Goal: Task Accomplishment & Management: Complete application form

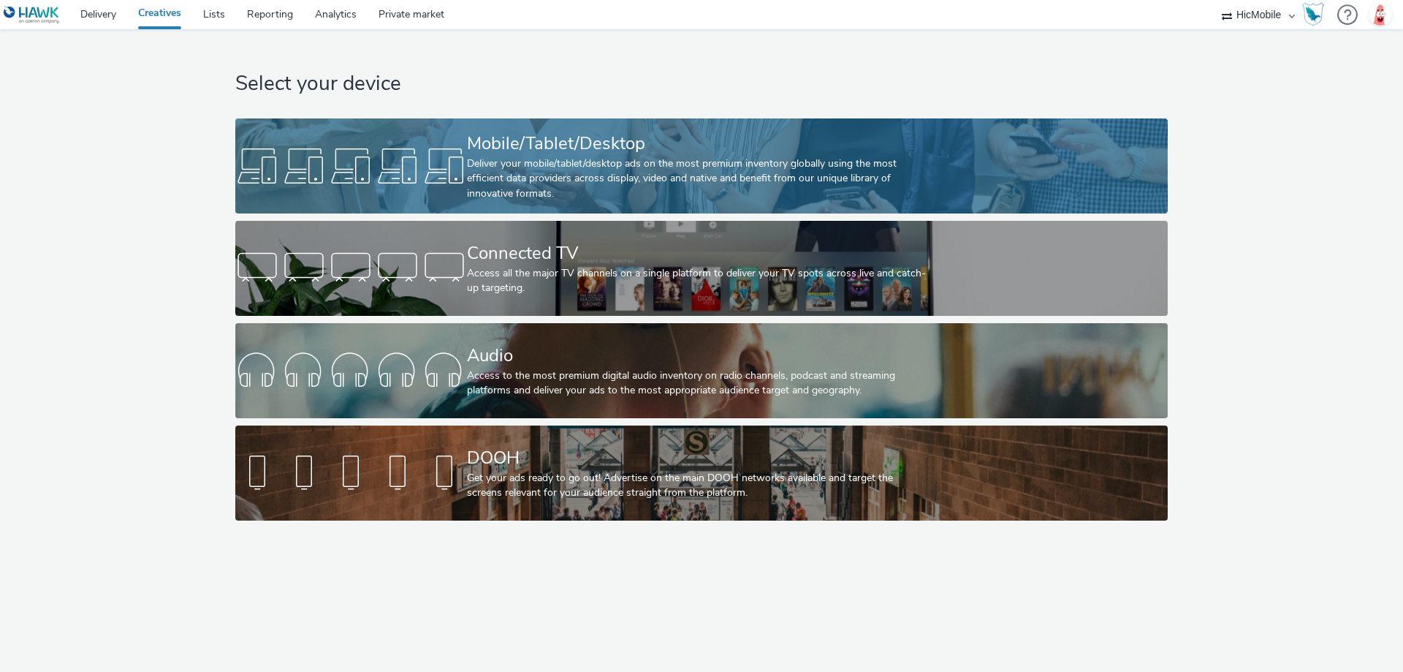
click at [521, 148] on div "Mobile/Tablet/Desktop" at bounding box center [698, 144] width 463 height 26
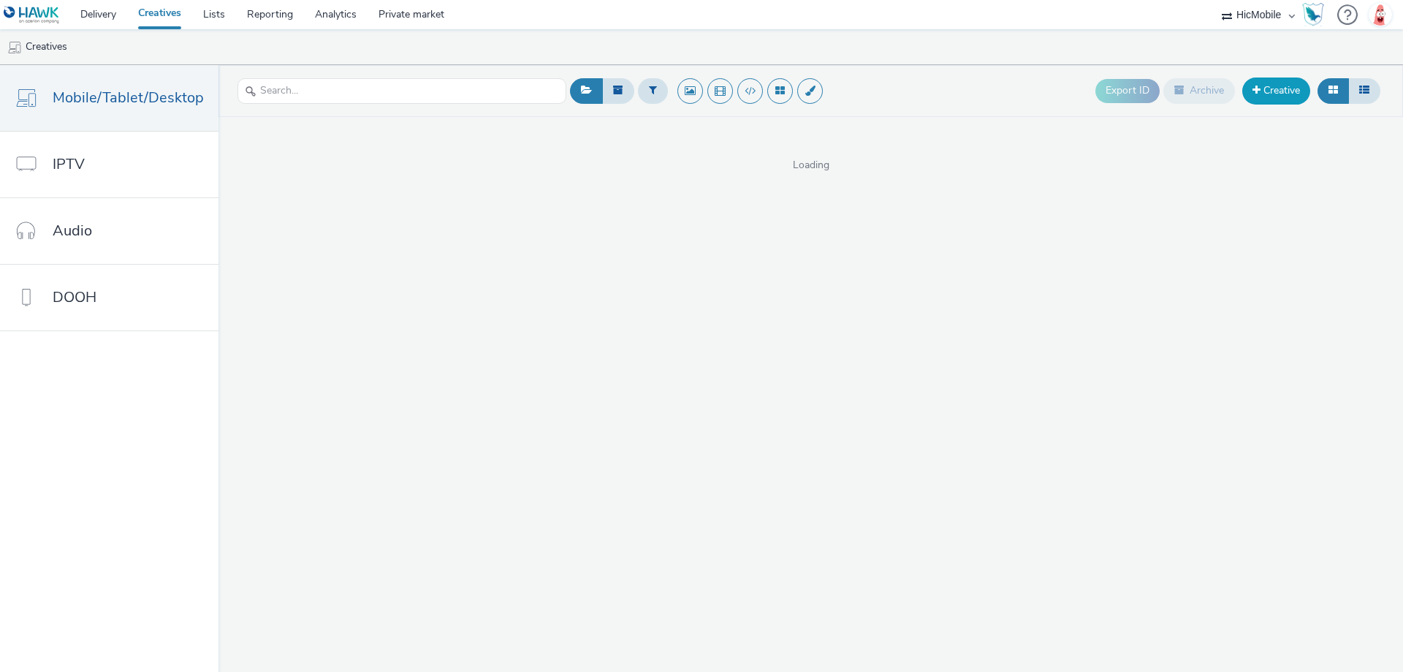
click at [1284, 83] on link "Creative" at bounding box center [1277, 90] width 68 height 26
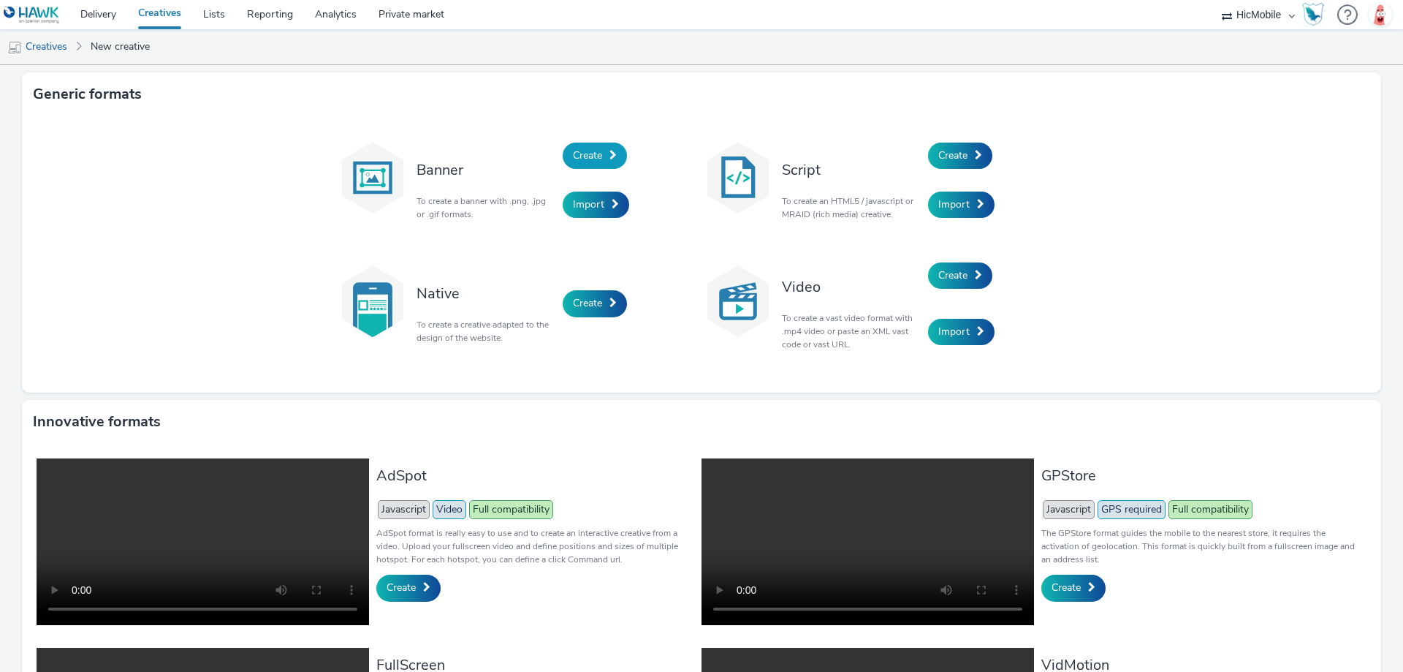
click at [594, 162] on span "Create" at bounding box center [587, 155] width 29 height 14
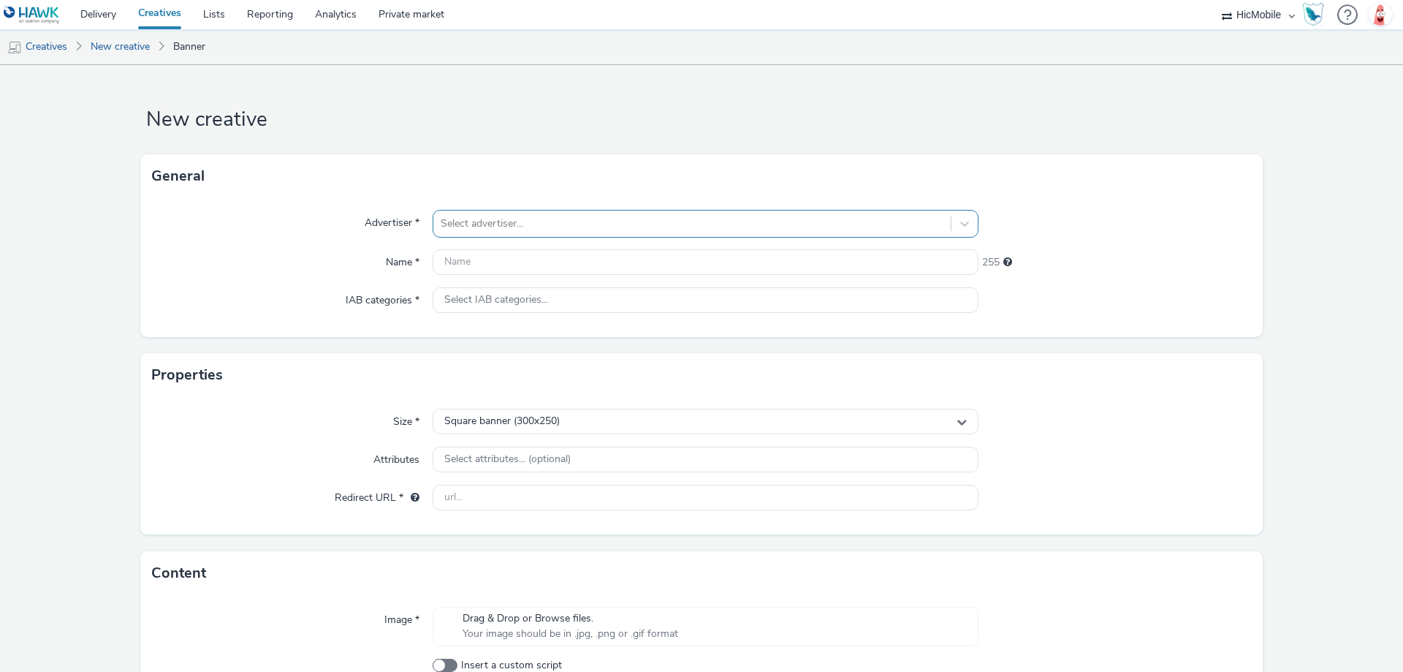
click at [515, 225] on div at bounding box center [692, 224] width 503 height 18
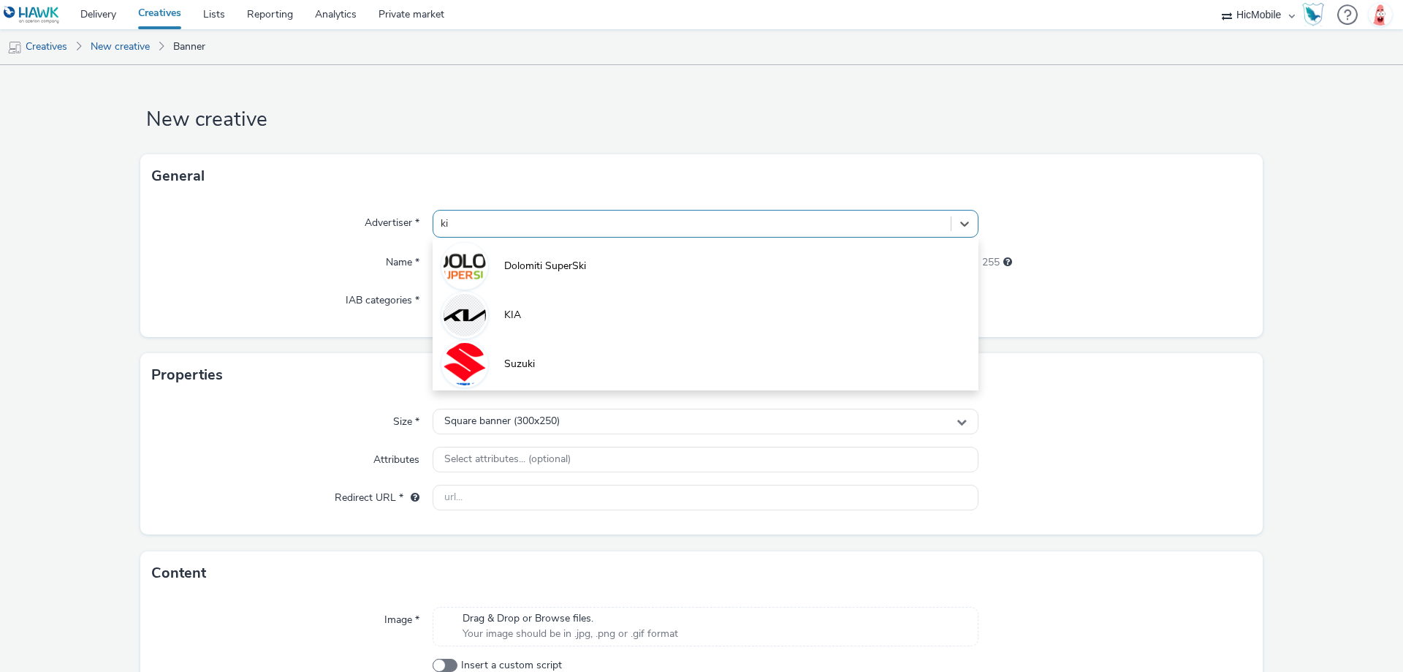
type input "kia"
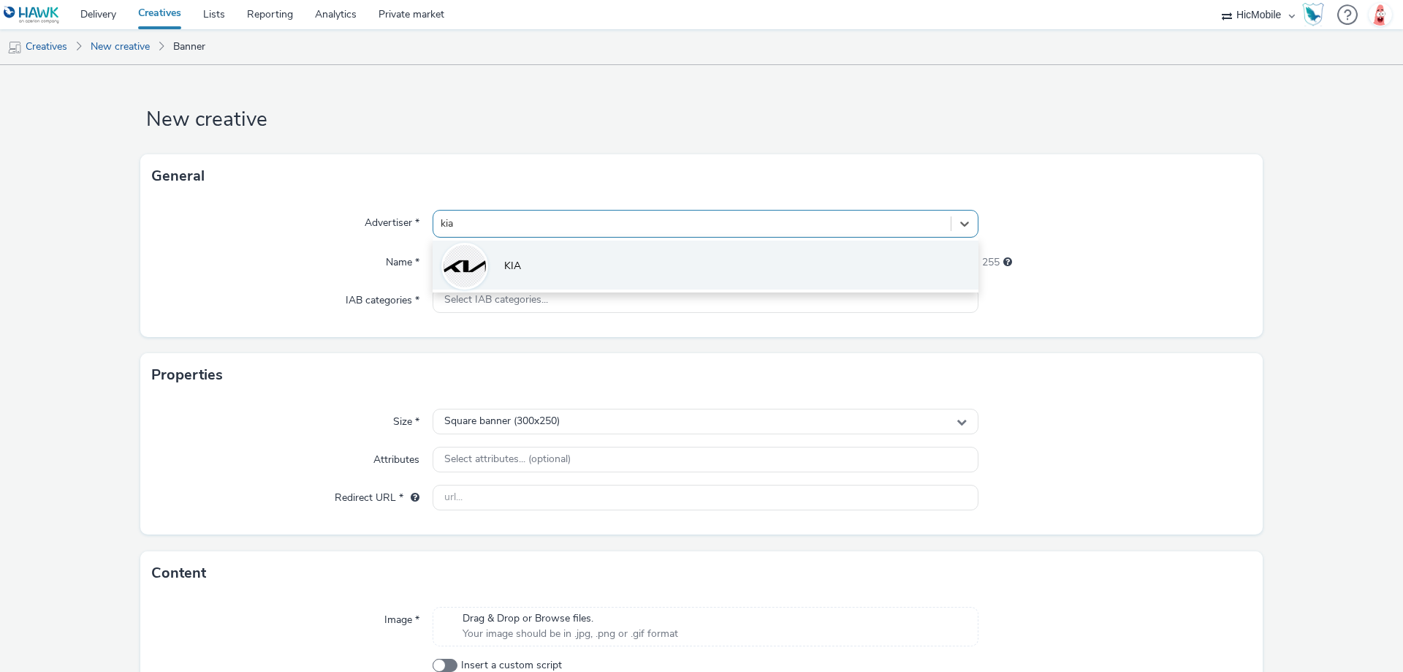
click at [517, 253] on li "KIA" at bounding box center [706, 264] width 546 height 49
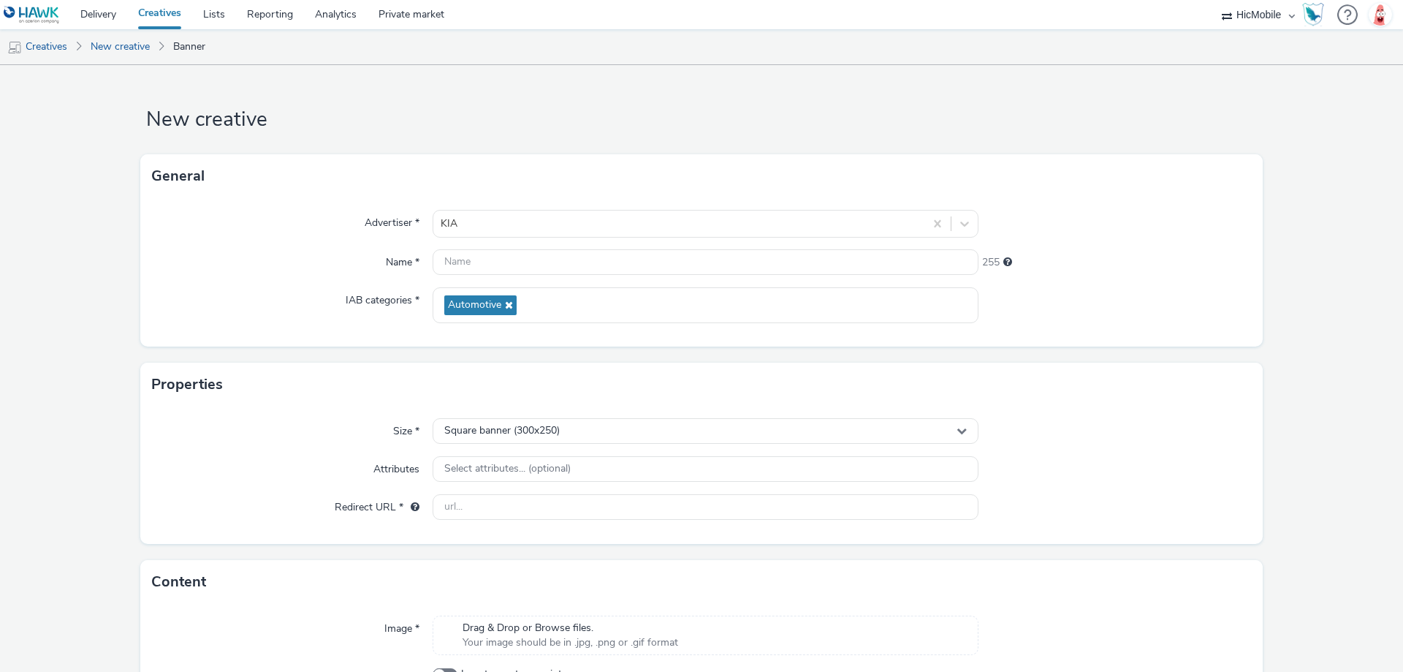
click at [522, 277] on div "Advertiser * KIA Name * 255 IAB categories * Automotive" at bounding box center [701, 272] width 1123 height 148
click at [523, 265] on input "text" at bounding box center [706, 262] width 546 height 26
paste input "300x50"
type input "300x50"
click at [593, 161] on div "General" at bounding box center [701, 176] width 1123 height 44
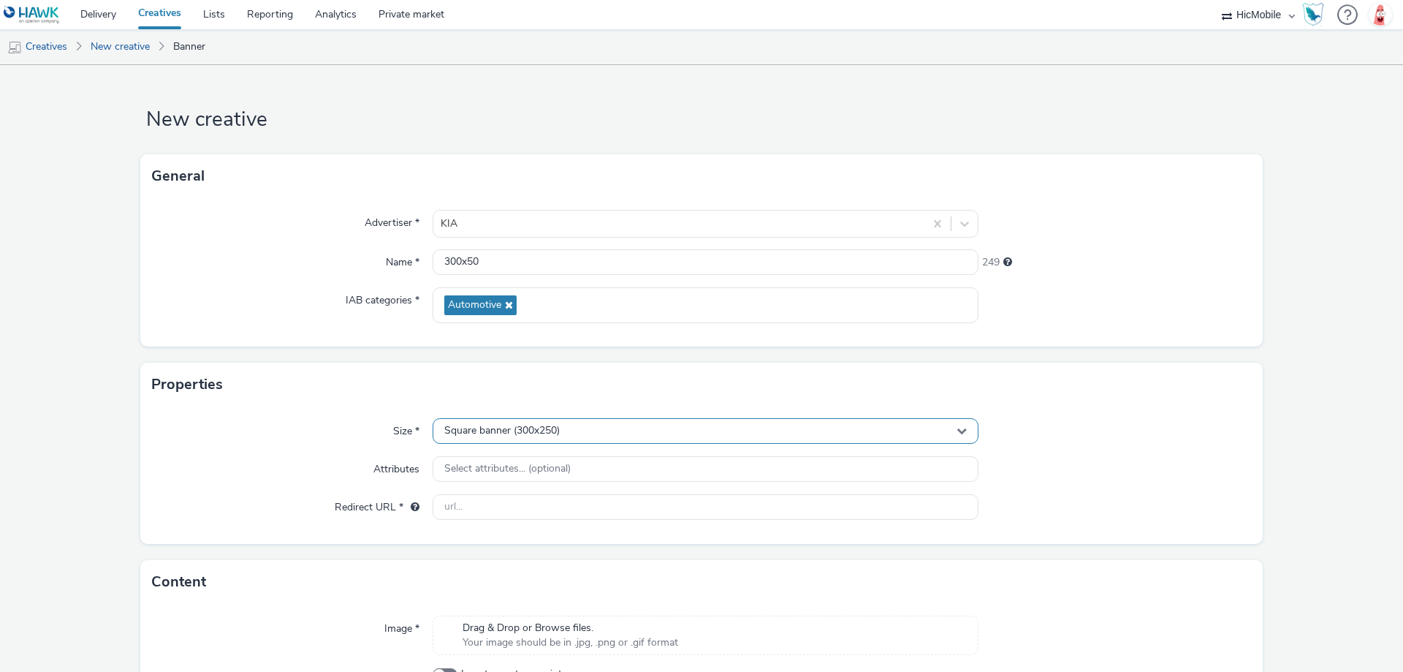
click at [525, 421] on div "Square banner (300x250)" at bounding box center [706, 431] width 546 height 26
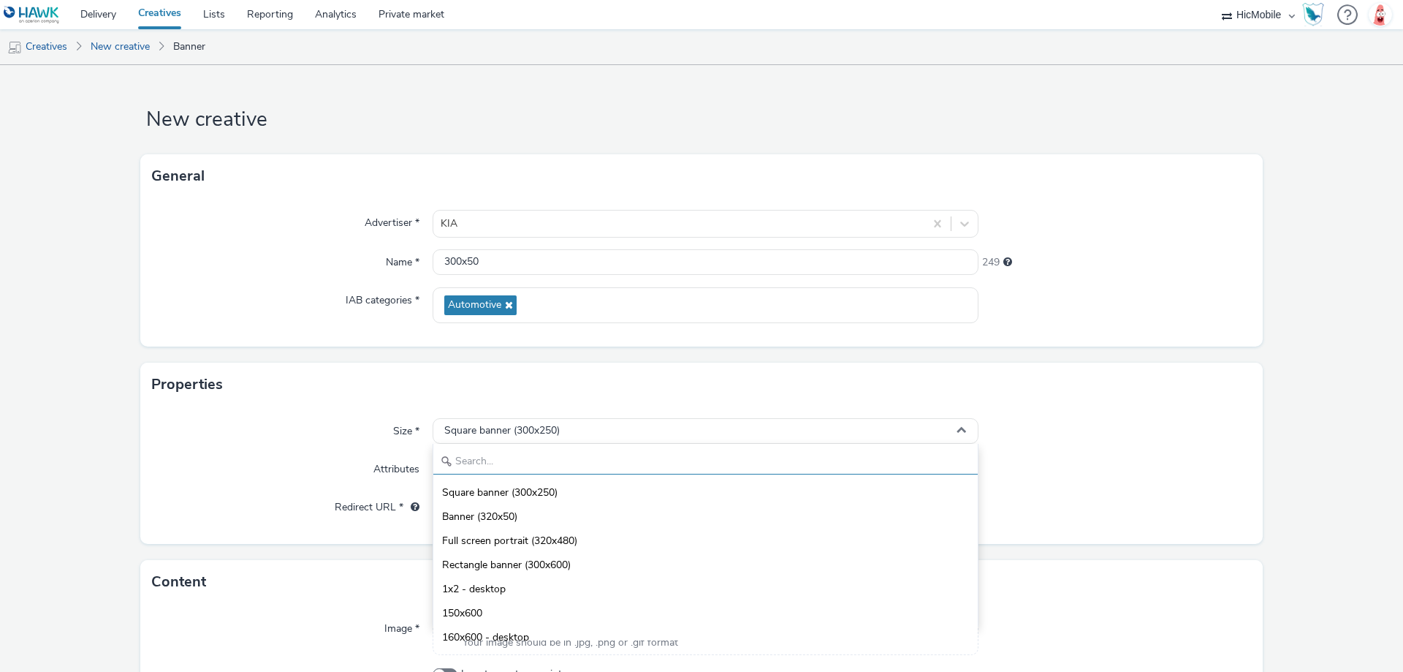
click at [518, 455] on input "text" at bounding box center [705, 462] width 545 height 26
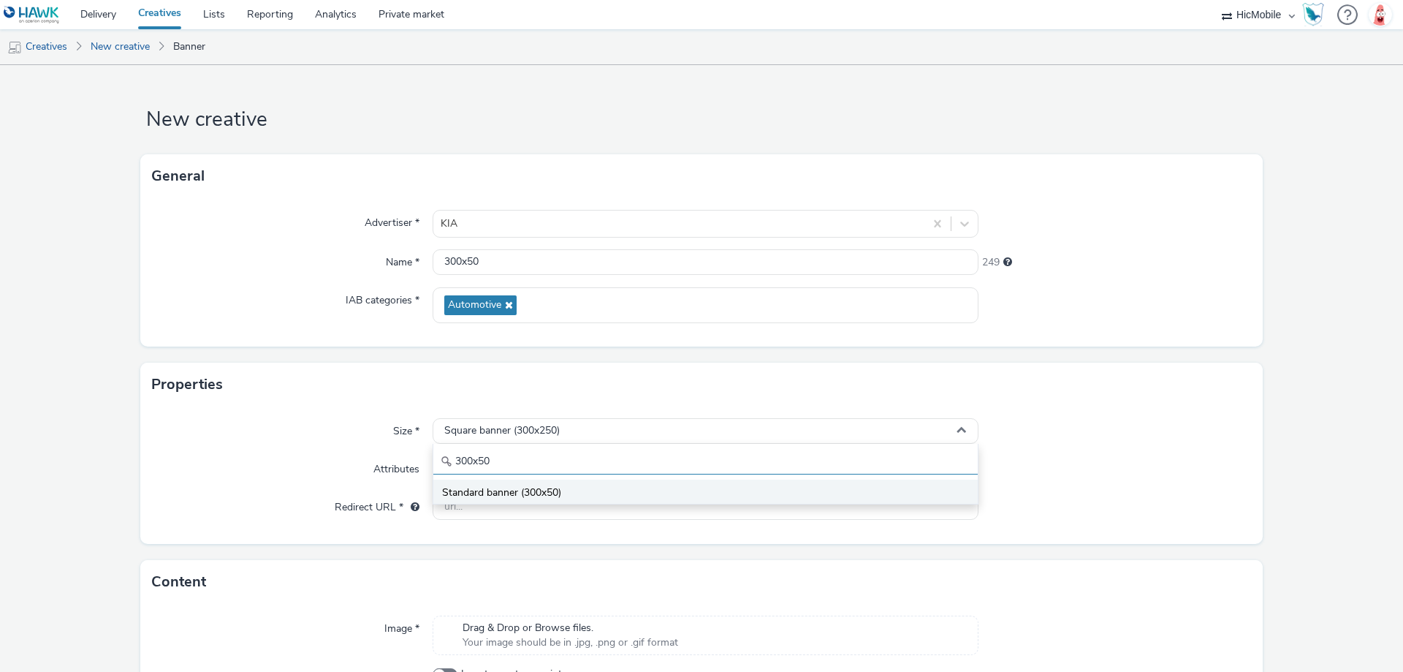
type input "300x50"
click at [520, 490] on span "Standard banner (300x50)" at bounding box center [501, 492] width 119 height 15
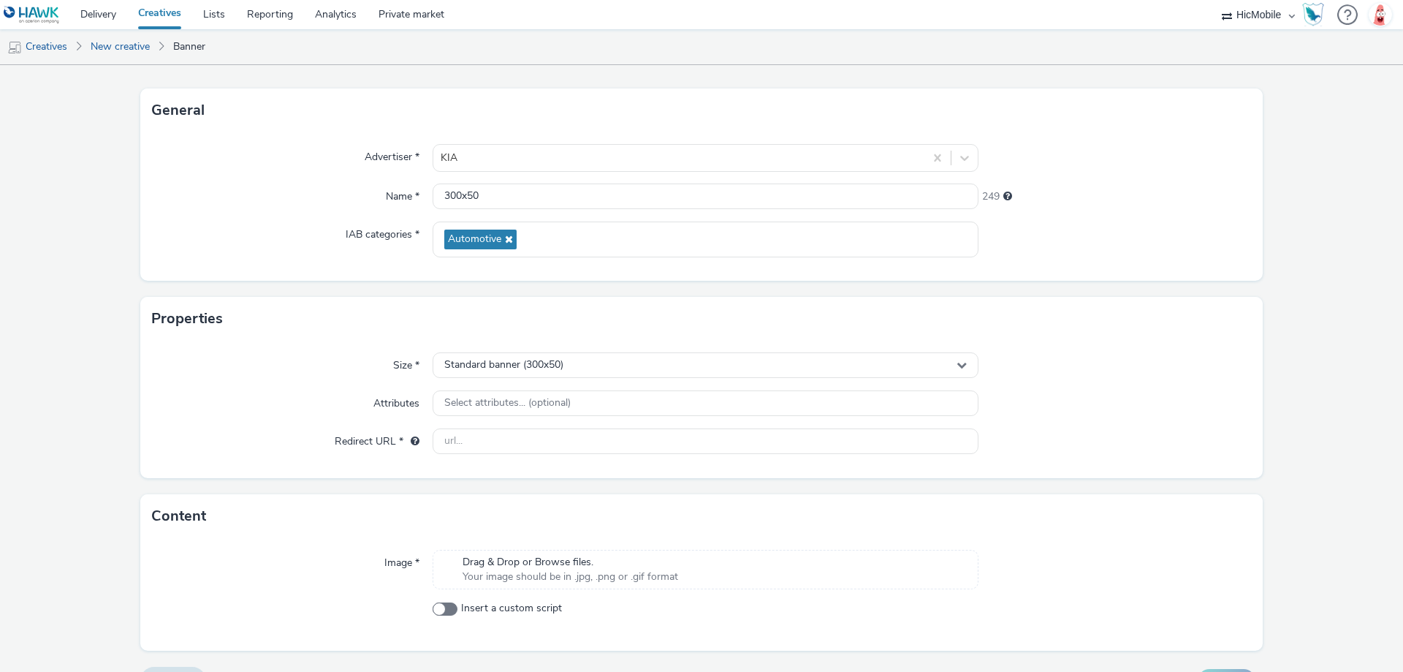
scroll to position [99, 0]
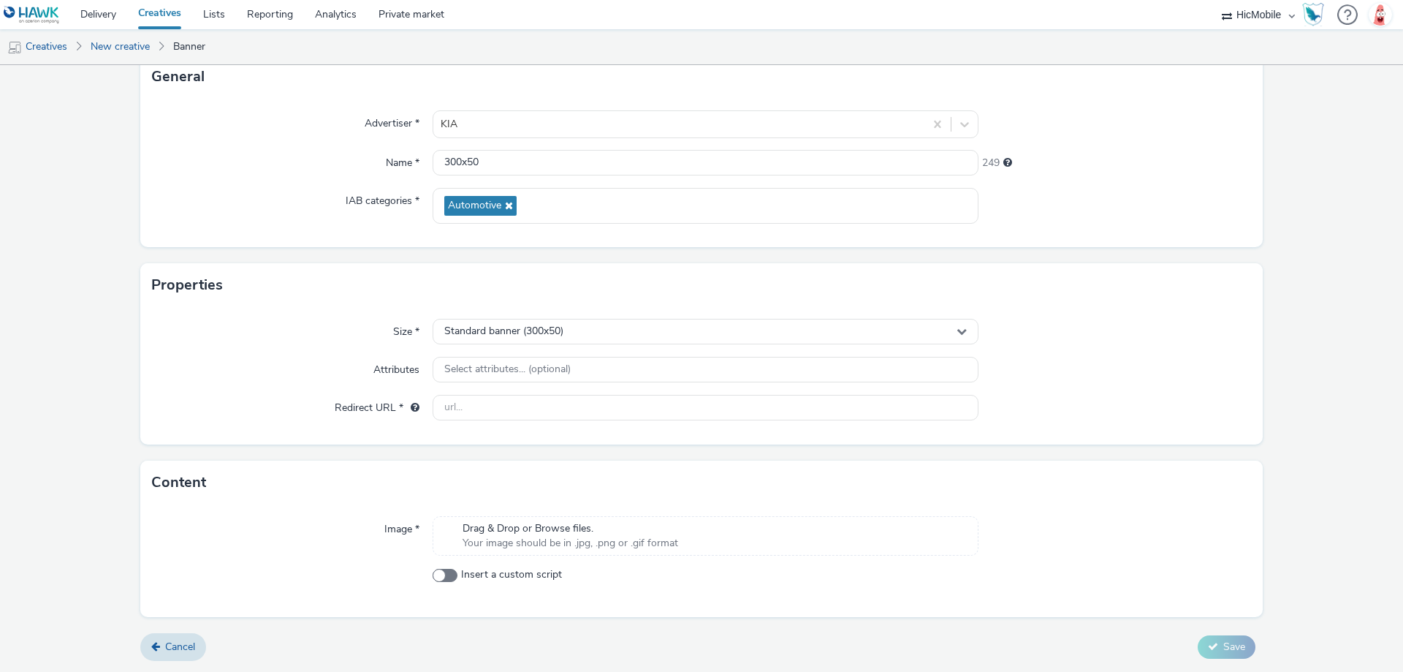
click at [670, 534] on span "Drag & Drop or Browse files." at bounding box center [571, 528] width 216 height 15
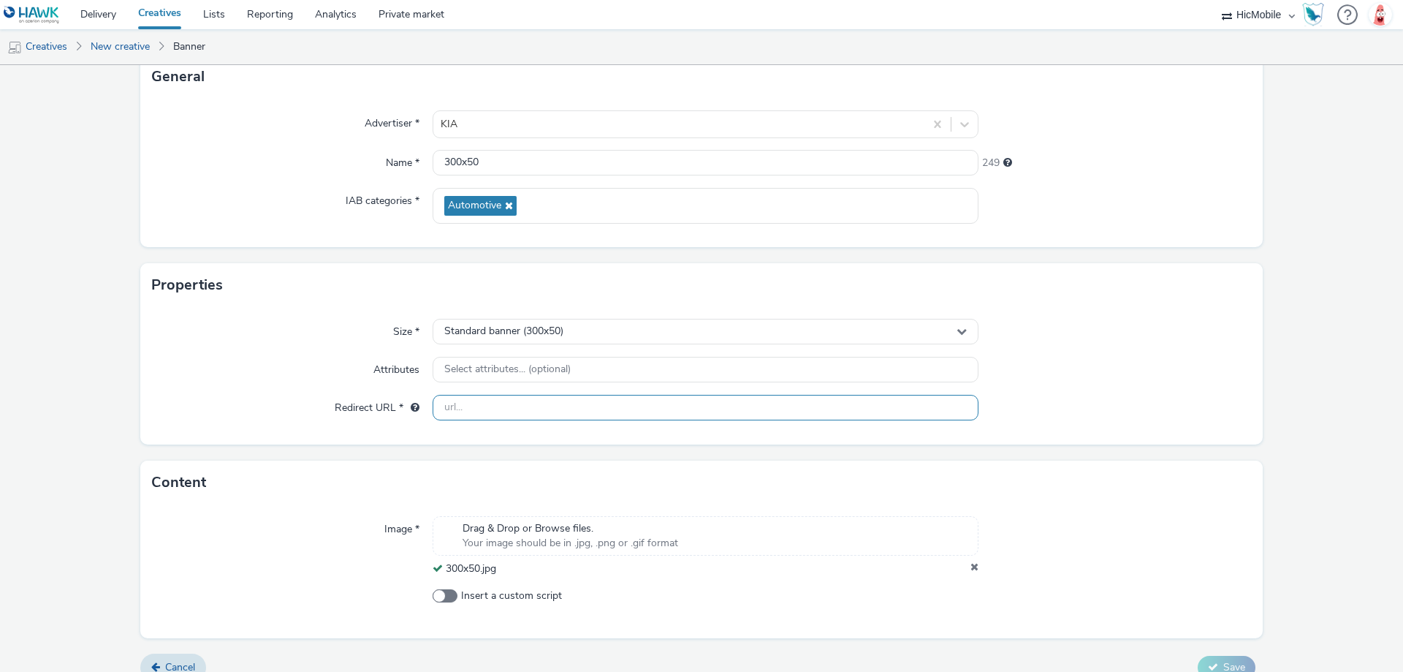
click at [530, 403] on input "text" at bounding box center [706, 408] width 546 height 26
paste input "[URL][DOMAIN_NAME]"
type input "[URL][DOMAIN_NAME]"
click at [1170, 363] on div at bounding box center [1115, 370] width 273 height 26
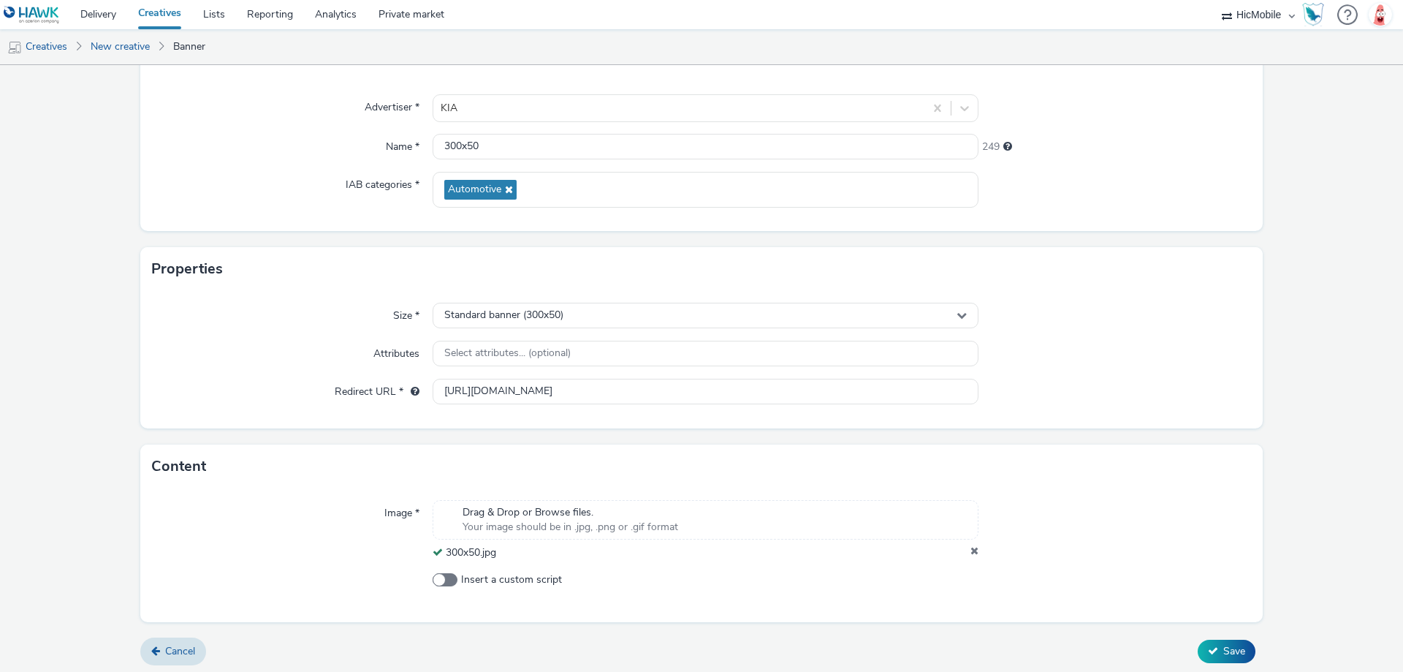
scroll to position [120, 0]
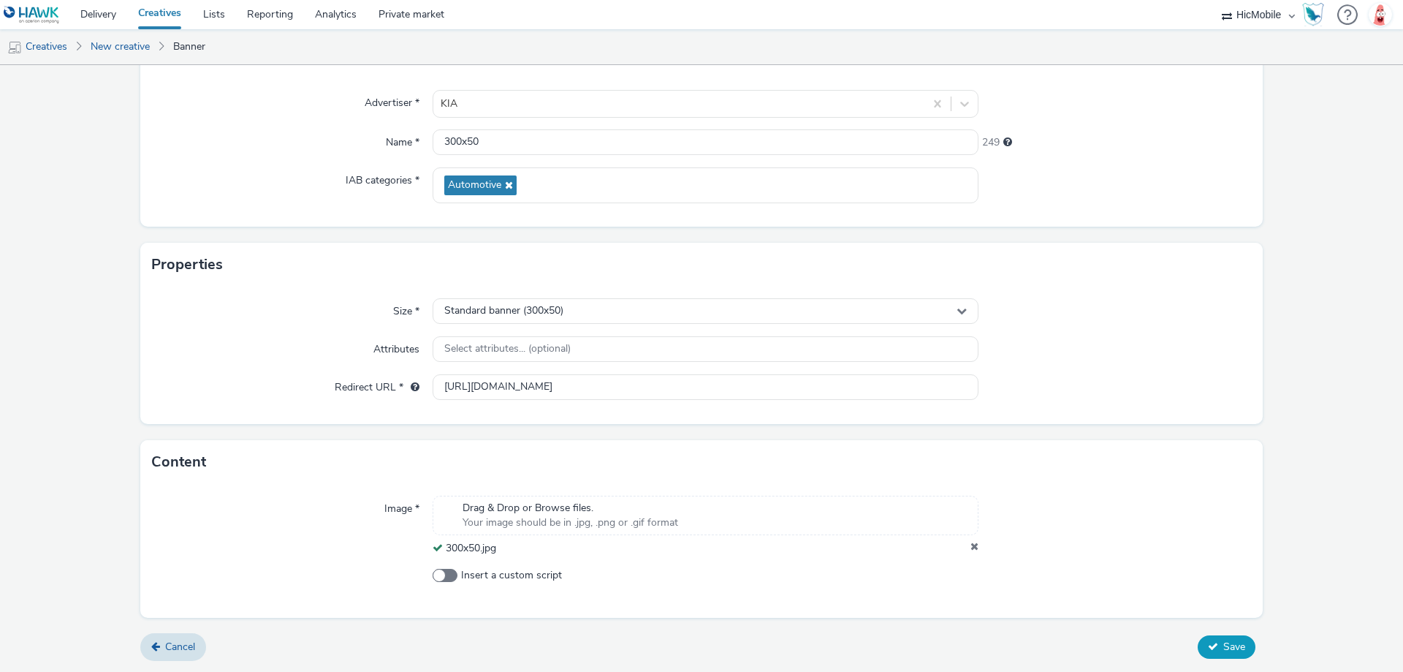
click at [1224, 646] on span "Save" at bounding box center [1235, 647] width 22 height 14
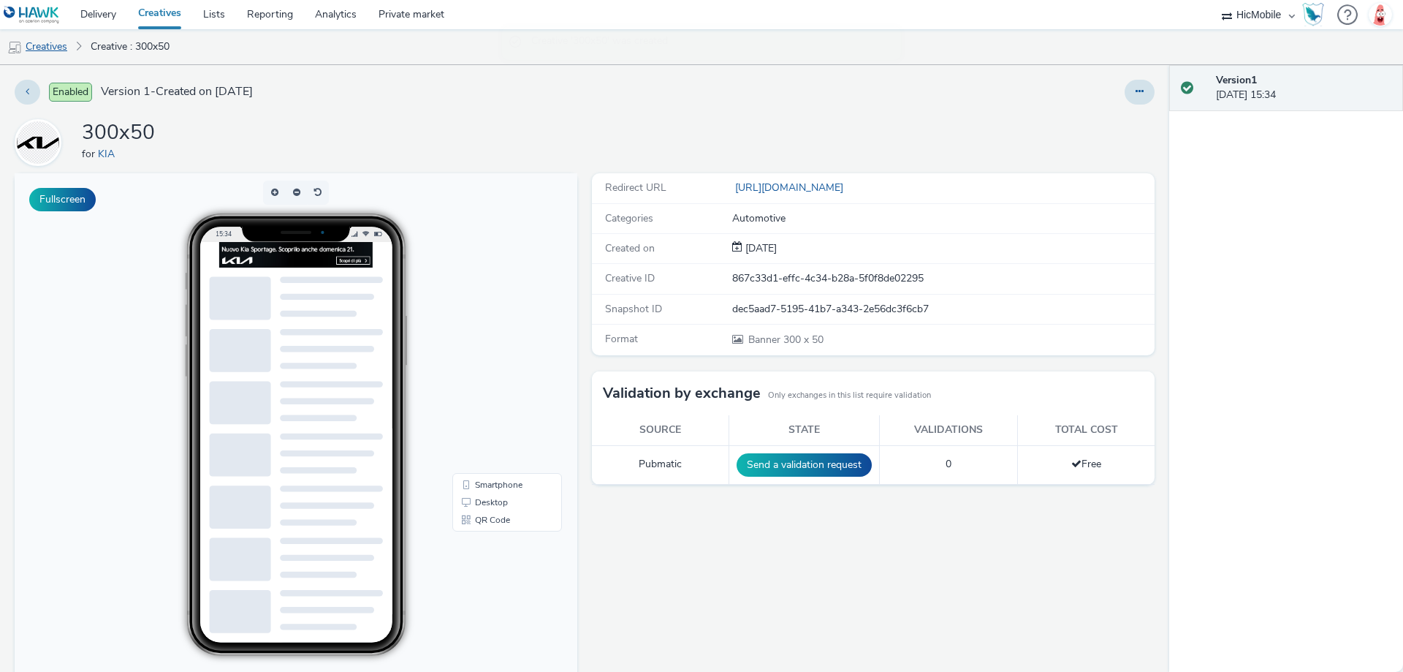
click at [66, 47] on link "Creatives" at bounding box center [37, 46] width 75 height 35
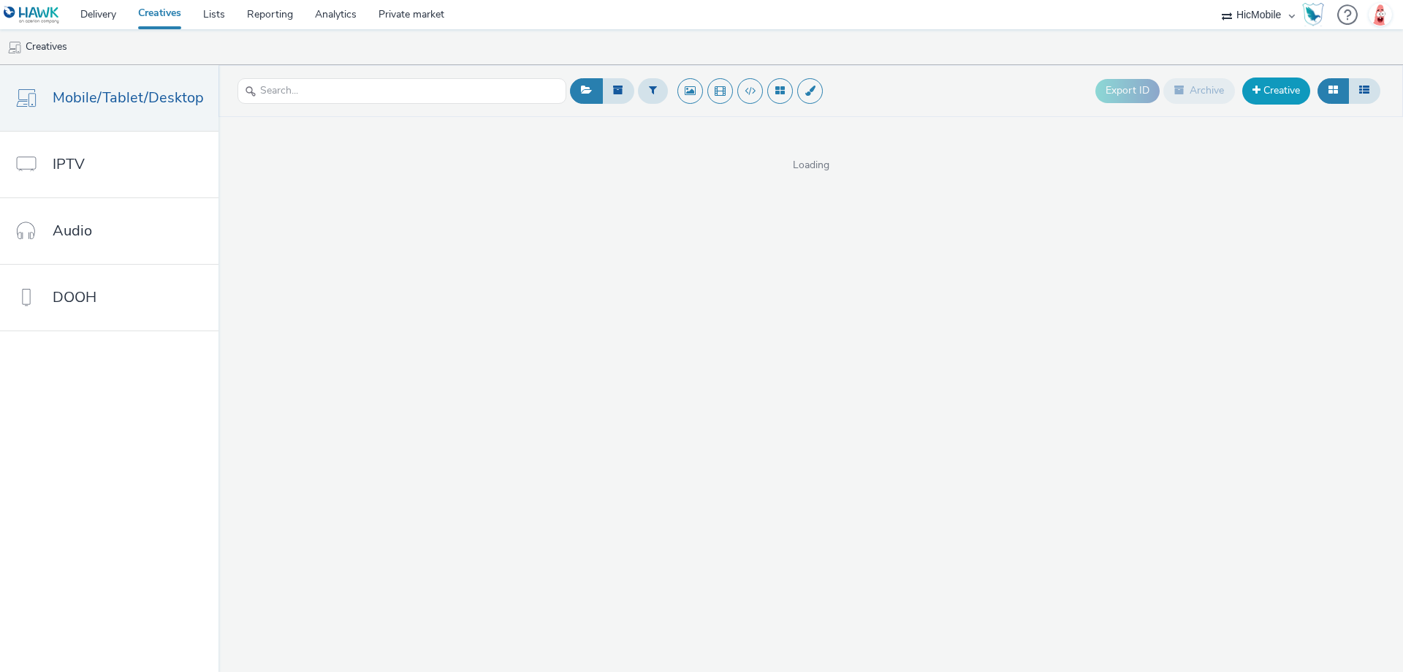
click at [1291, 98] on link "Creative" at bounding box center [1277, 90] width 68 height 26
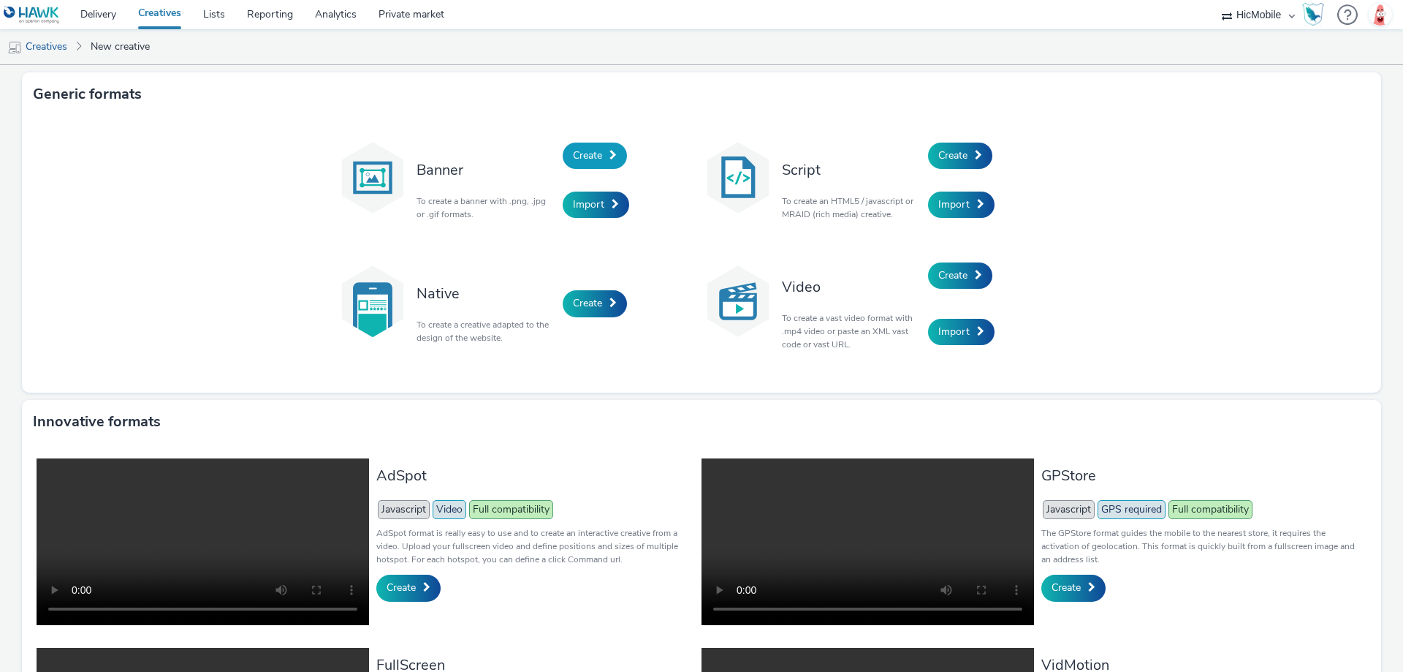
click at [614, 156] on link "Create" at bounding box center [595, 156] width 64 height 26
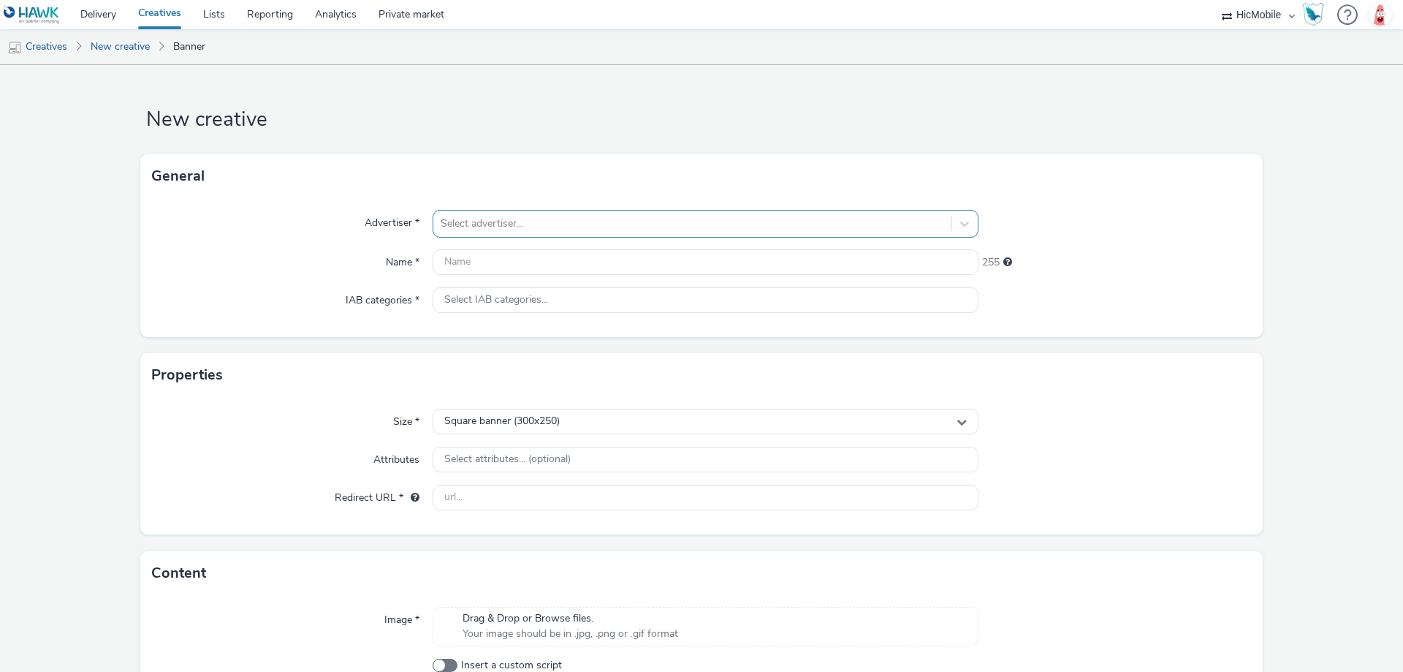
click at [496, 220] on div at bounding box center [692, 224] width 503 height 18
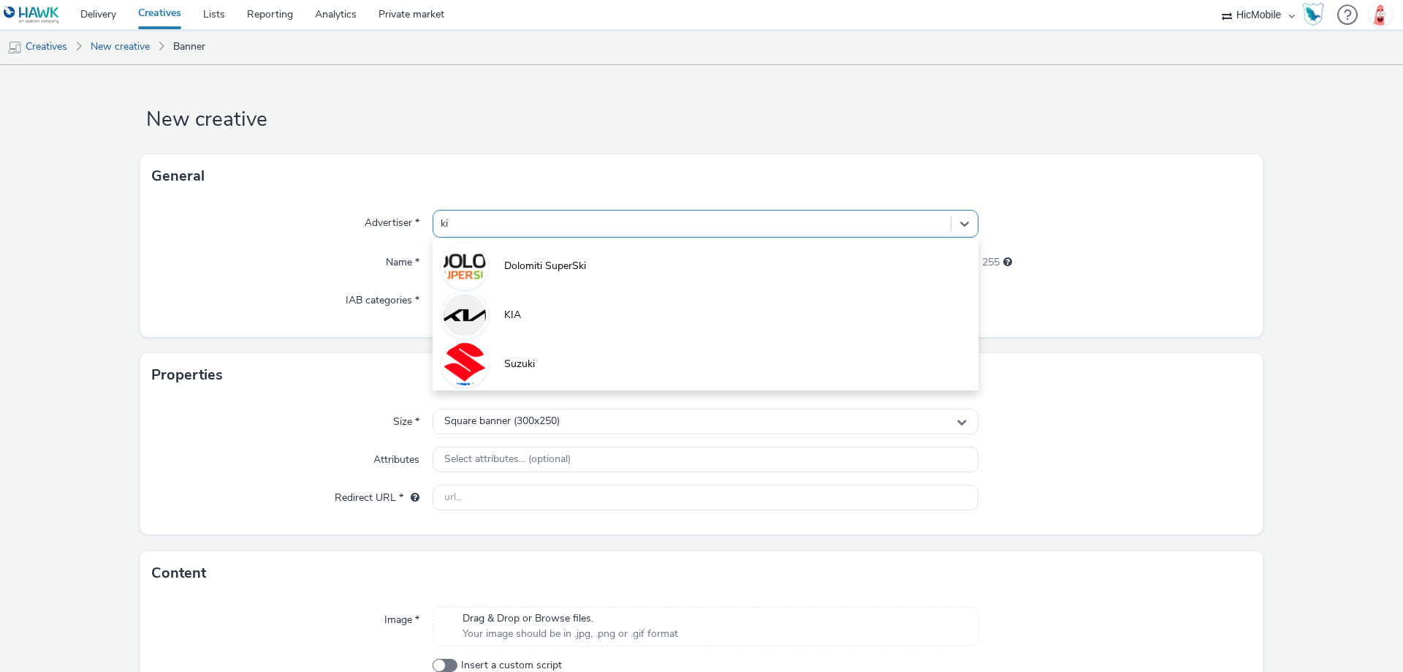
type input "kia"
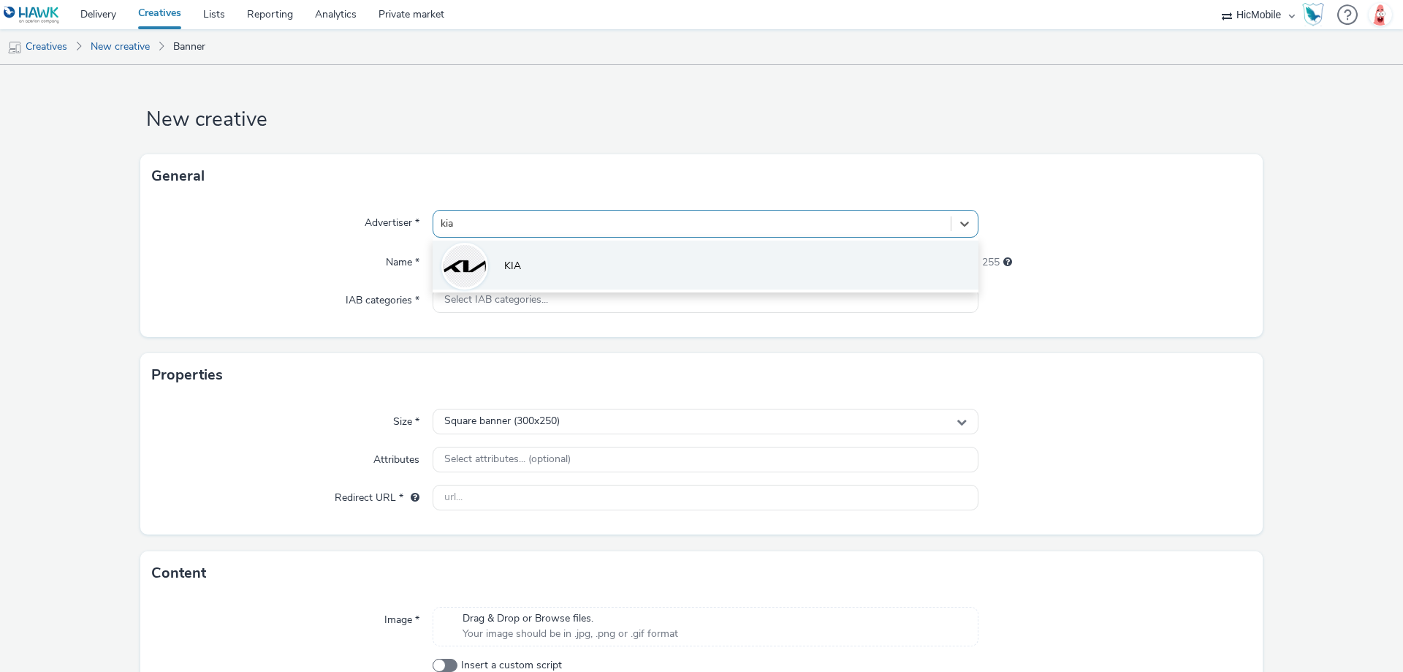
click at [498, 254] on li "KIA" at bounding box center [706, 264] width 546 height 49
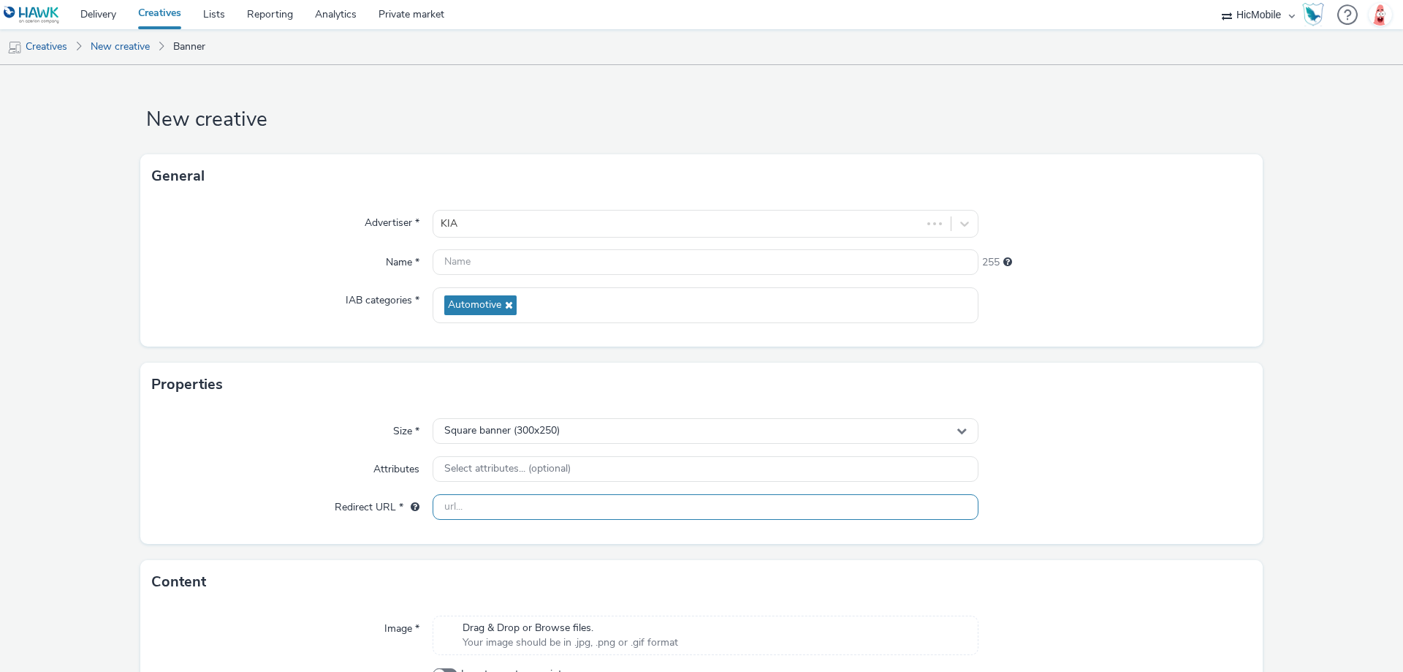
click at [529, 512] on input "text" at bounding box center [706, 507] width 546 height 26
paste input "[URL][DOMAIN_NAME]"
type input "[URL][DOMAIN_NAME]"
drag, startPoint x: 1202, startPoint y: 462, endPoint x: 1159, endPoint y: 477, distance: 46.5
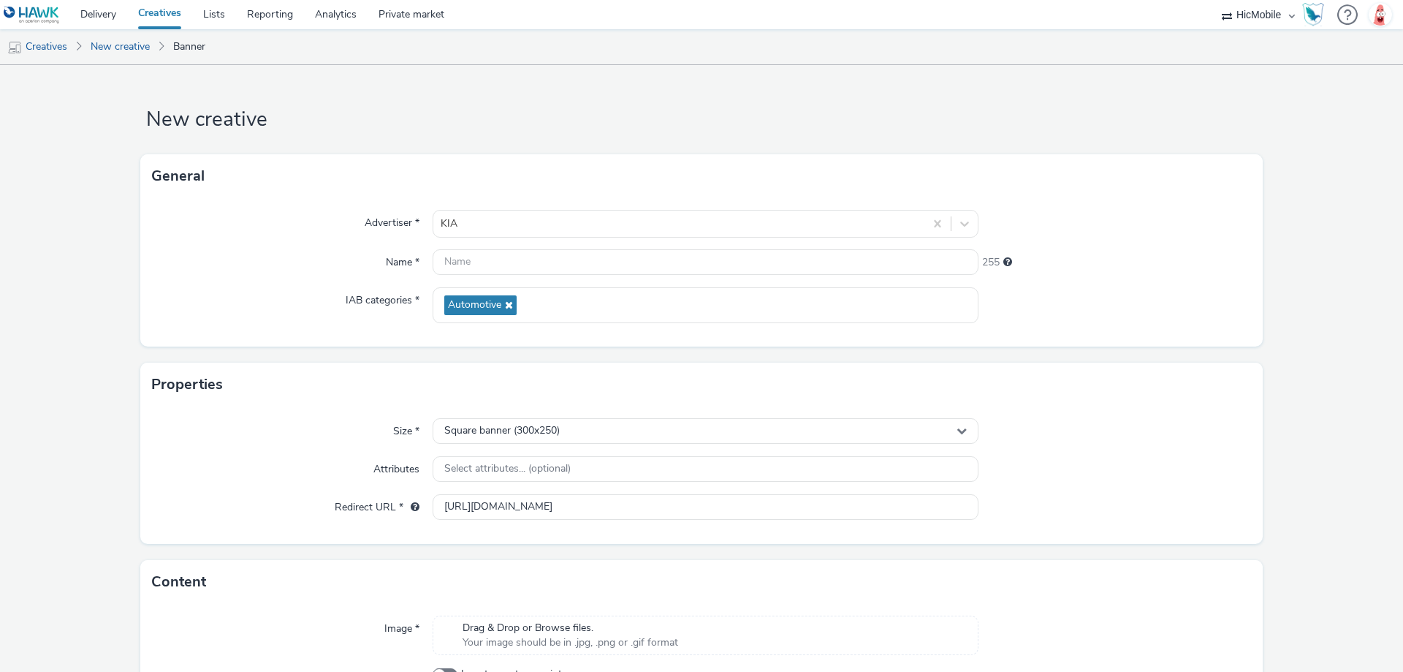
click at [1203, 462] on div at bounding box center [1115, 469] width 273 height 26
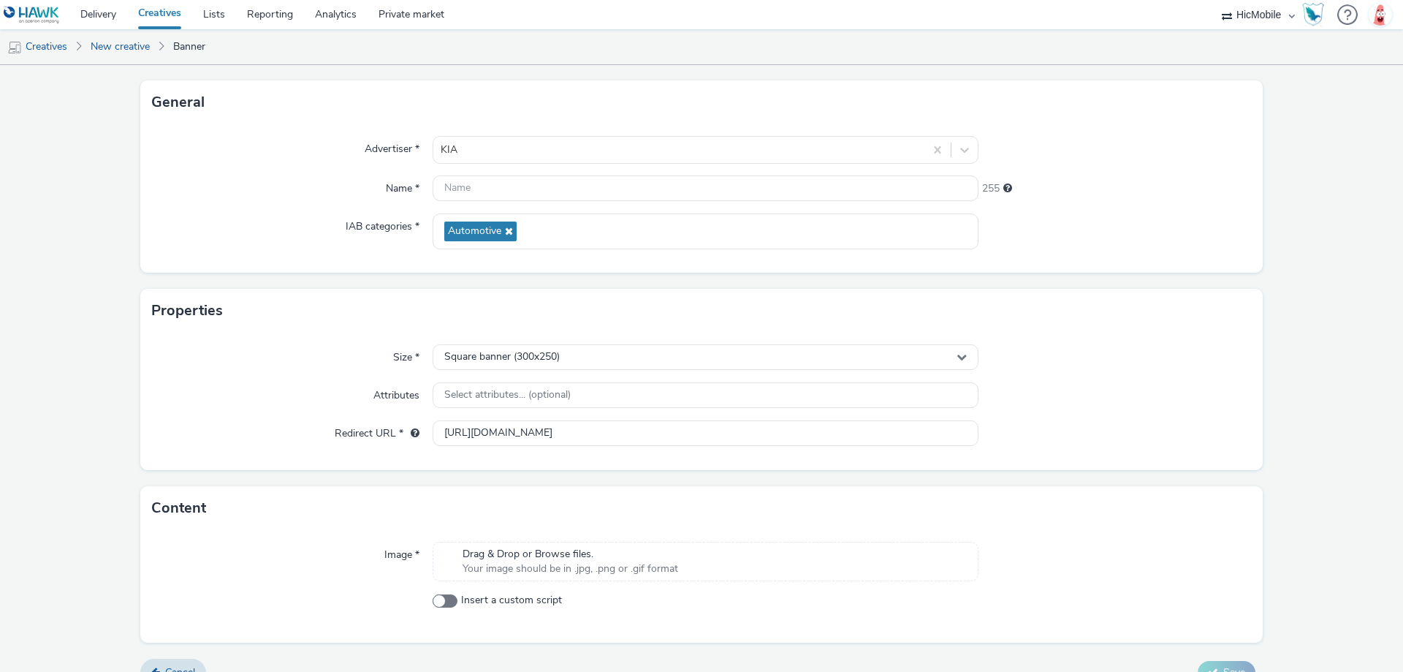
scroll to position [99, 0]
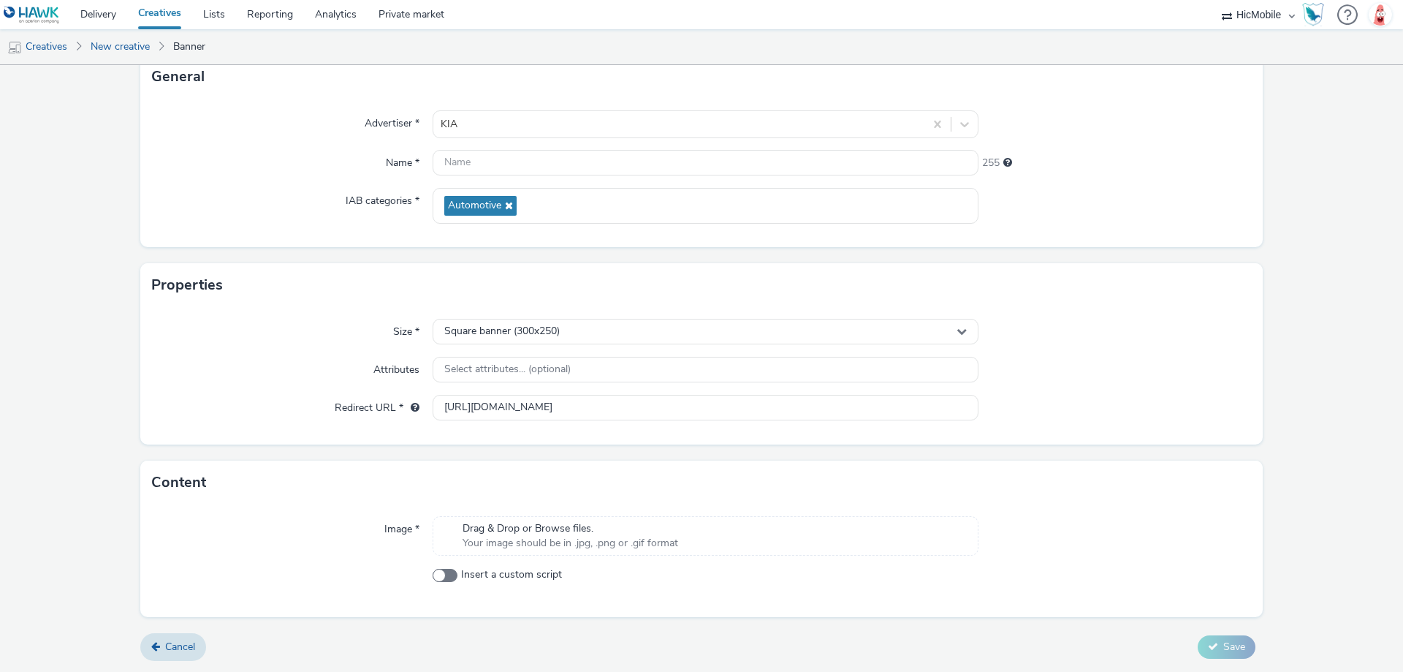
click at [597, 549] on span "Your image should be in .jpg, .png or .gif format" at bounding box center [571, 543] width 216 height 15
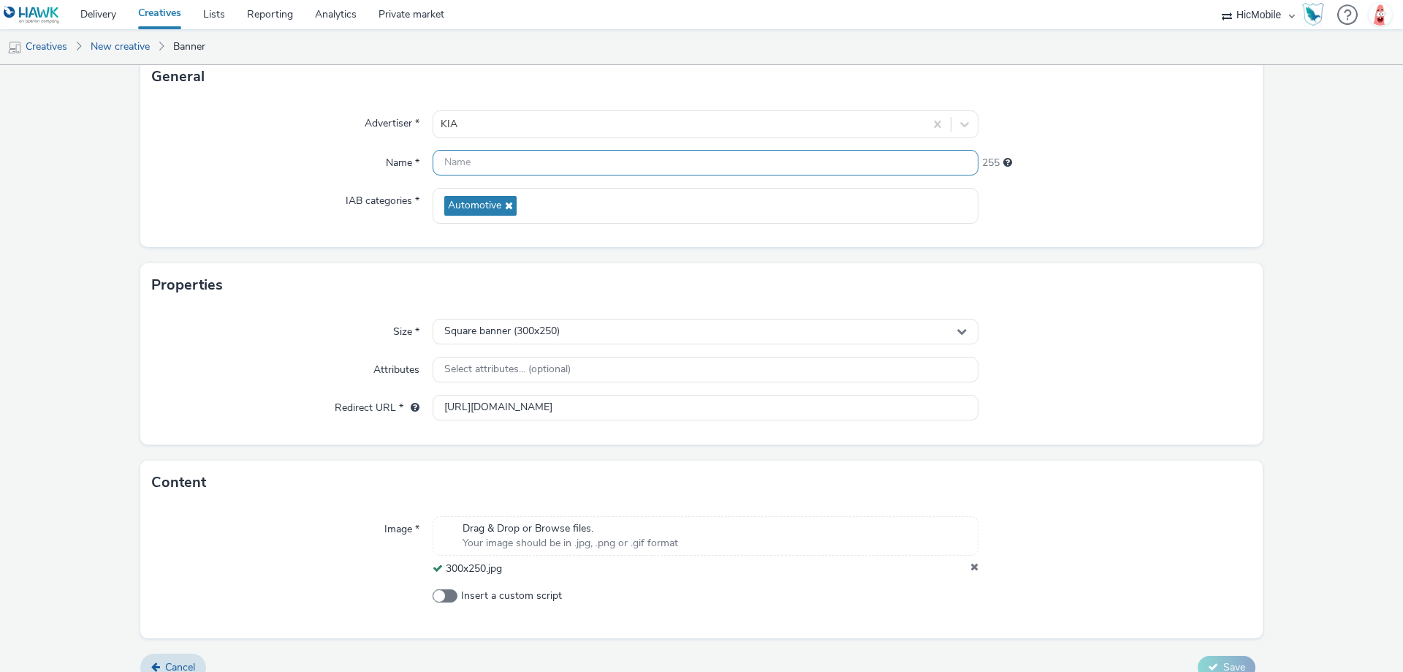
click at [466, 154] on input "text" at bounding box center [706, 163] width 546 height 26
type input "300x250"
click at [1129, 284] on div "Properties" at bounding box center [701, 285] width 1123 height 44
click at [1208, 665] on button "Save" at bounding box center [1227, 667] width 58 height 23
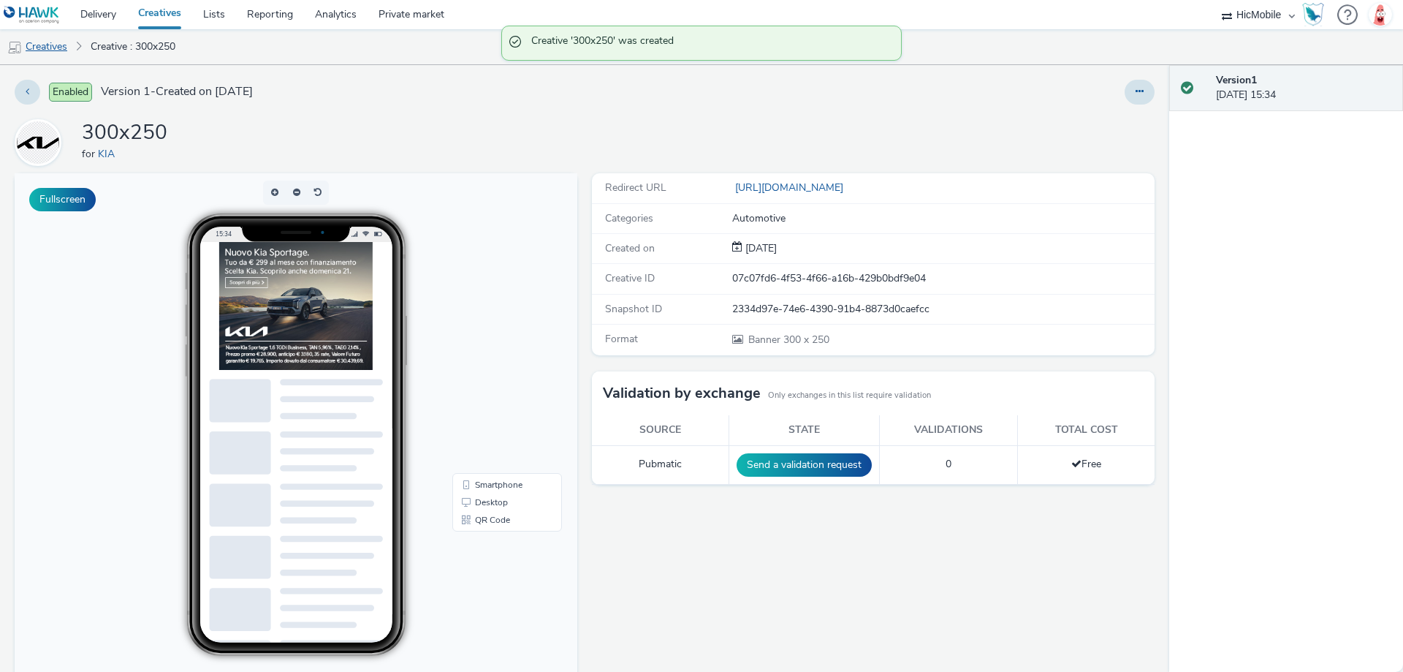
click at [33, 45] on link "Creatives" at bounding box center [37, 46] width 75 height 35
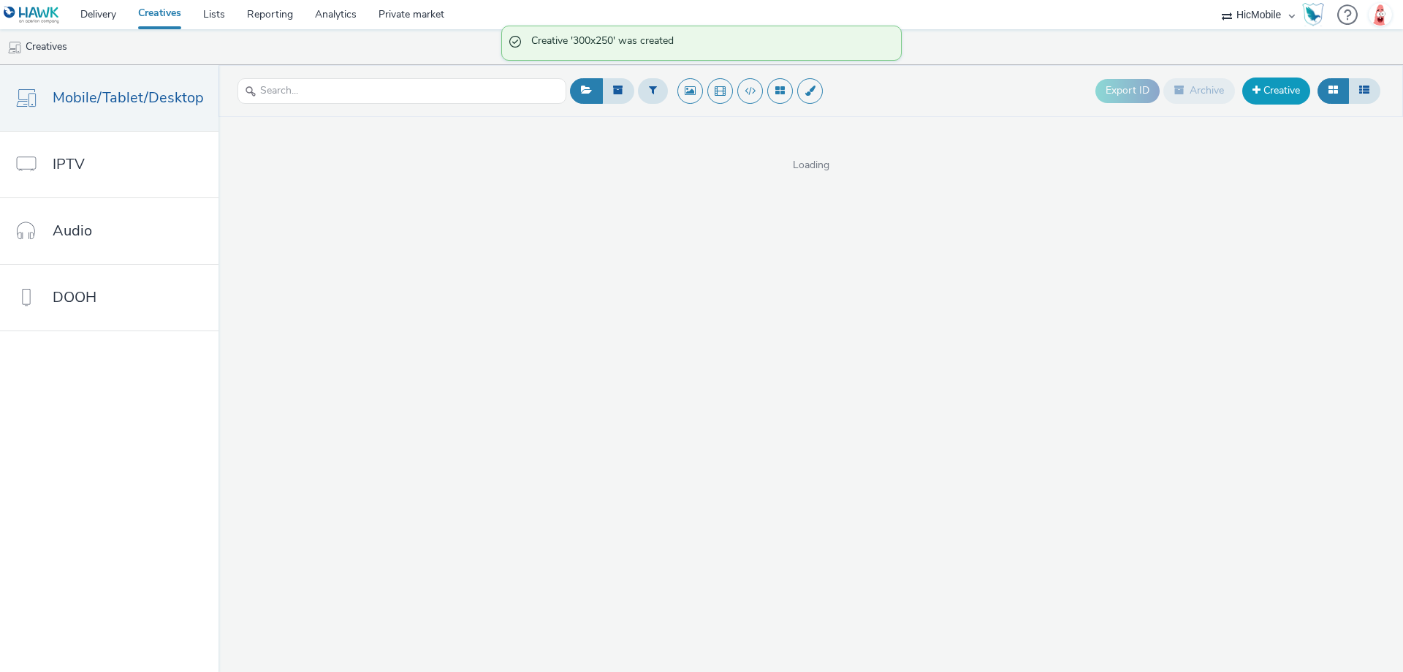
click at [1269, 92] on link "Creative" at bounding box center [1277, 90] width 68 height 26
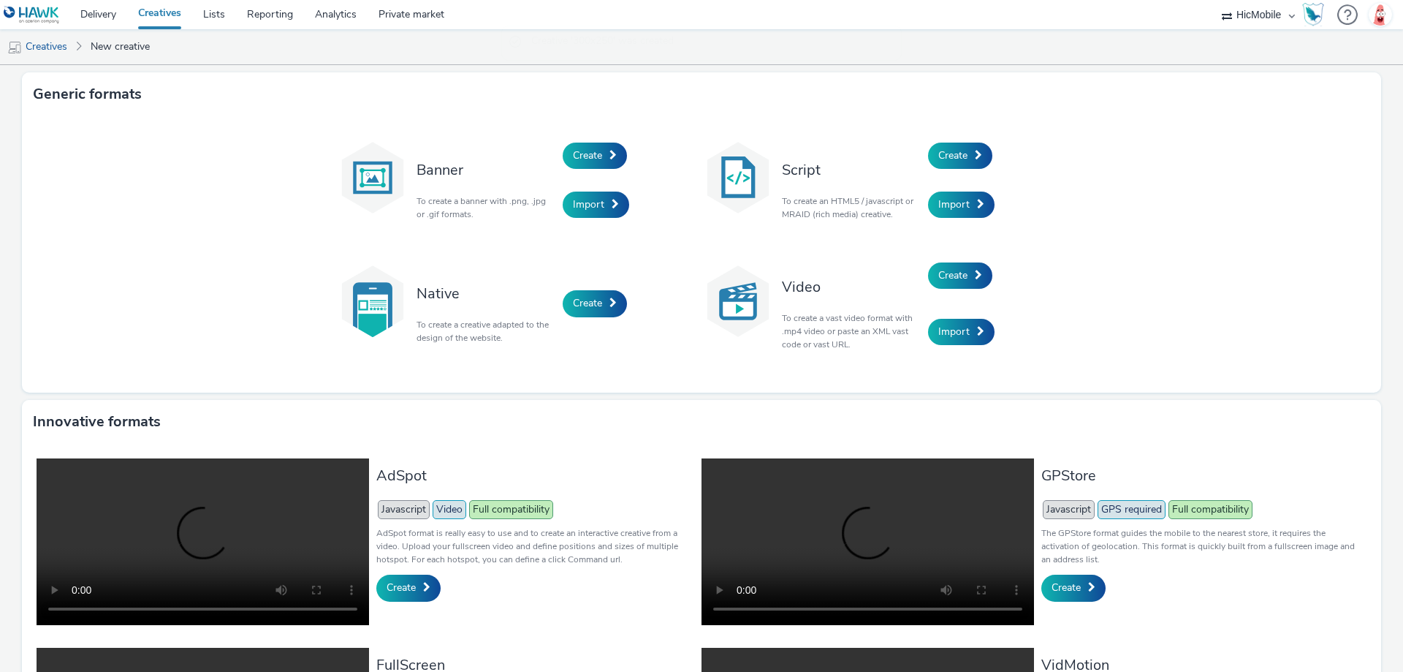
click at [591, 141] on div "Create" at bounding box center [632, 156] width 139 height 50
click at [594, 167] on link "Create" at bounding box center [595, 156] width 64 height 26
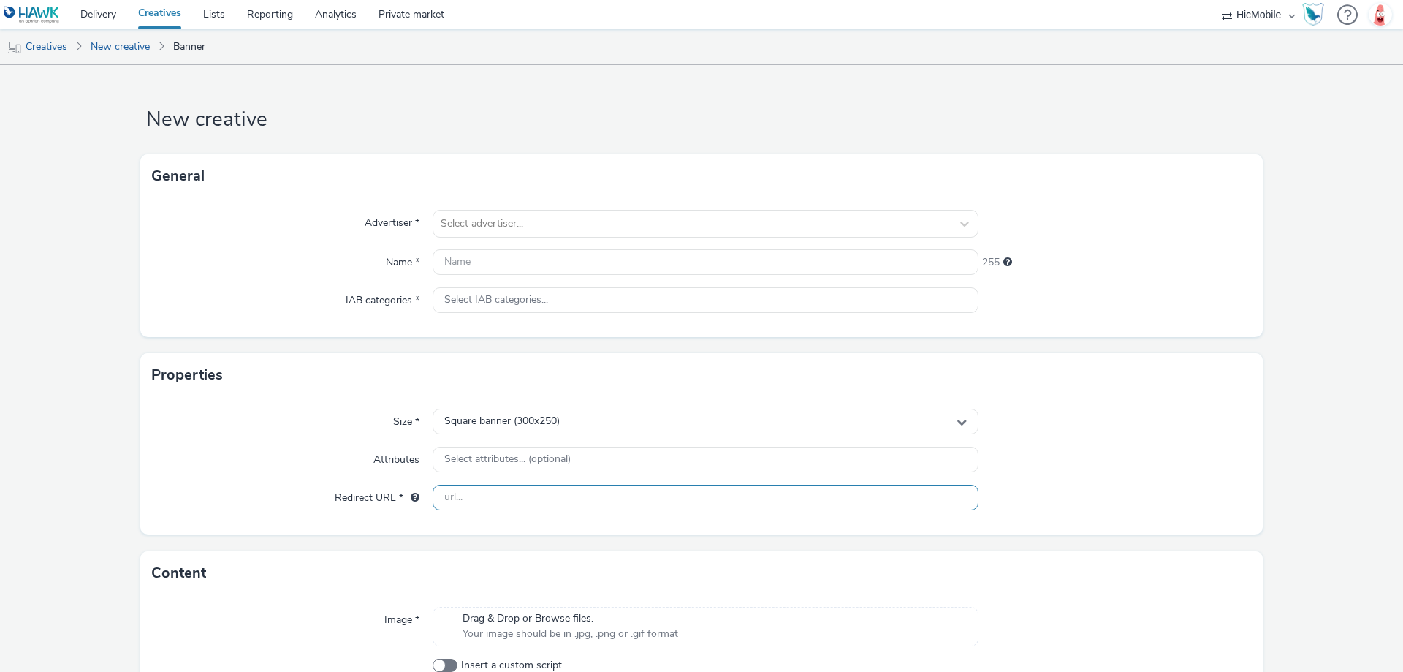
click at [480, 493] on input "text" at bounding box center [706, 498] width 546 height 26
paste input "[URL][DOMAIN_NAME]"
type input "[URL][DOMAIN_NAME]"
click at [1137, 436] on div "Size * Square banner (300x250) Attributes Select attributes... (optional) Redir…" at bounding box center [701, 465] width 1123 height 137
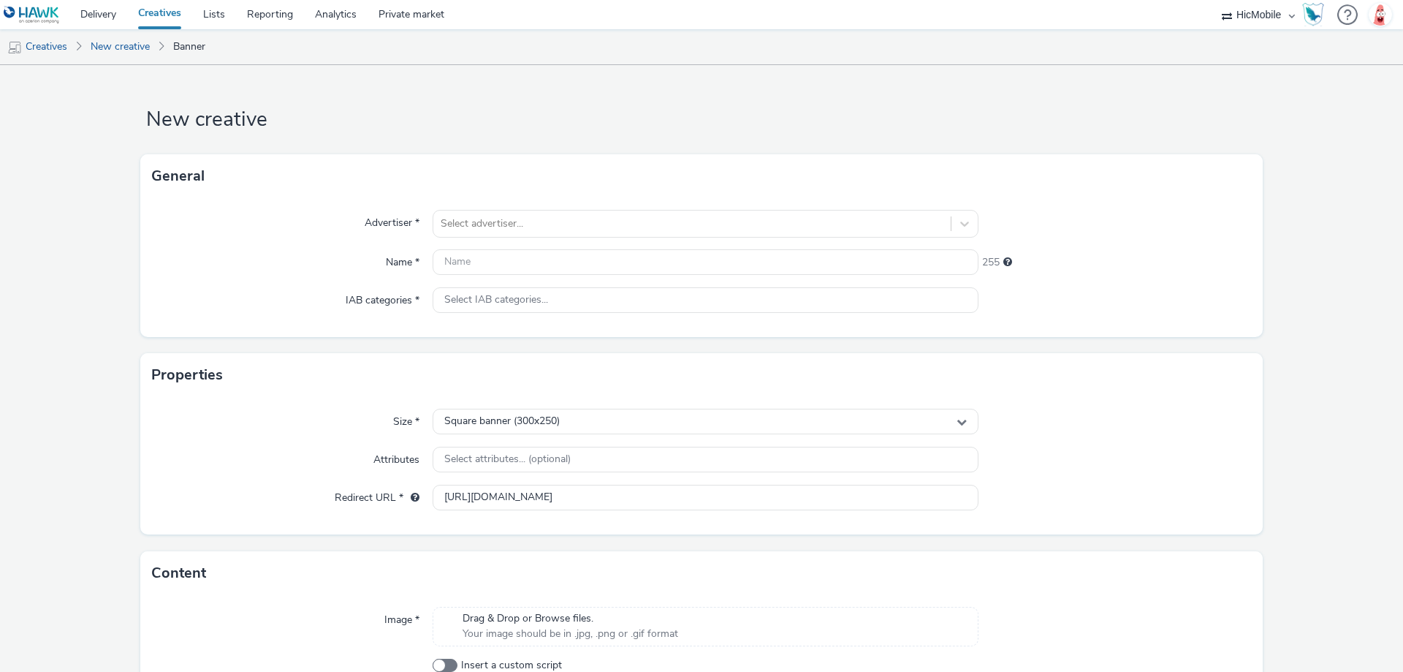
scroll to position [0, 0]
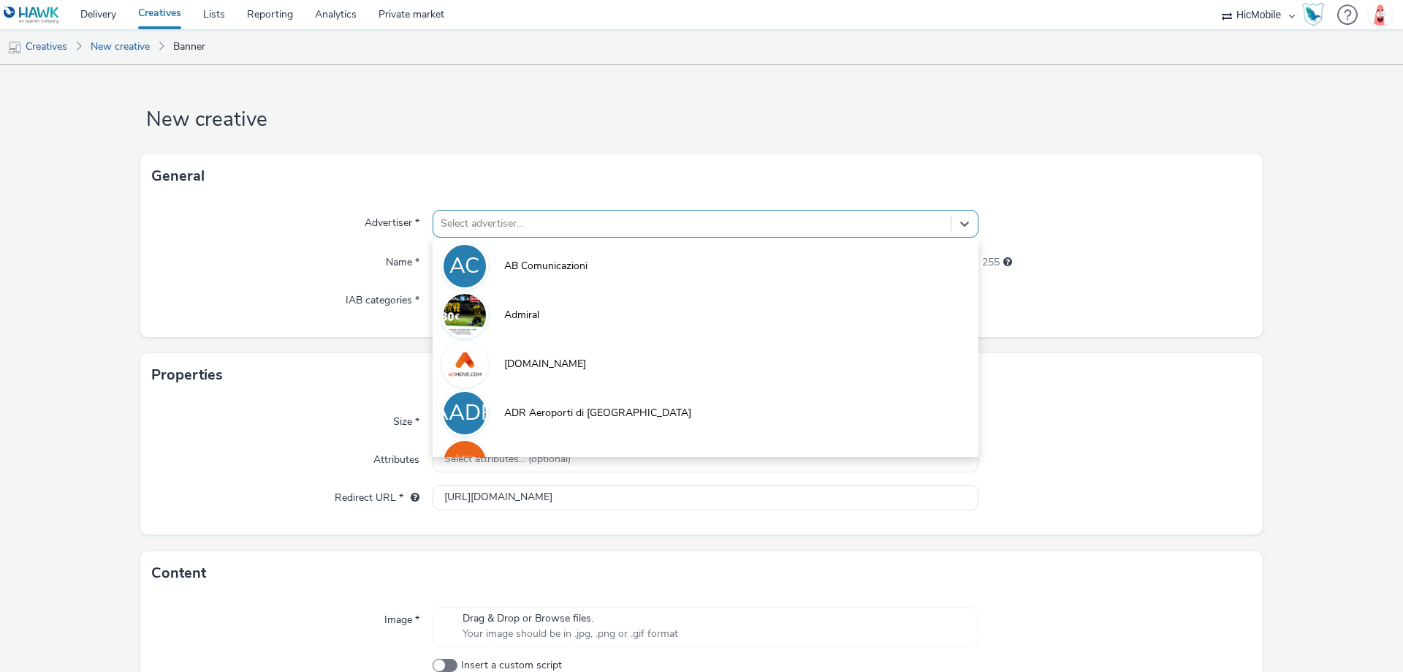
click at [550, 220] on div at bounding box center [692, 224] width 503 height 18
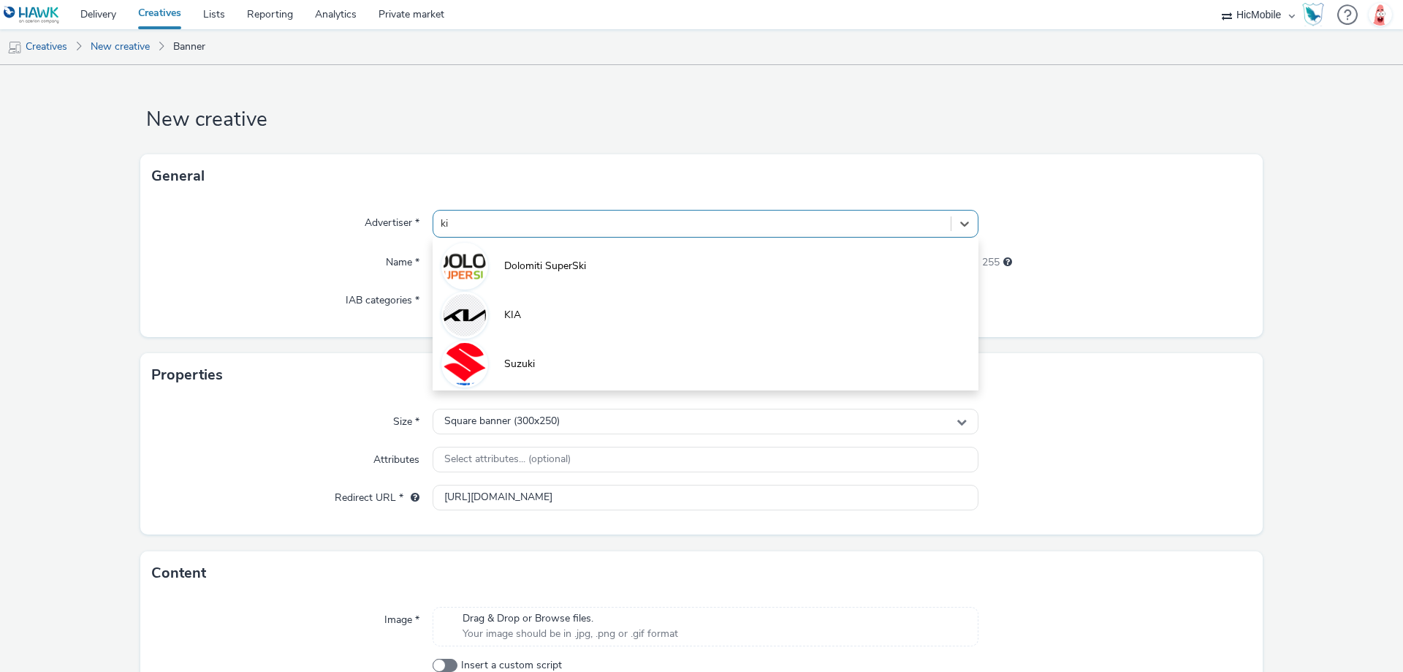
type input "kia"
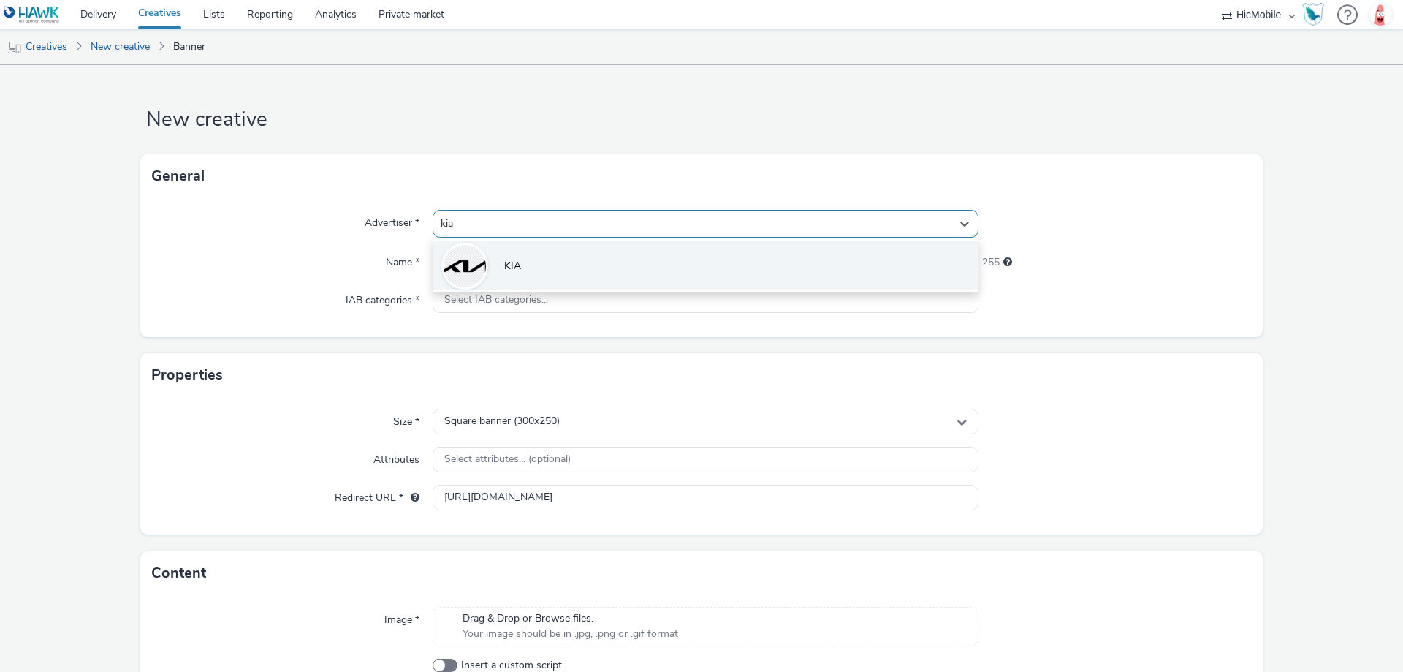
click at [554, 256] on li "KIA" at bounding box center [706, 264] width 546 height 49
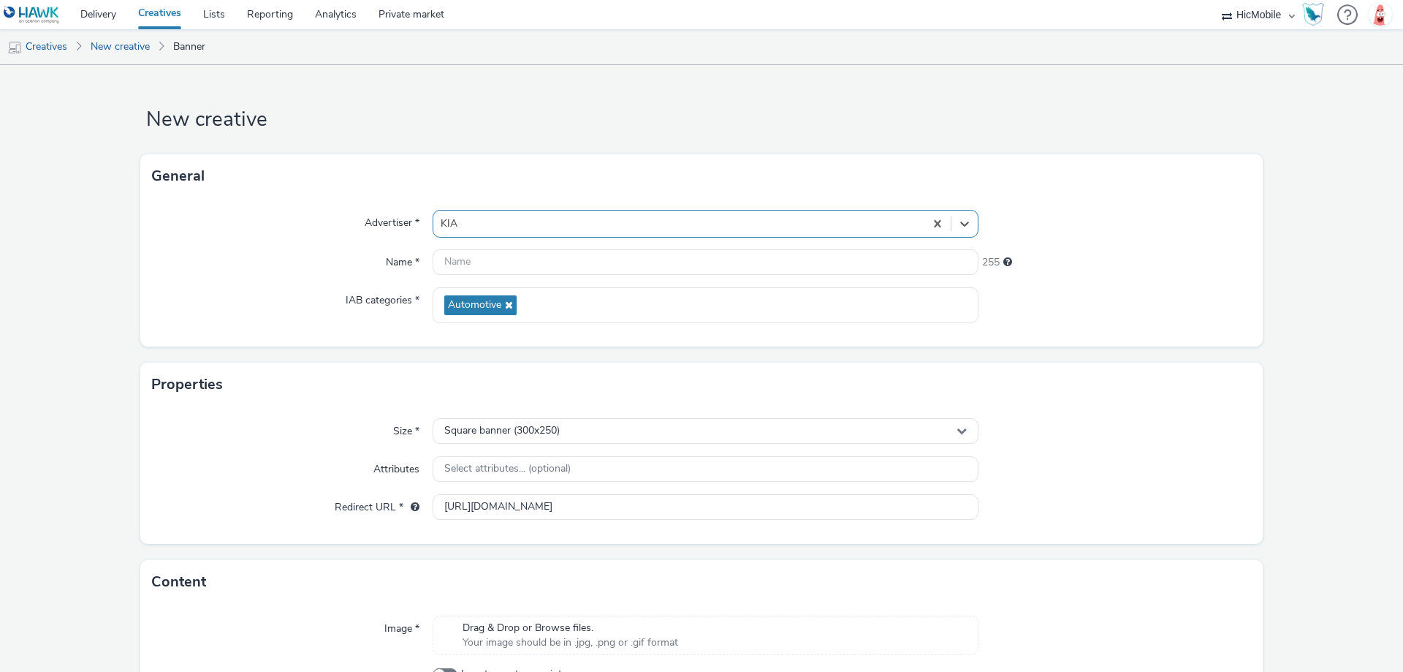
click at [1145, 363] on div "Properties" at bounding box center [701, 385] width 1123 height 44
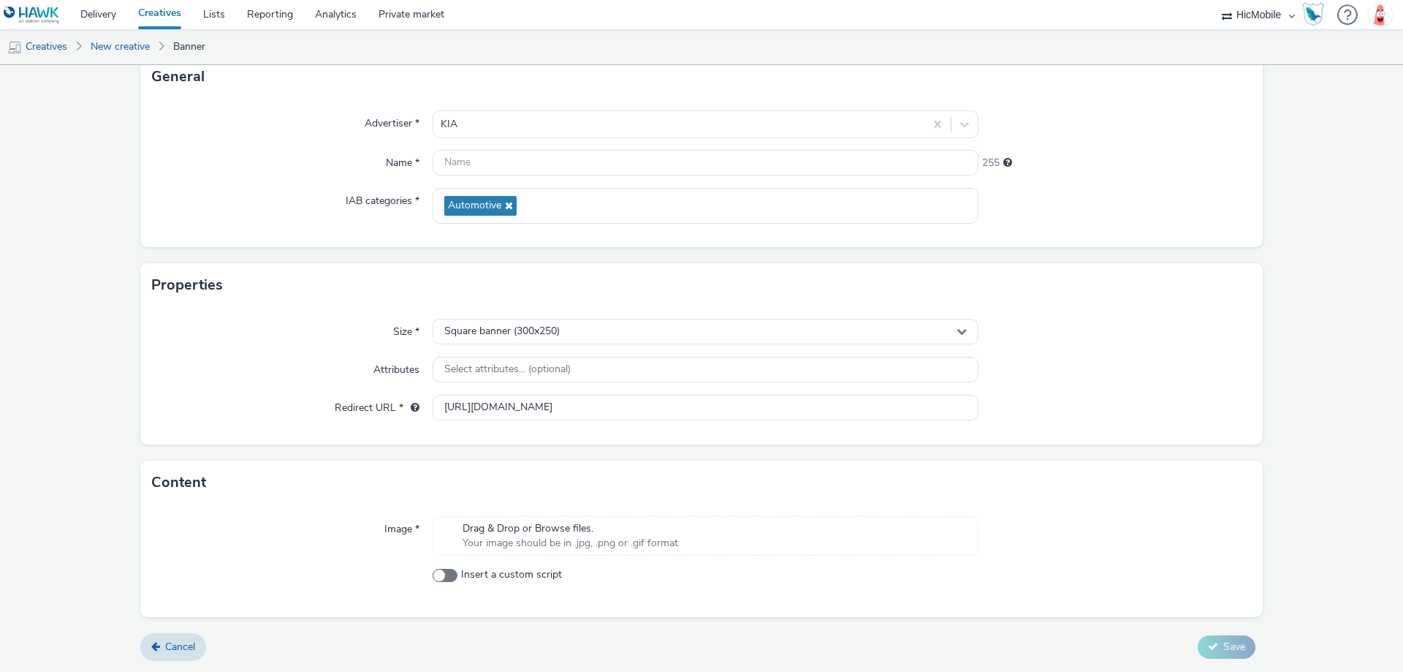
click at [561, 521] on span "Drag & Drop or Browse files." at bounding box center [571, 528] width 216 height 15
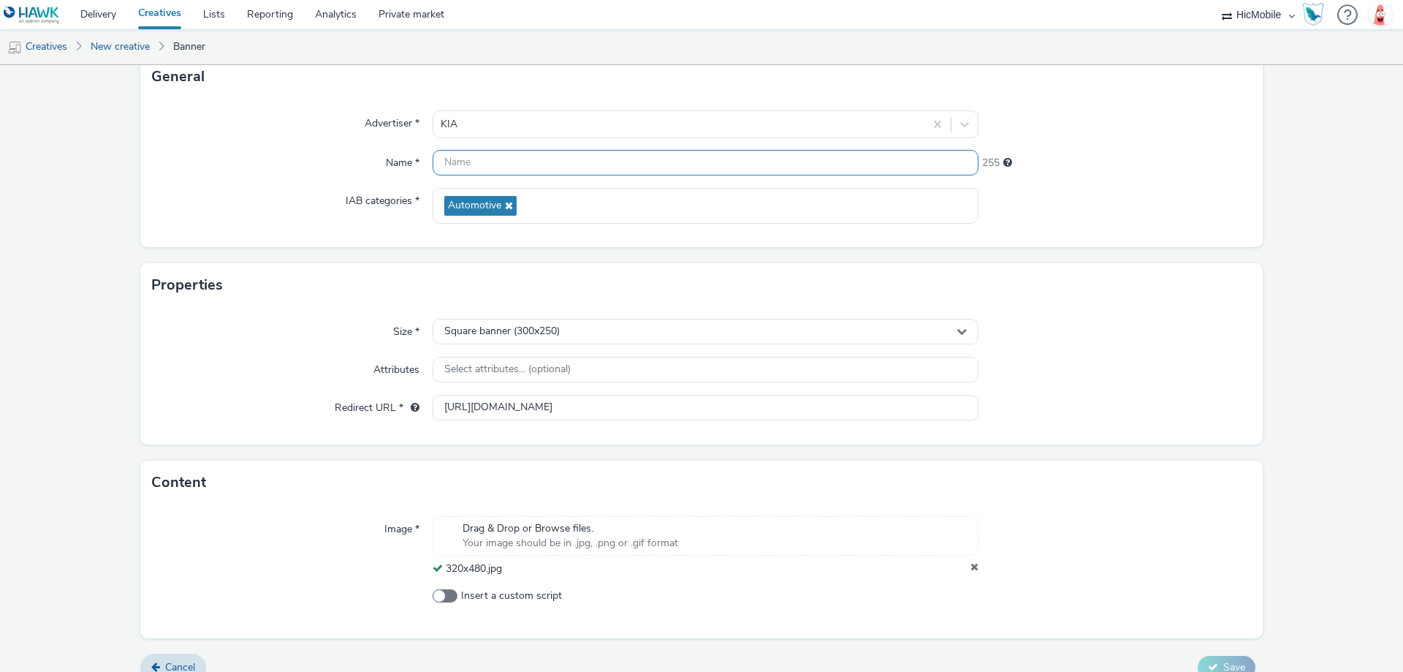
click at [465, 162] on input "text" at bounding box center [706, 163] width 546 height 26
paste input "320x480"
type input "320x480"
click at [1064, 207] on div at bounding box center [1115, 206] width 273 height 36
click at [659, 330] on div "Square banner (300x250)" at bounding box center [706, 332] width 546 height 26
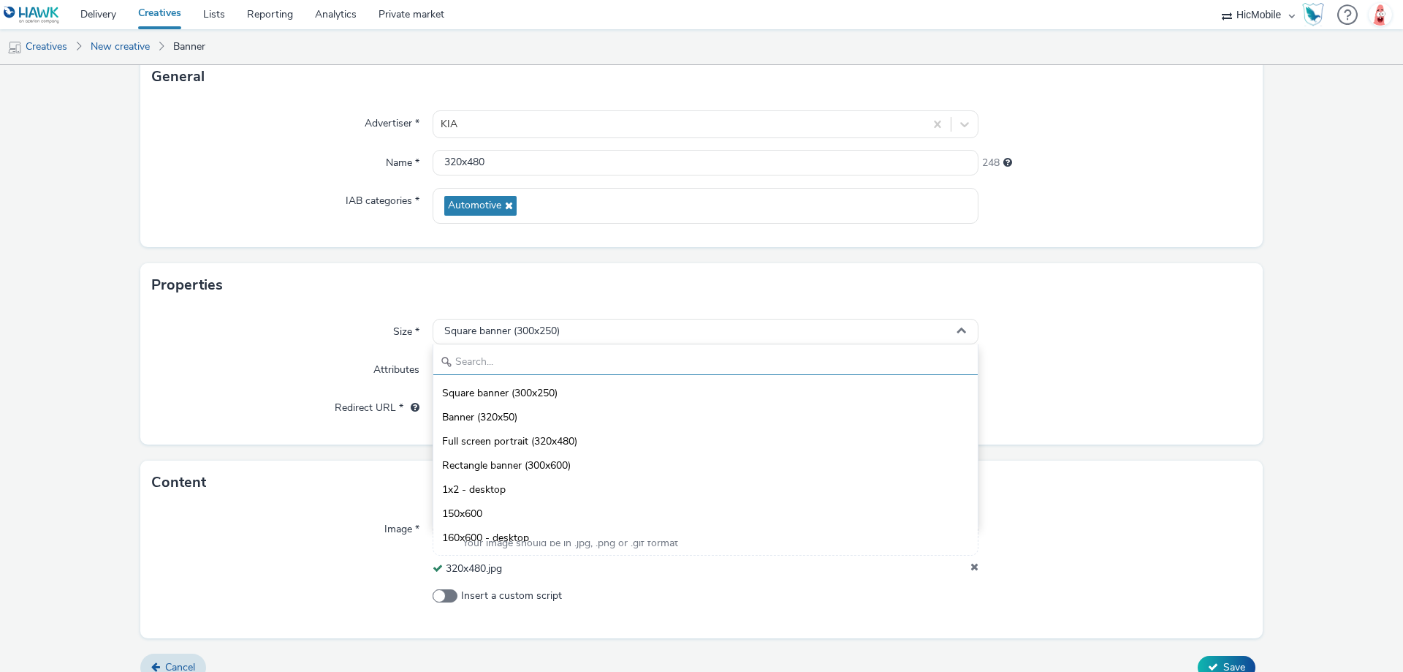
click at [569, 355] on input "text" at bounding box center [705, 362] width 545 height 26
type input "320"
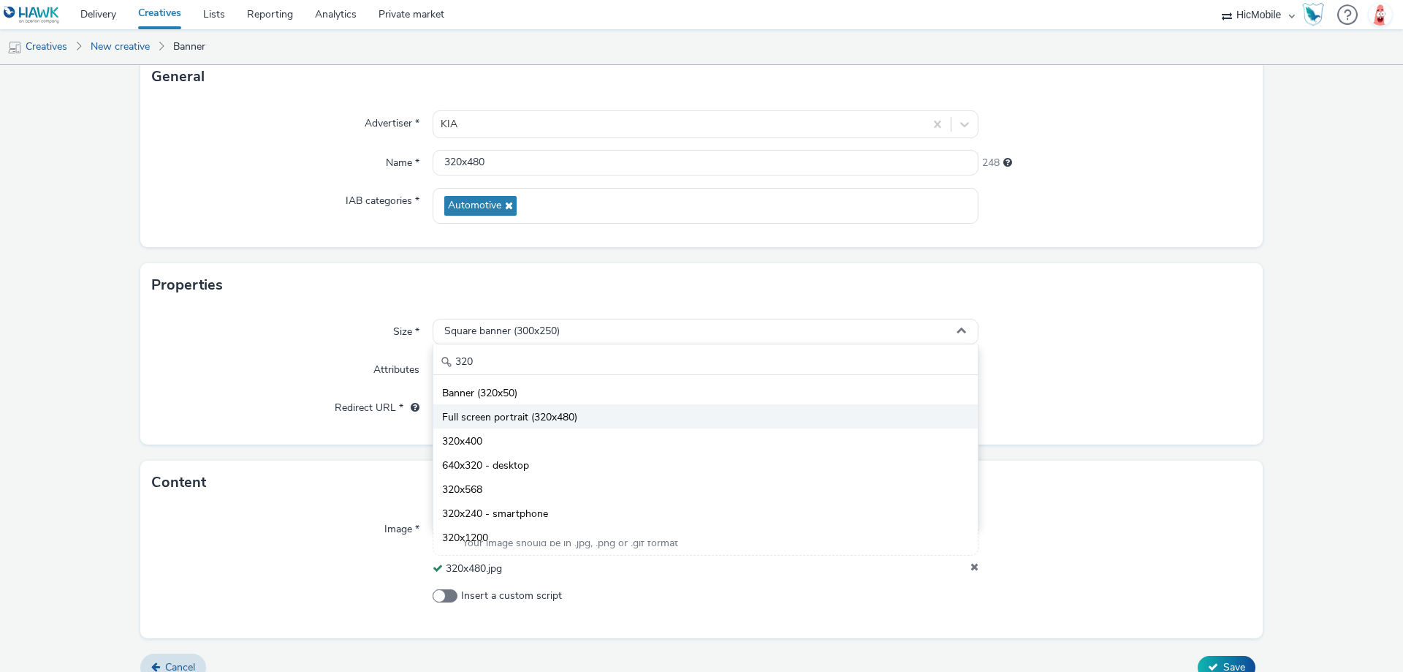
click at [550, 420] on span "Full screen portrait (320x480)" at bounding box center [509, 417] width 135 height 15
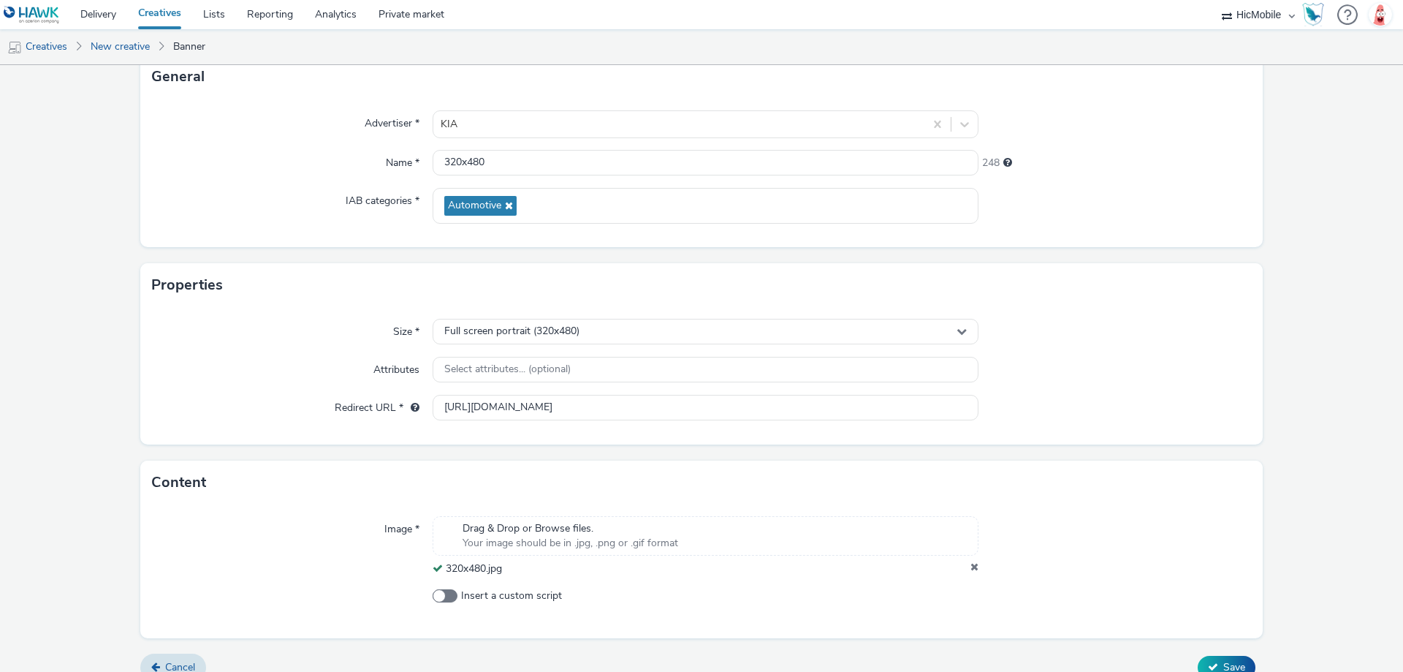
click at [1232, 382] on div at bounding box center [1115, 370] width 273 height 26
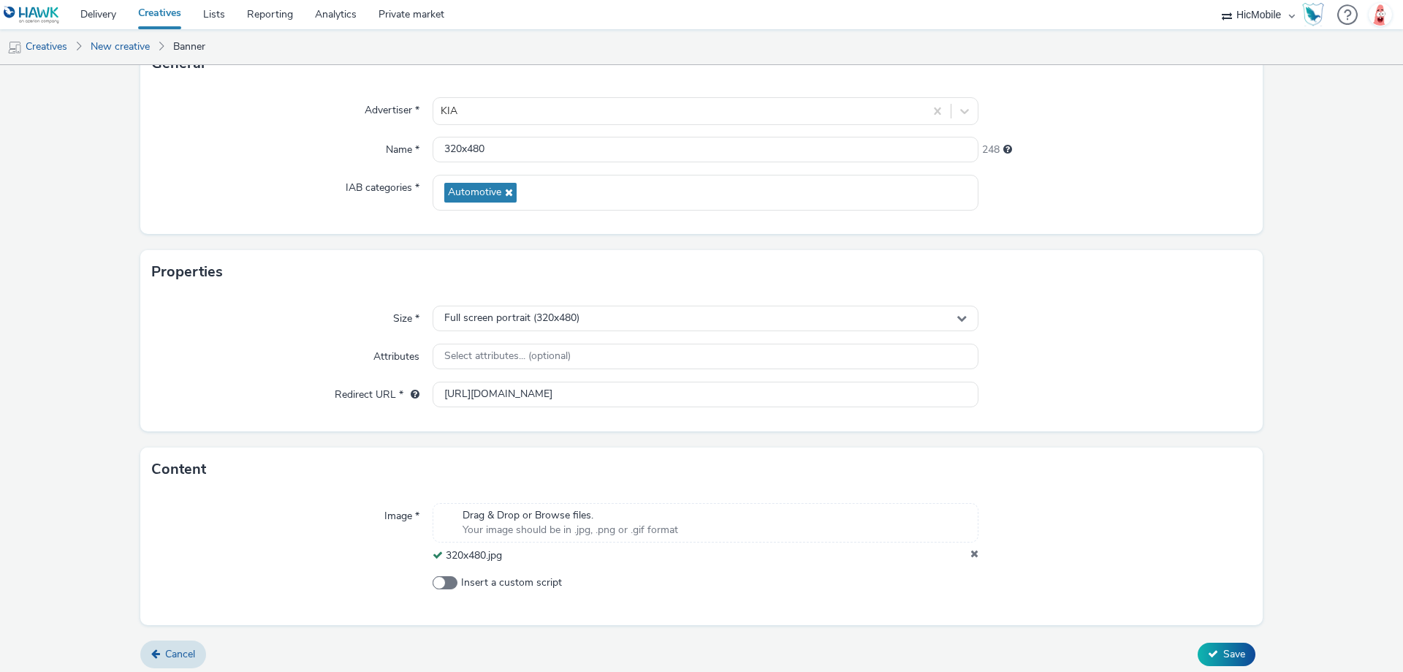
scroll to position [120, 0]
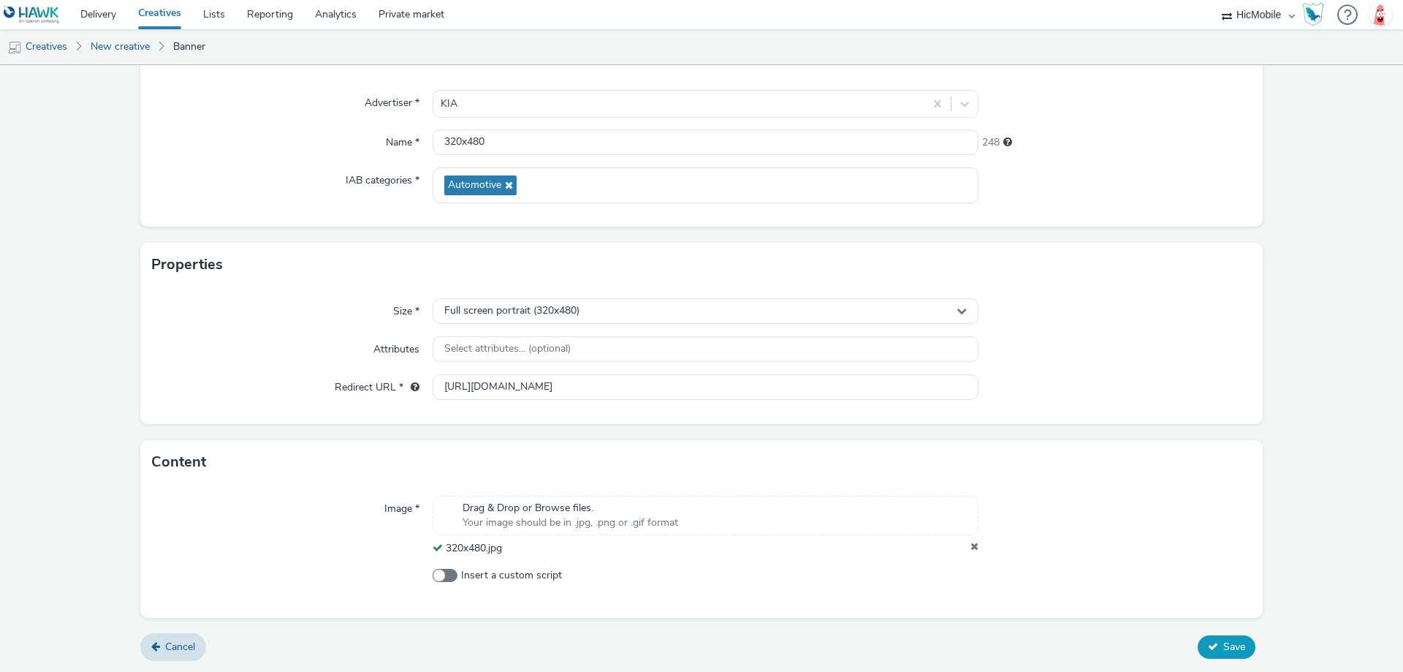
click at [1210, 648] on button "Save" at bounding box center [1227, 646] width 58 height 23
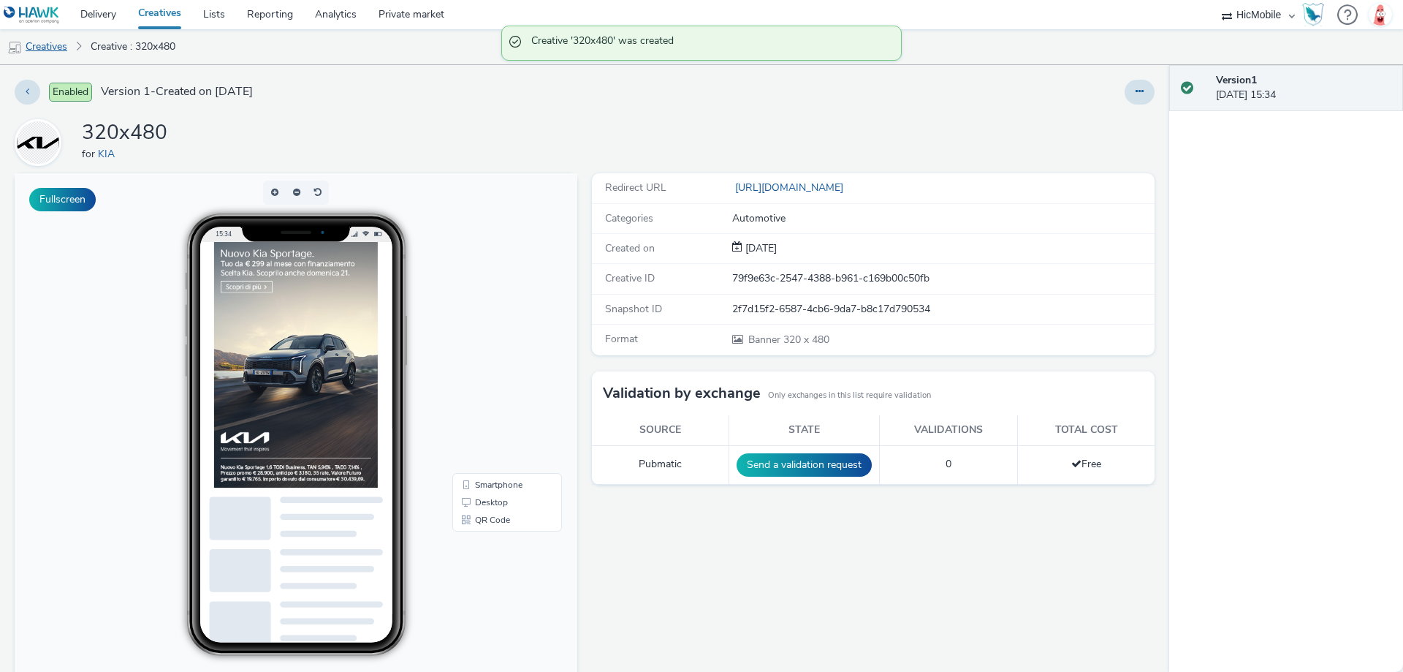
click at [57, 42] on link "Creatives" at bounding box center [37, 46] width 75 height 35
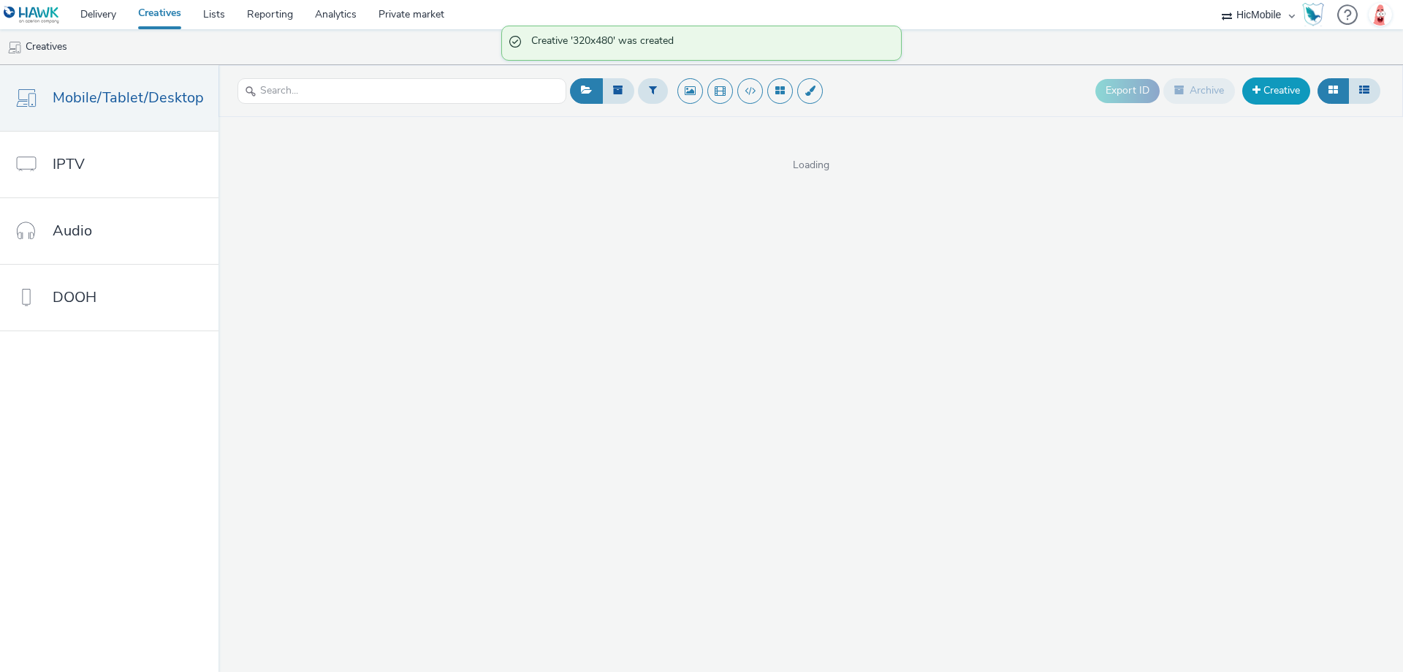
click at [1276, 89] on link "Creative" at bounding box center [1277, 90] width 68 height 26
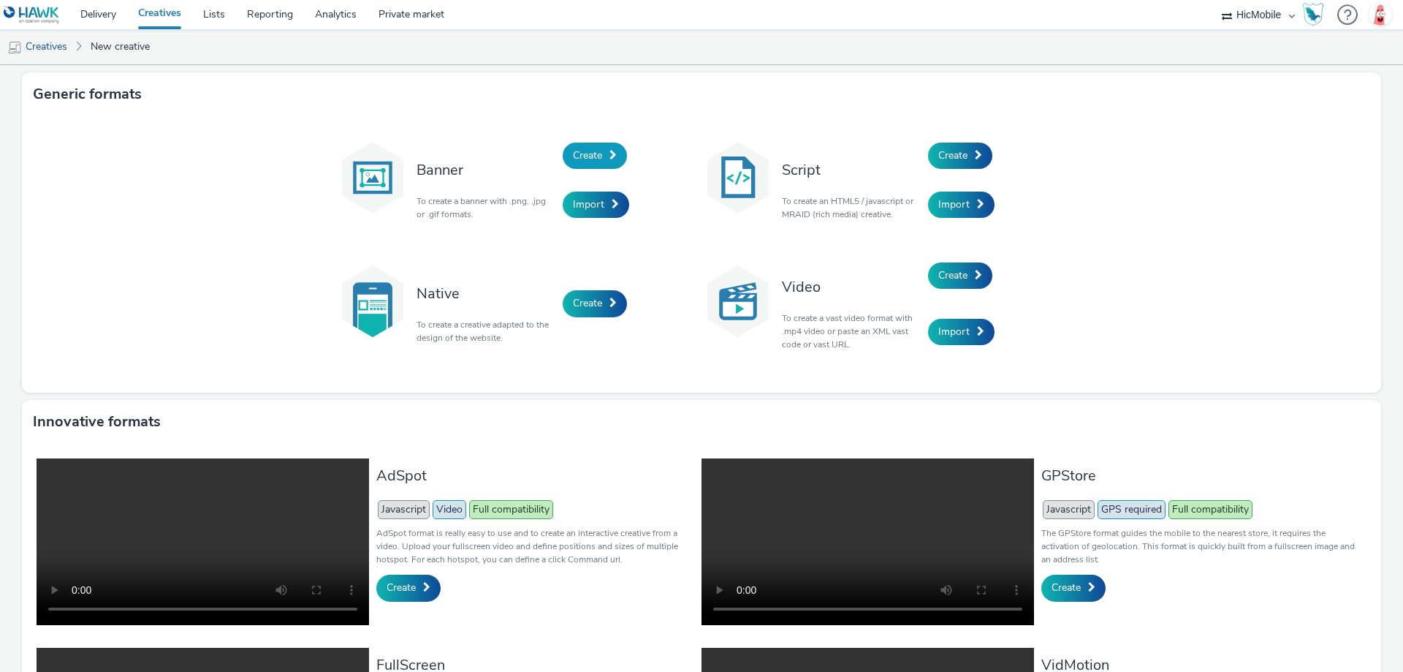
click at [601, 163] on link "Create" at bounding box center [595, 156] width 64 height 26
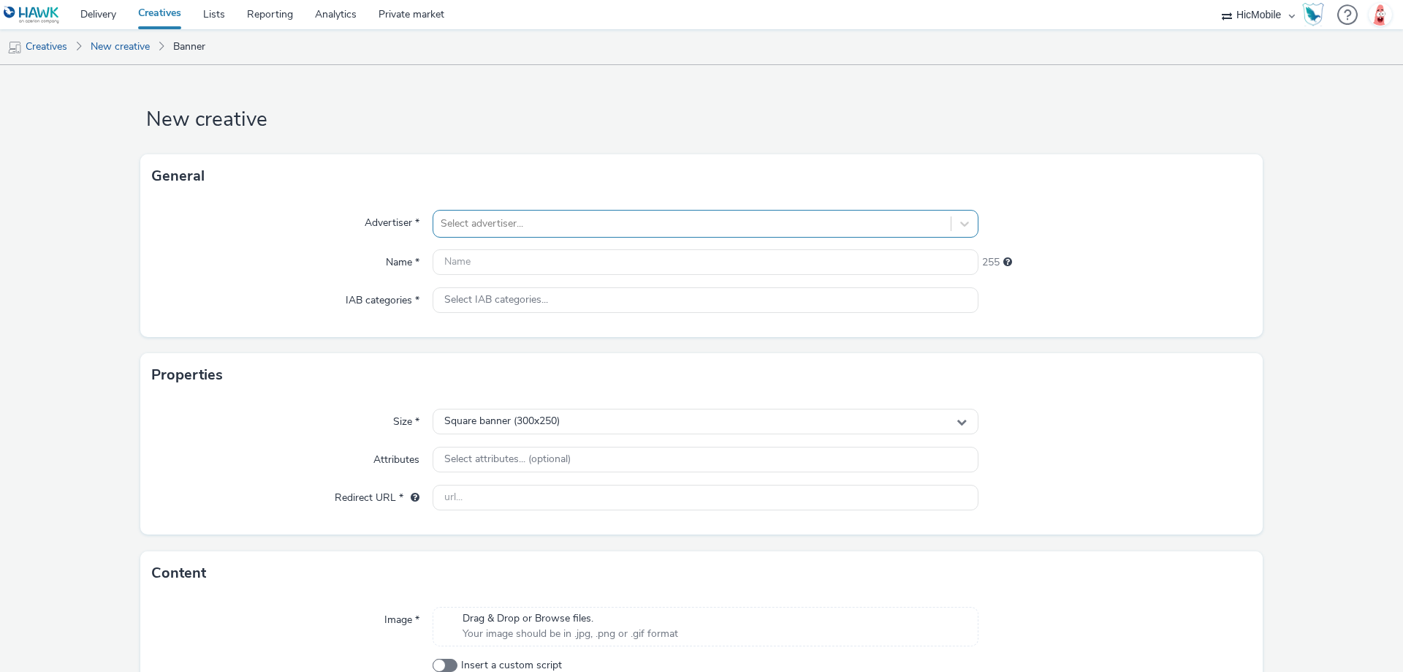
click at [561, 216] on div at bounding box center [692, 224] width 503 height 18
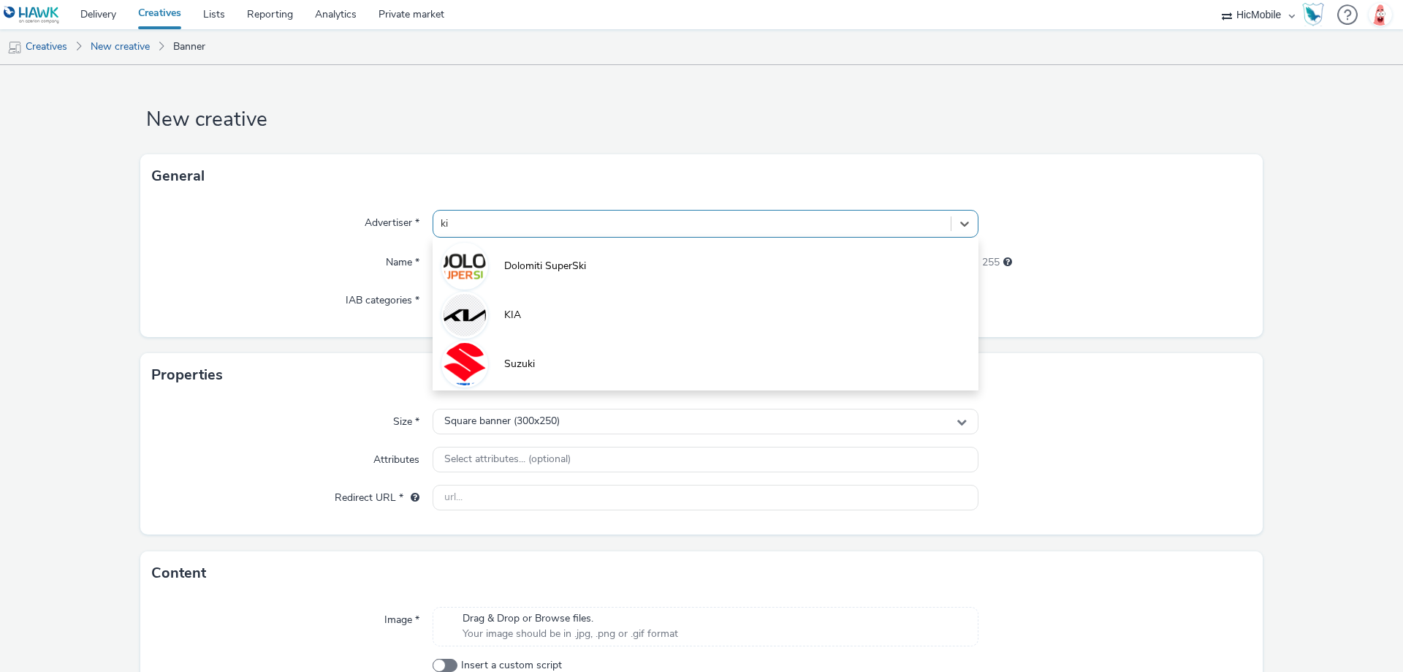
type input "kia"
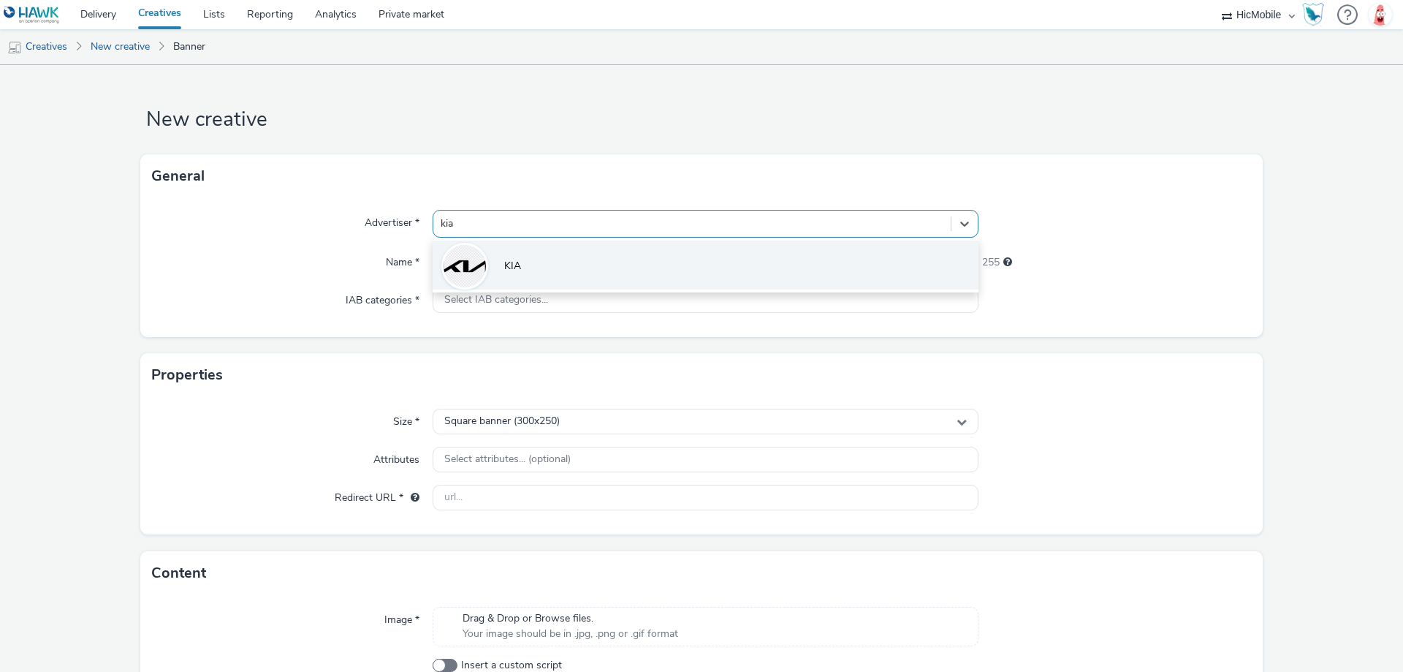
click at [539, 273] on li "KIA" at bounding box center [706, 264] width 546 height 49
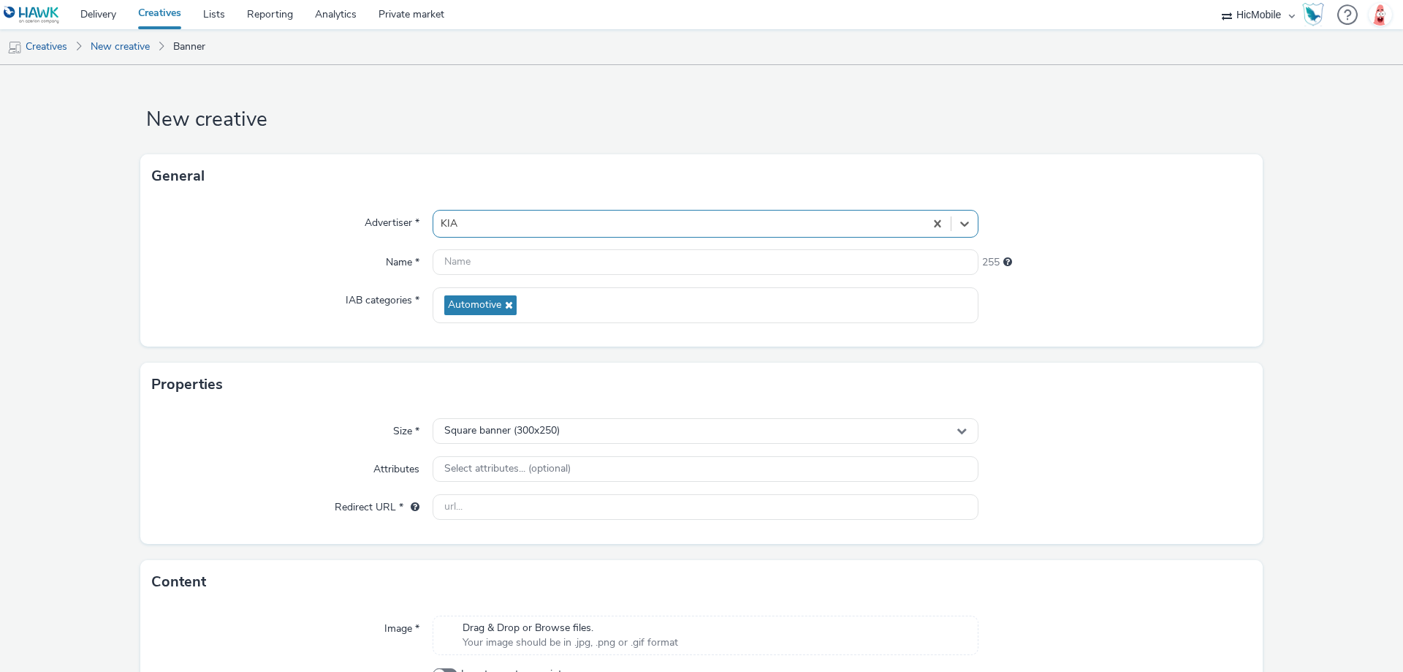
click at [520, 628] on span "Drag & Drop or Browse files." at bounding box center [571, 628] width 216 height 15
click at [463, 512] on input "text" at bounding box center [706, 507] width 546 height 26
click at [500, 268] on input "text" at bounding box center [706, 262] width 546 height 26
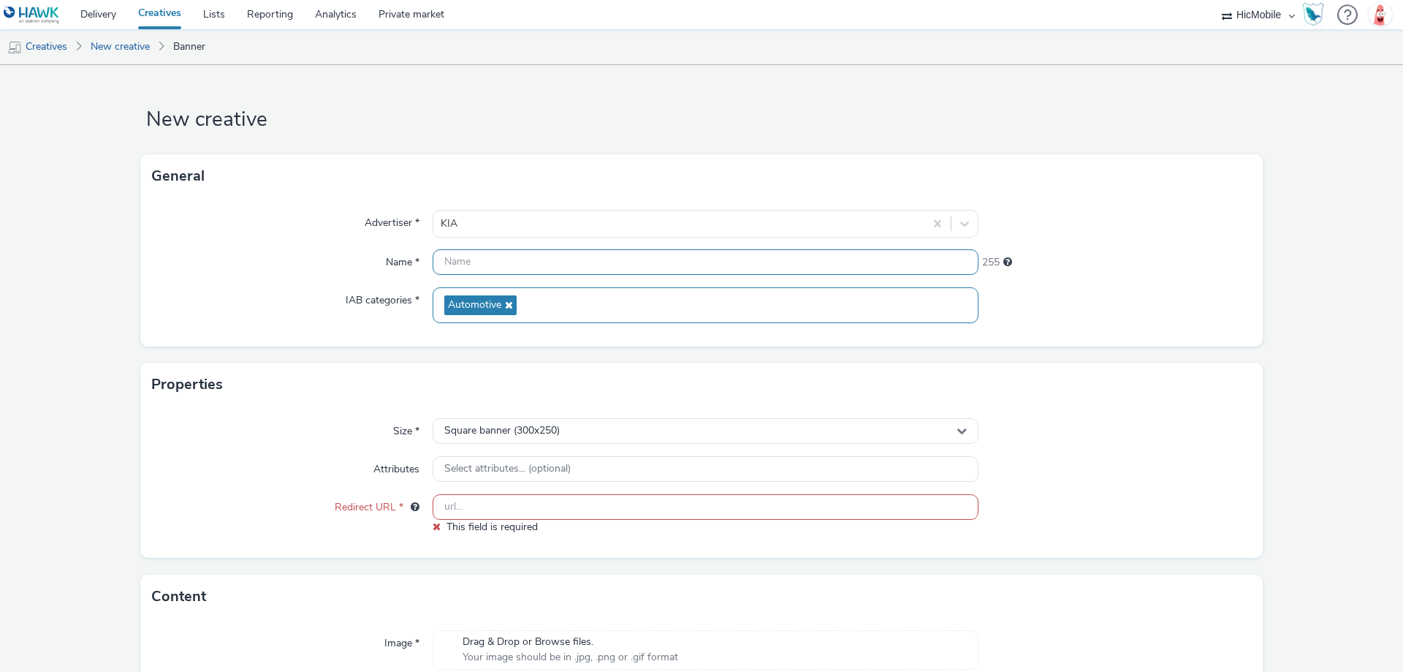
paste input "480x320"
type input "480x320"
click at [569, 461] on div "Select attributes... (optional)" at bounding box center [706, 469] width 546 height 26
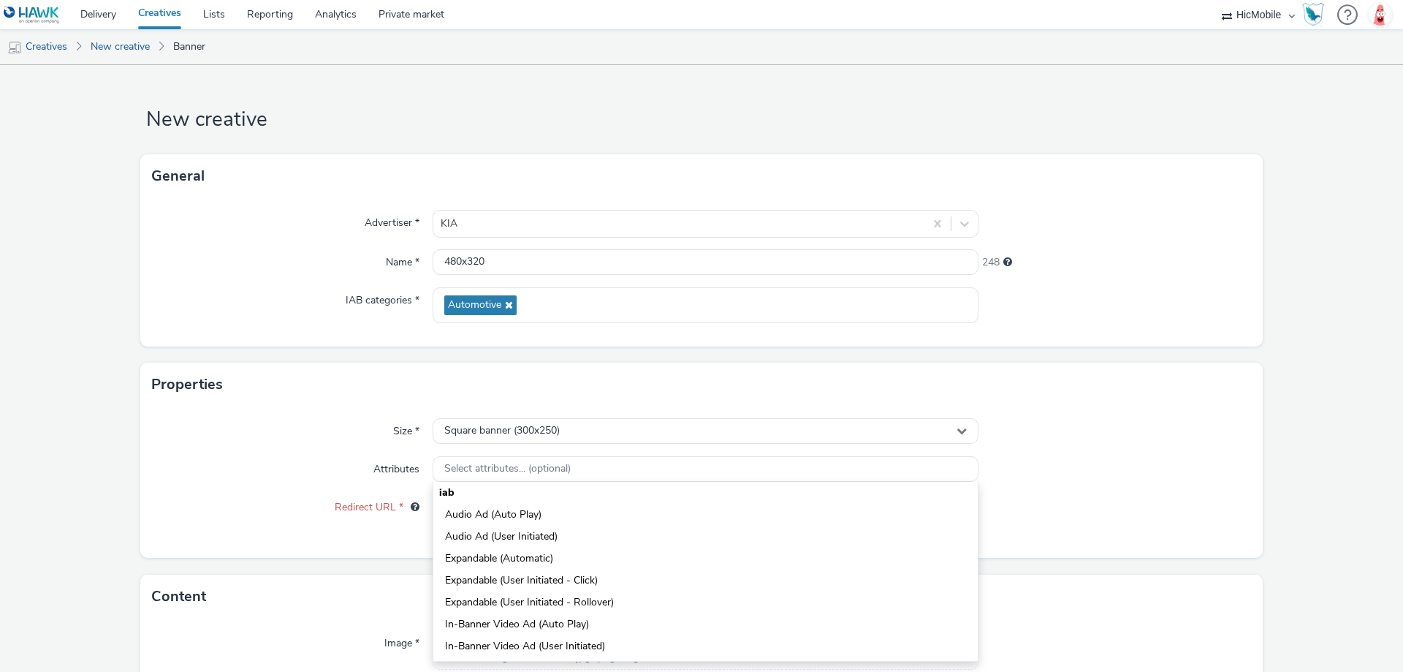
click at [302, 456] on div "Attributes" at bounding box center [292, 469] width 281 height 26
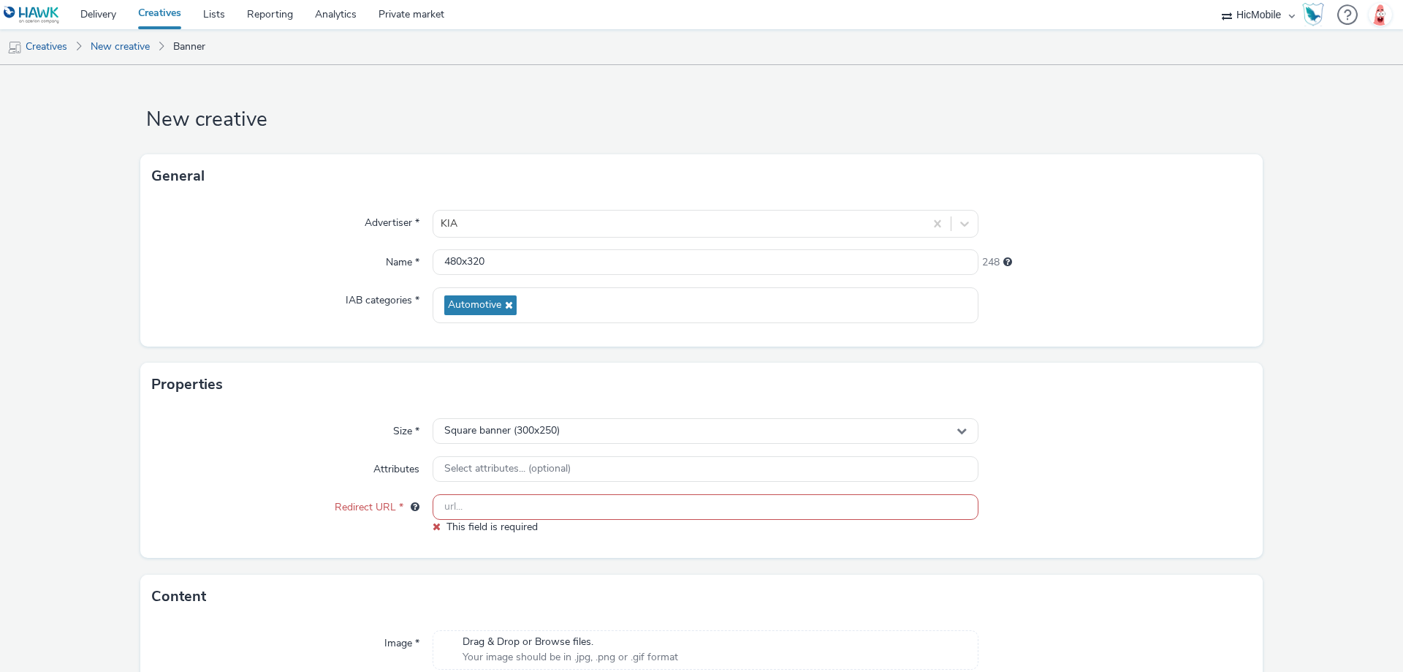
click at [504, 510] on input "text" at bounding box center [706, 507] width 546 height 26
paste input "[URL][DOMAIN_NAME]"
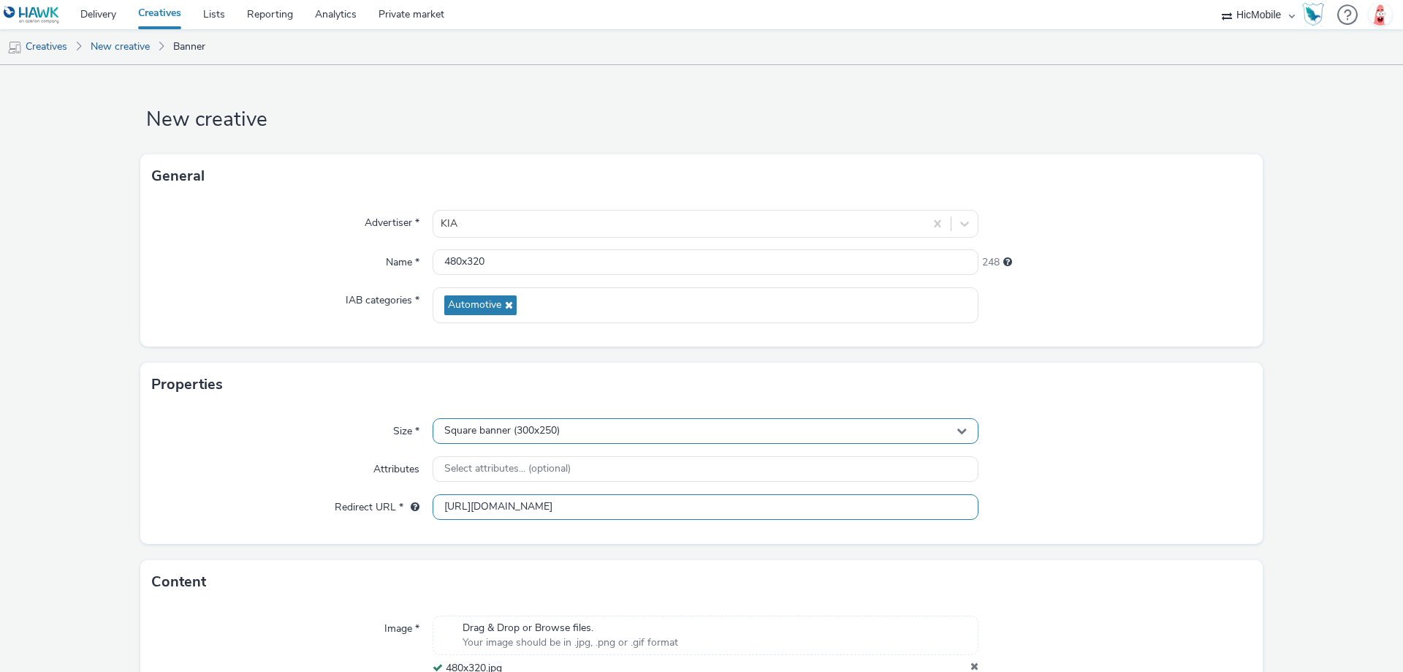
type input "[URL][DOMAIN_NAME]"
click at [580, 425] on div "Square banner (300x250)" at bounding box center [706, 431] width 546 height 26
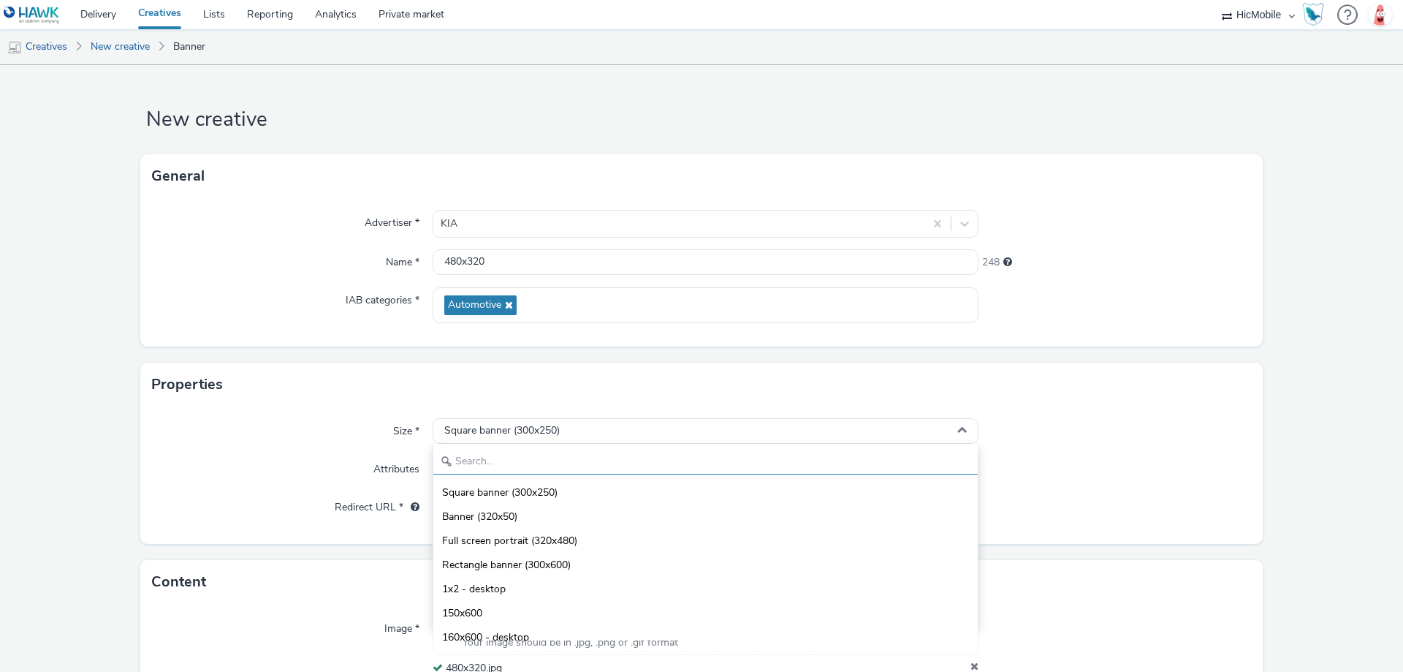
click at [582, 458] on input "text" at bounding box center [705, 462] width 545 height 26
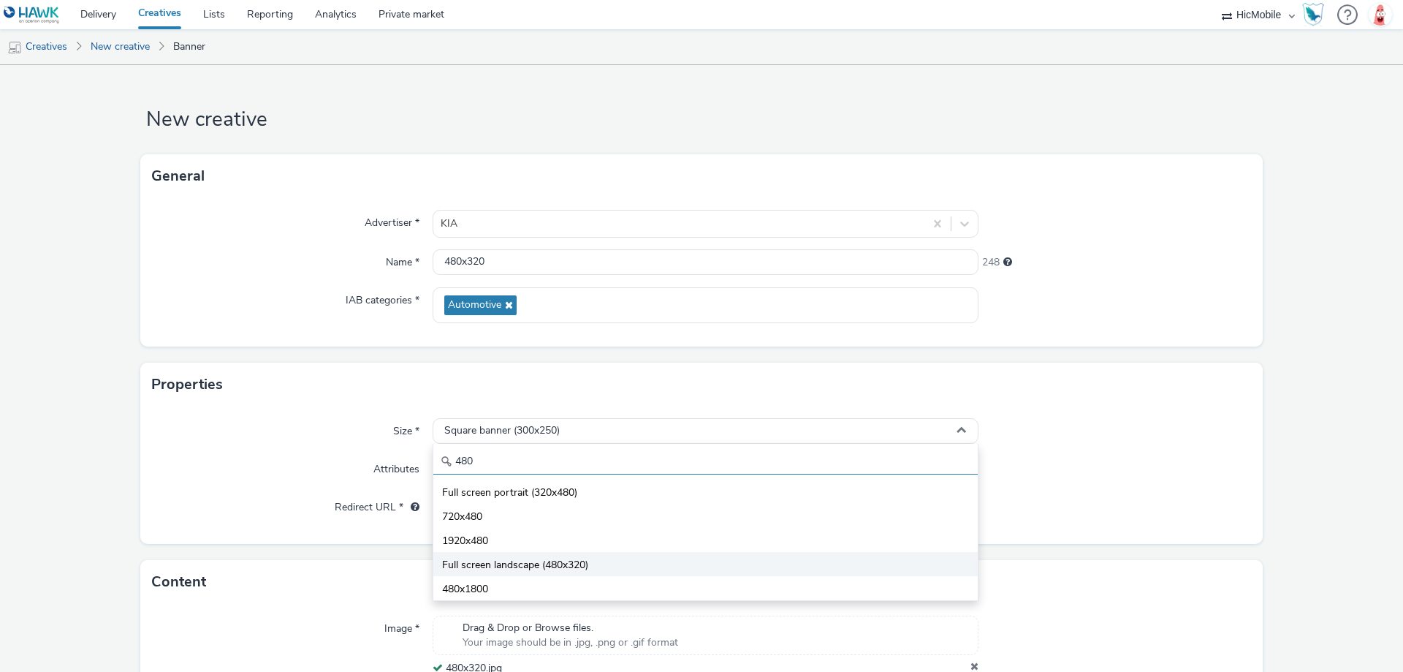
type input "480"
click at [581, 567] on span "Full screen landscape (480x320)" at bounding box center [515, 565] width 146 height 15
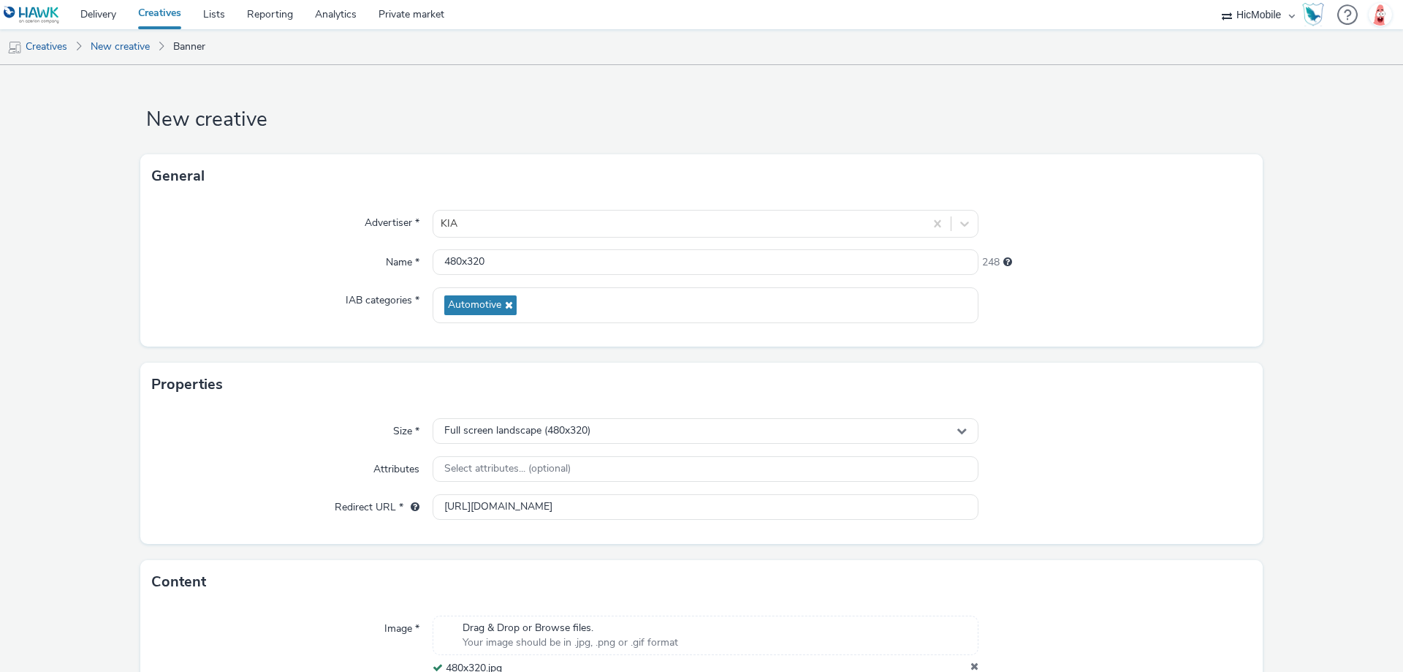
click at [1131, 442] on div at bounding box center [1115, 431] width 273 height 26
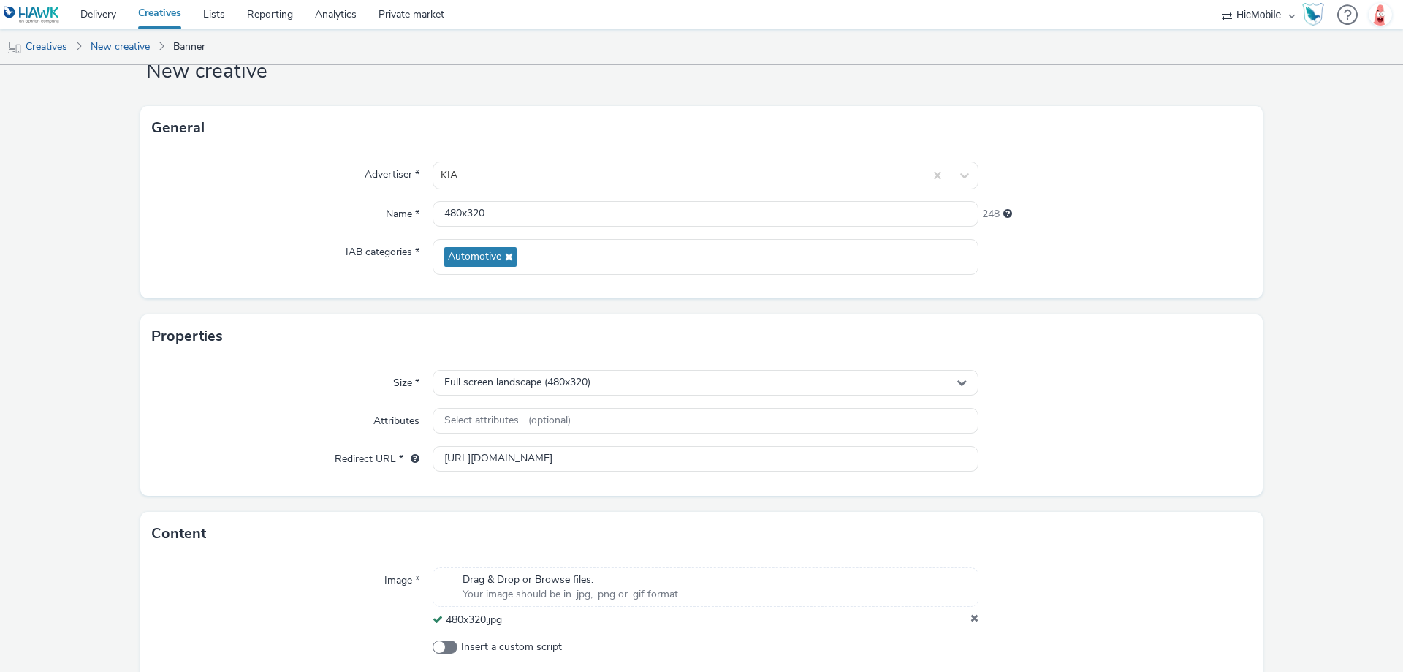
scroll to position [120, 0]
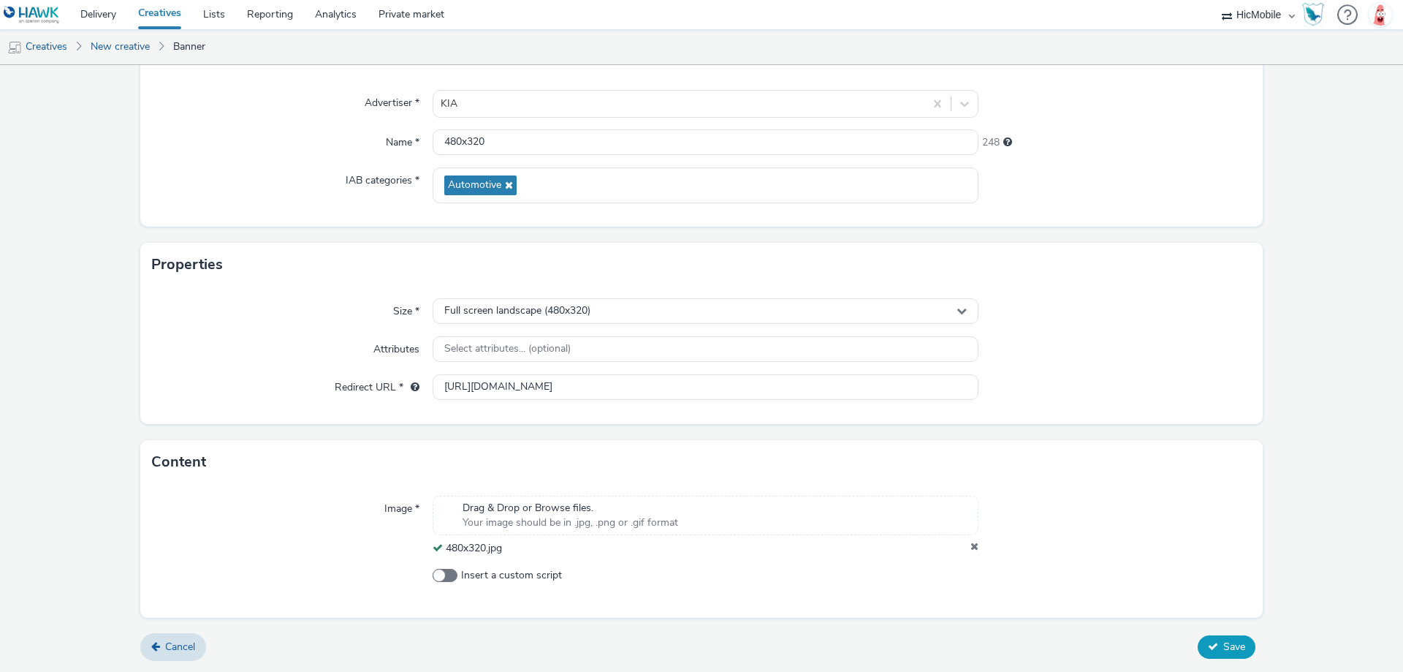
click at [1198, 645] on button "Save" at bounding box center [1227, 646] width 58 height 23
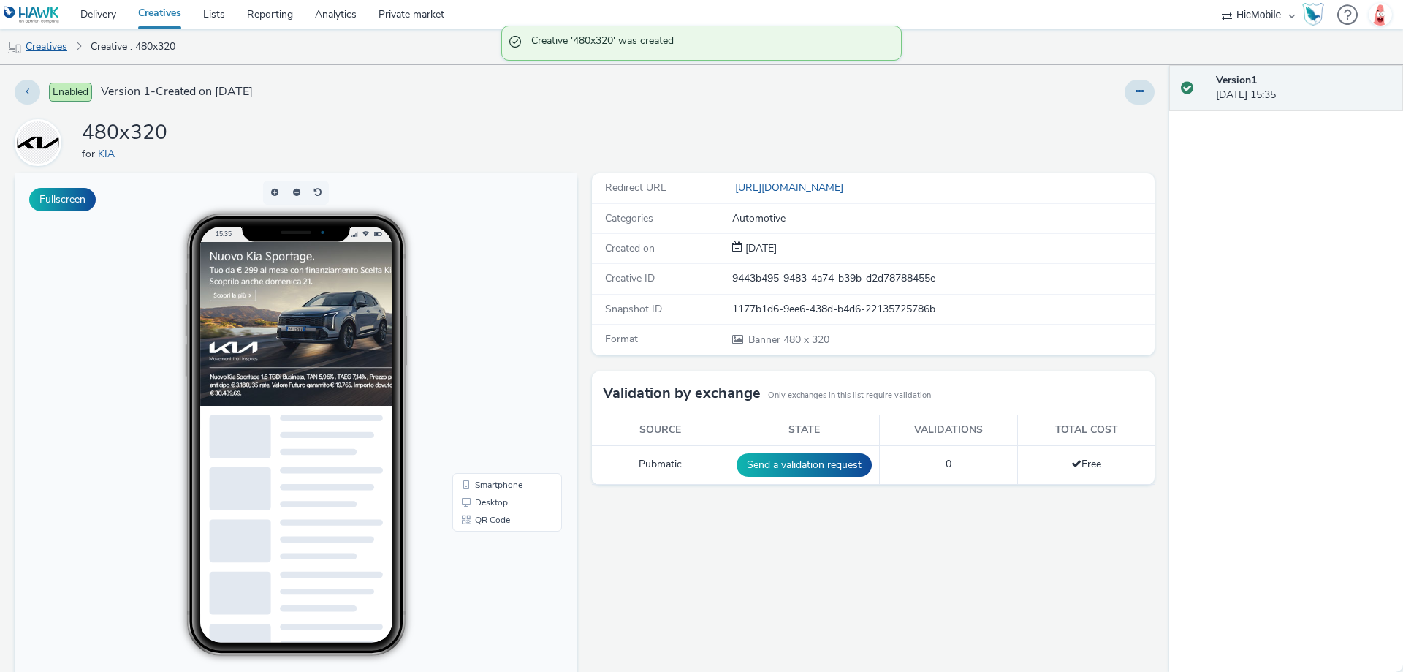
click at [61, 47] on link "Creatives" at bounding box center [37, 46] width 75 height 35
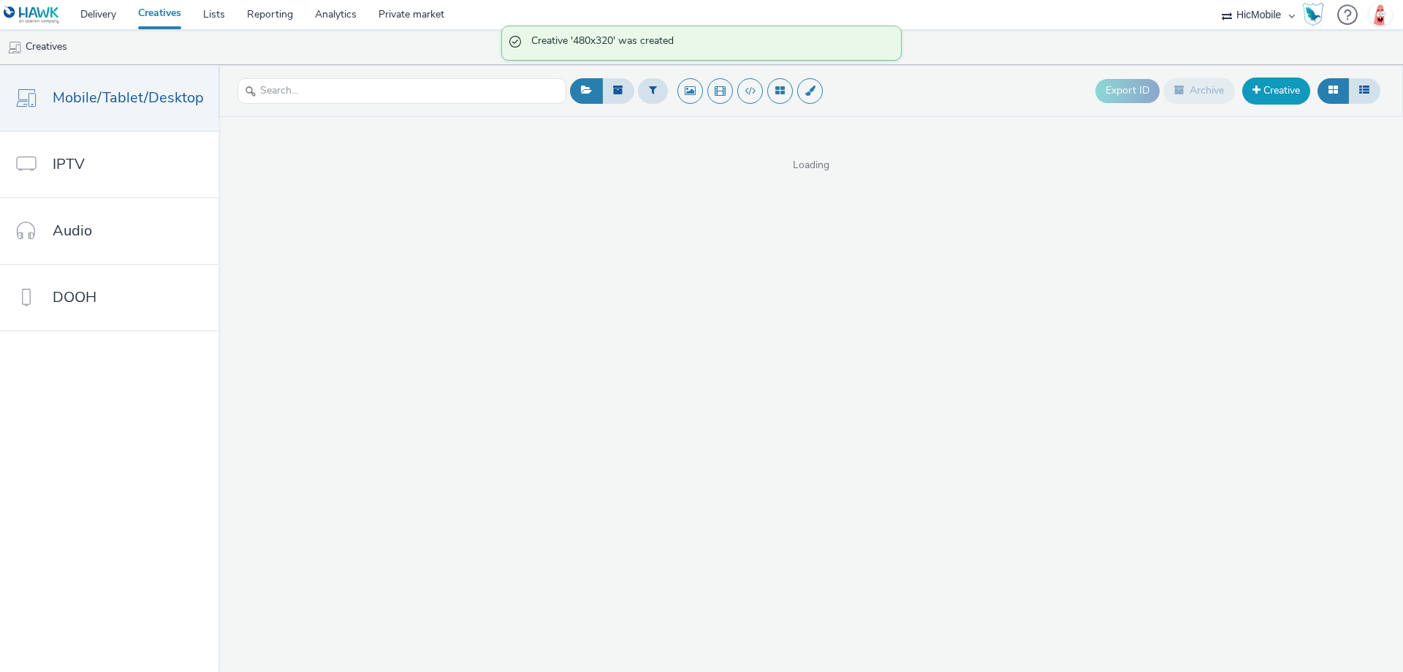
click at [1275, 95] on link "Creative" at bounding box center [1277, 90] width 68 height 26
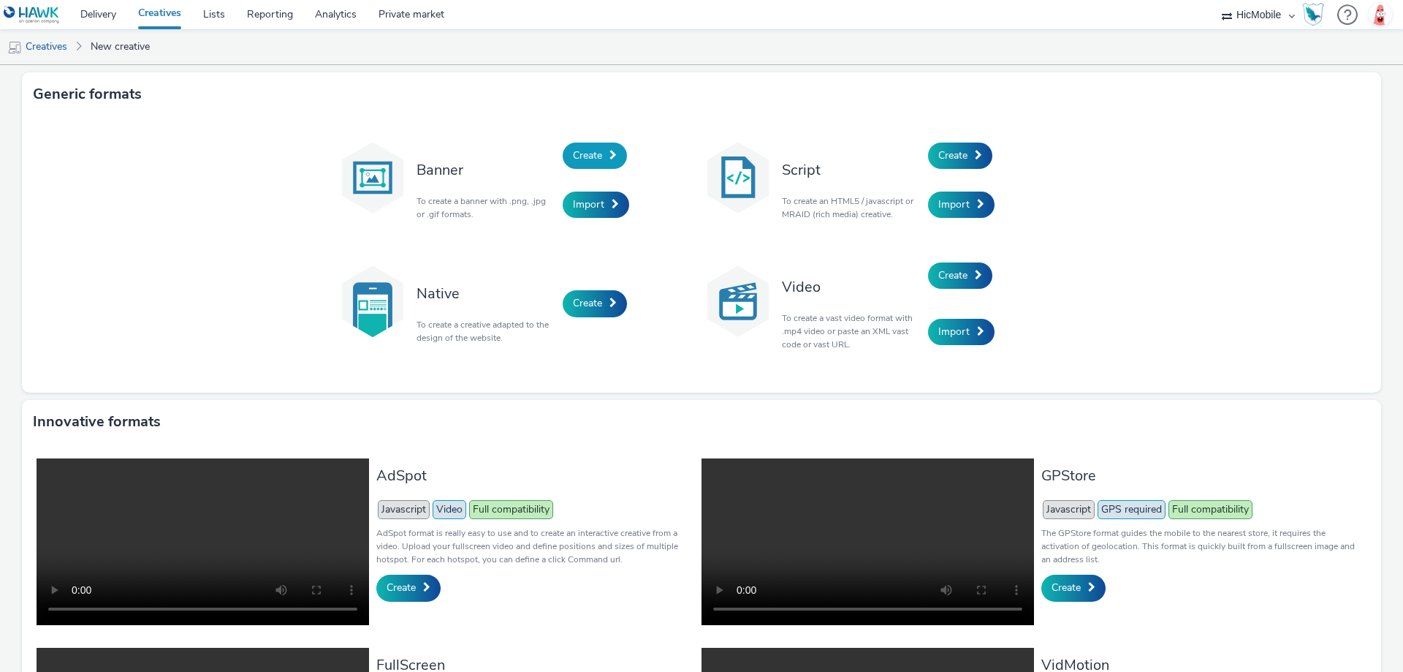
click at [573, 154] on span "Create" at bounding box center [587, 155] width 29 height 14
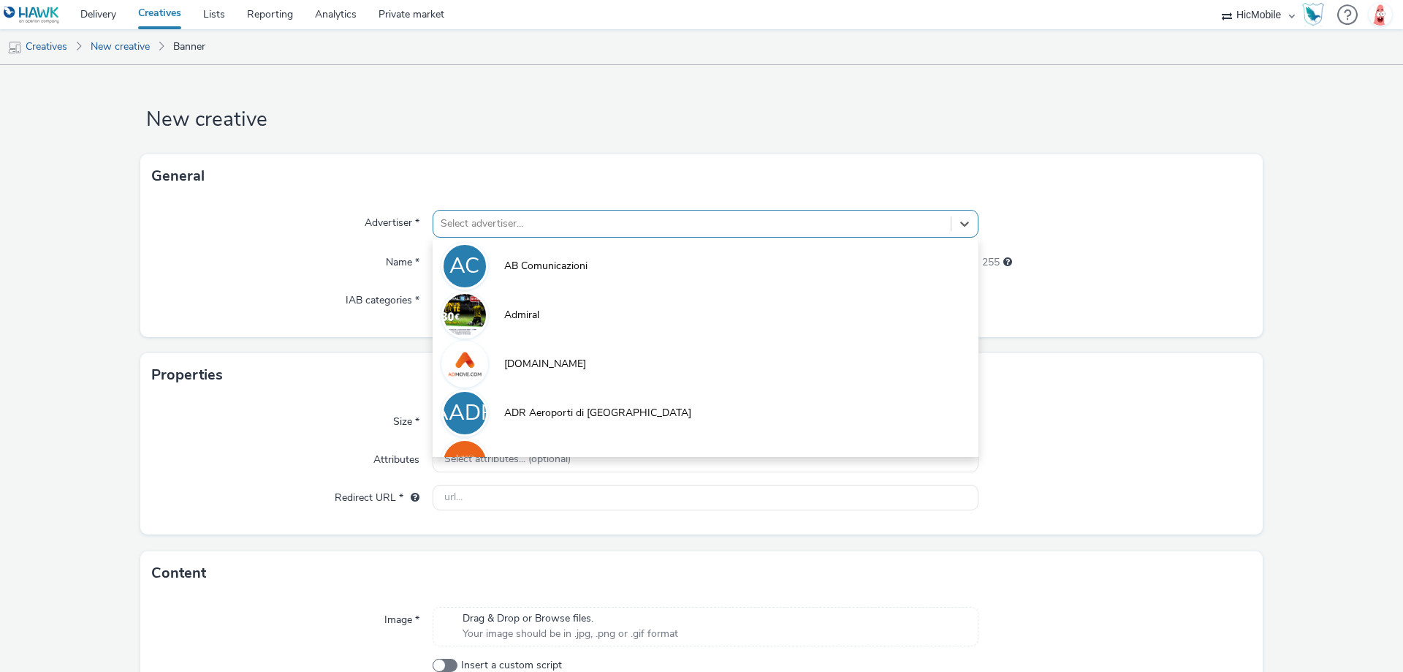
click at [529, 223] on div at bounding box center [692, 224] width 503 height 18
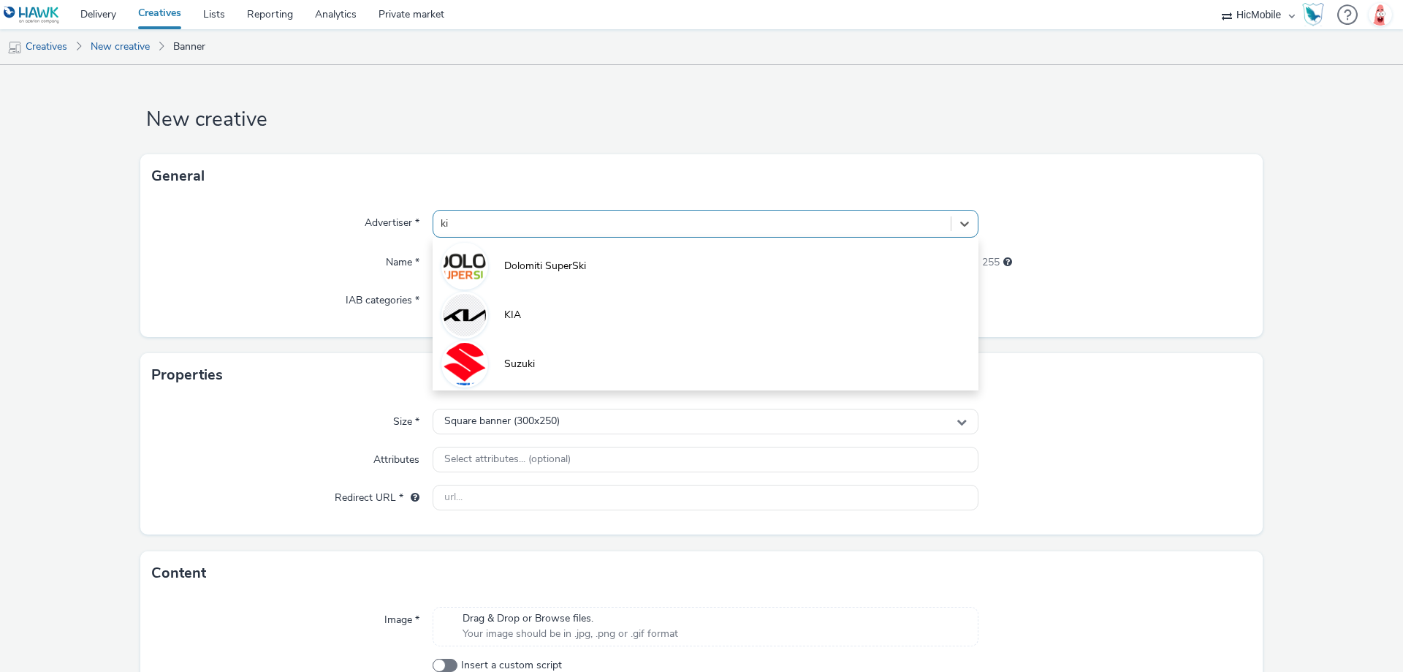
type input "kia"
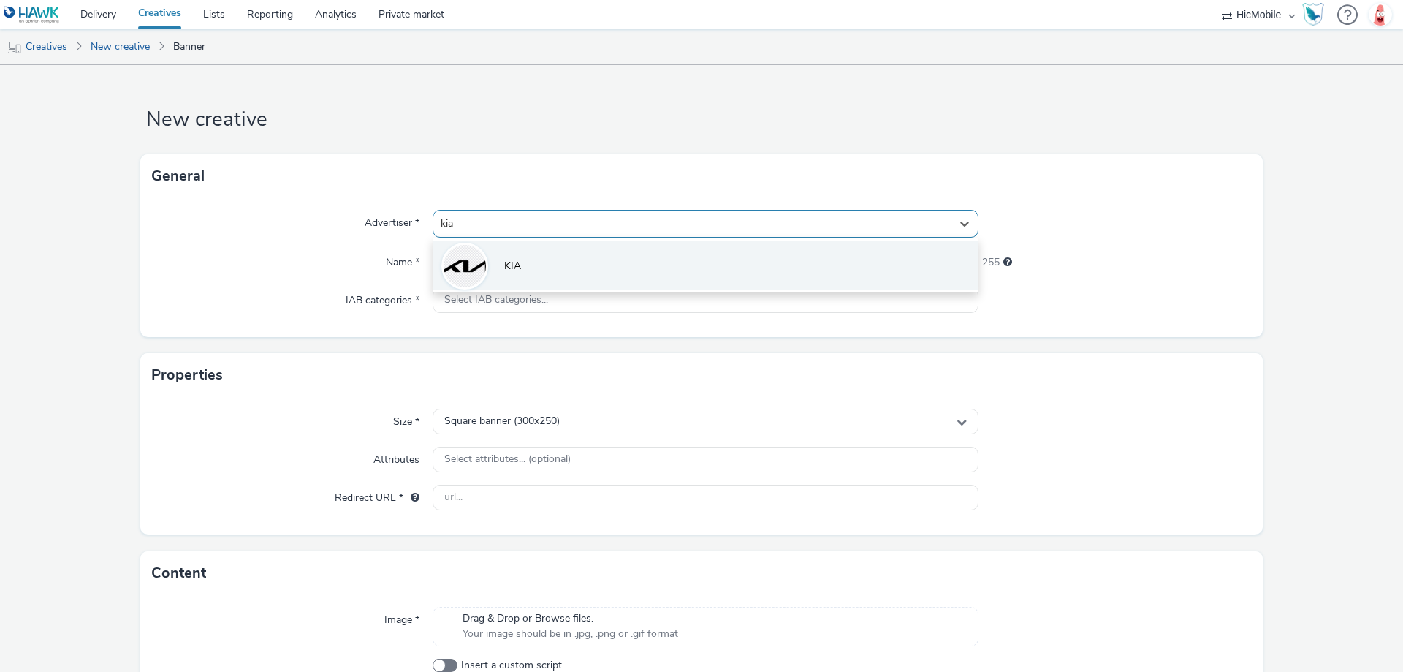
click at [515, 270] on span "KIA" at bounding box center [512, 266] width 17 height 15
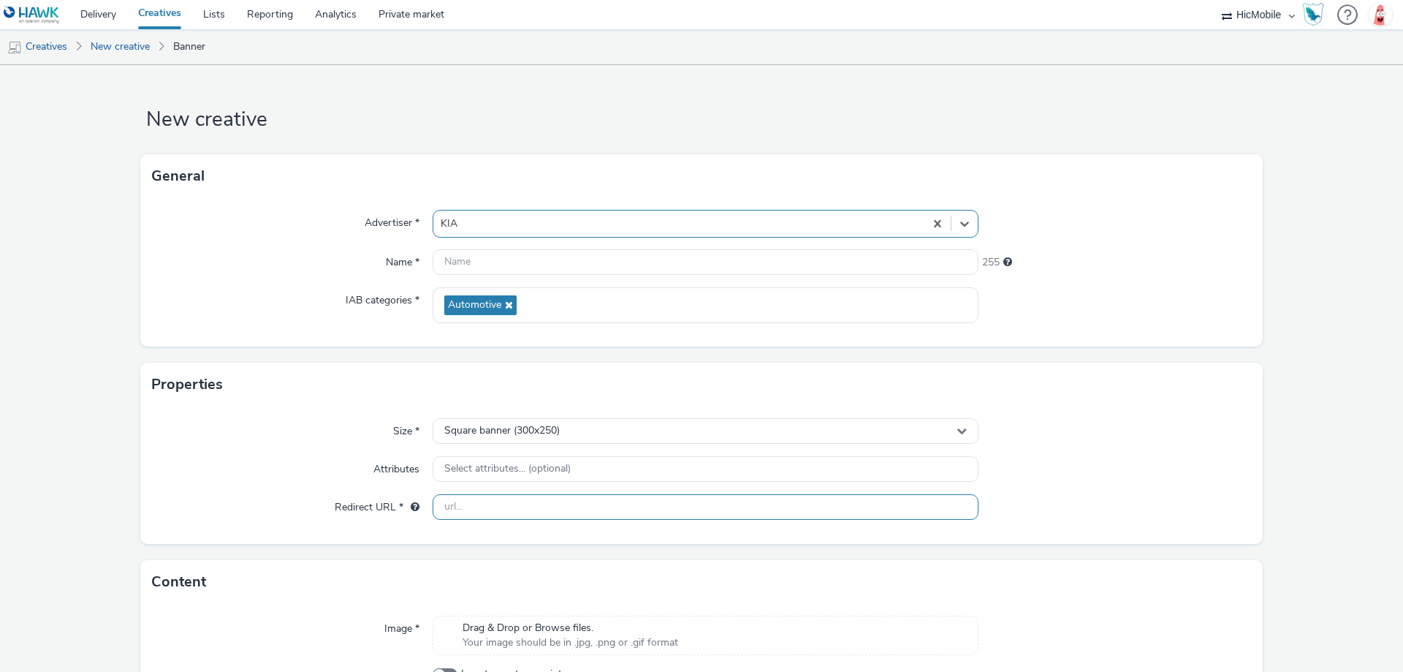
click at [499, 517] on input "text" at bounding box center [706, 507] width 546 height 26
paste input "[URL][DOMAIN_NAME]"
type input "[URL][DOMAIN_NAME]"
click at [1141, 457] on div at bounding box center [1115, 469] width 273 height 26
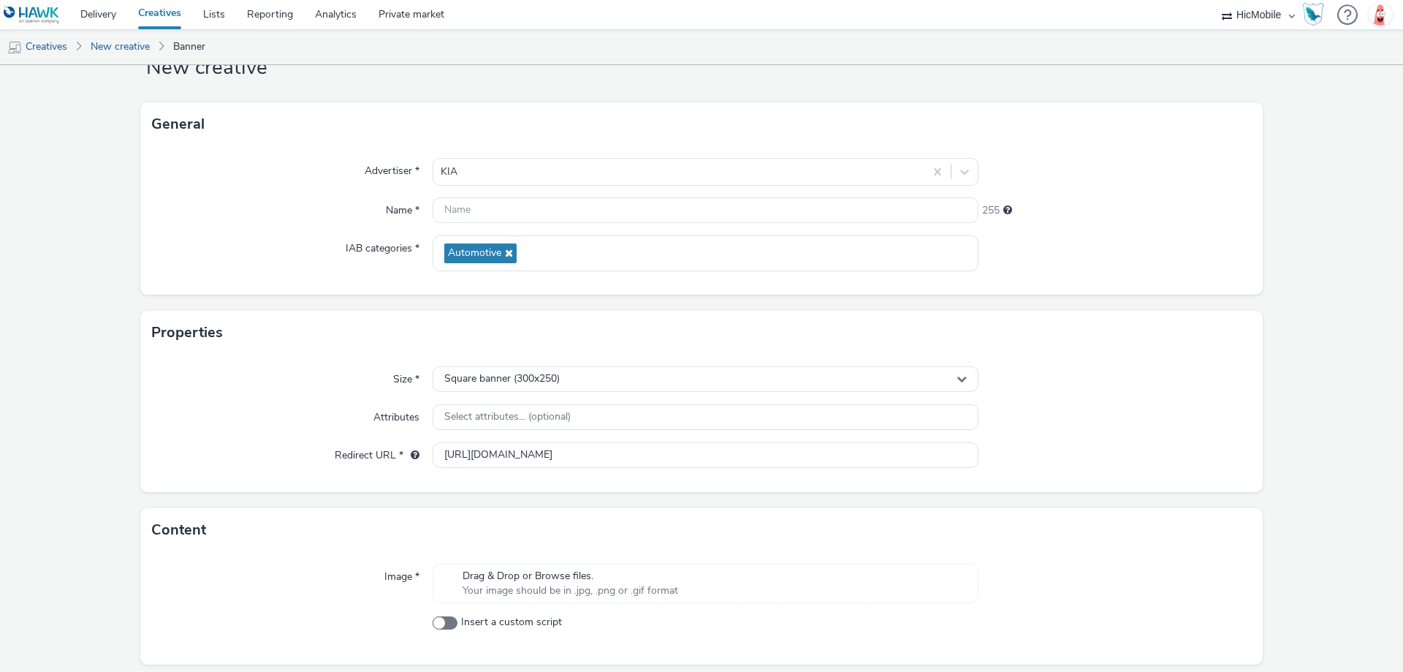
scroll to position [99, 0]
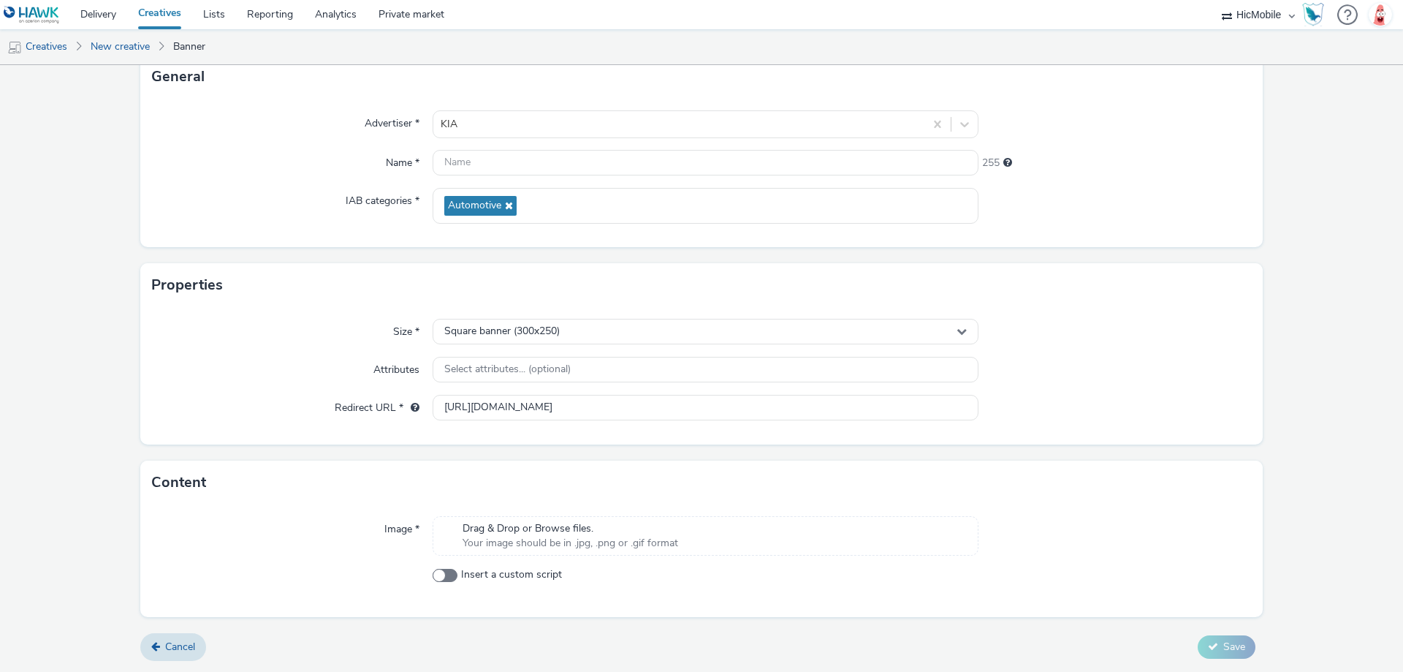
click at [544, 529] on span "Drag & Drop or Browse files." at bounding box center [571, 528] width 216 height 15
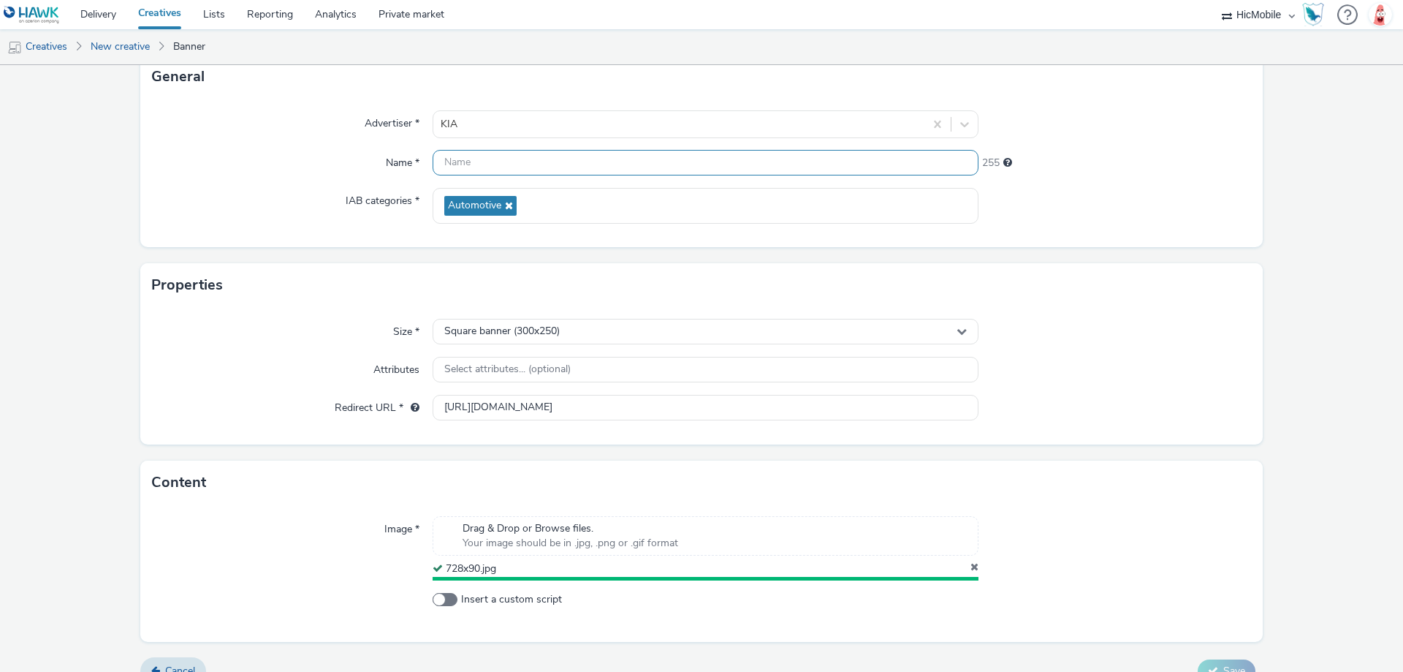
click at [485, 167] on input "text" at bounding box center [706, 163] width 546 height 26
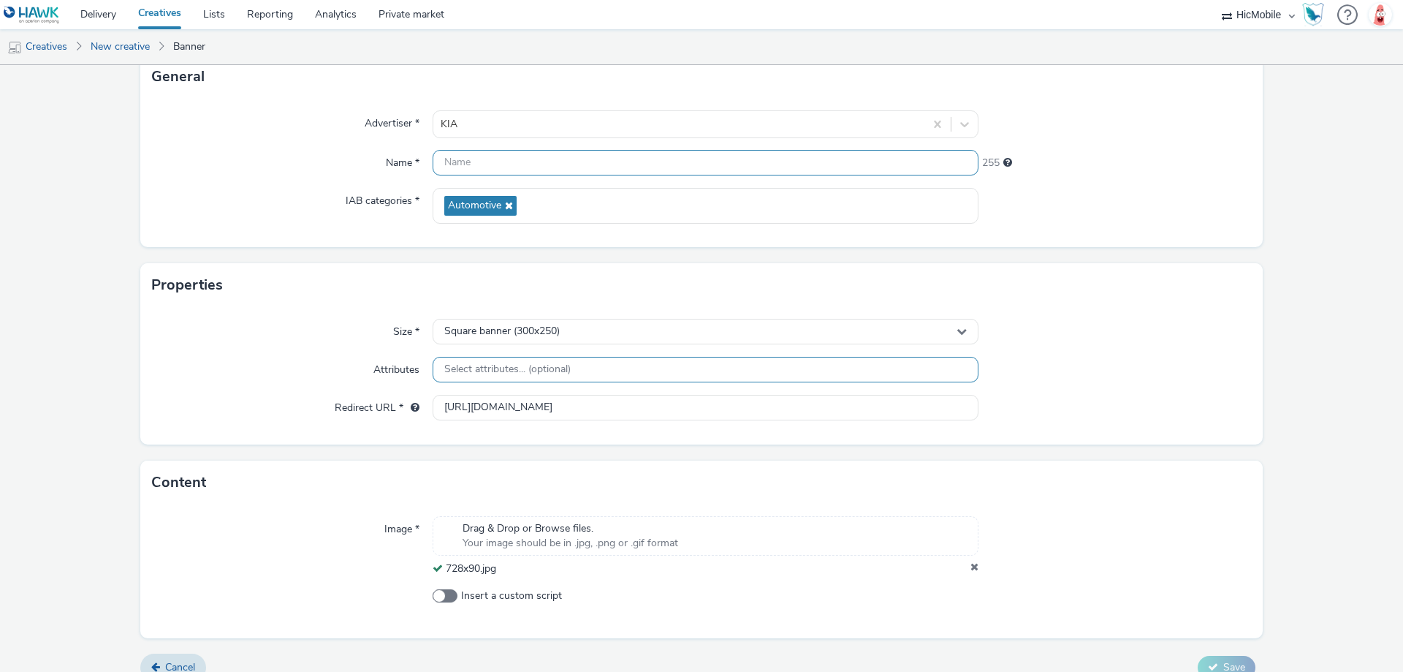
paste input "728x90"
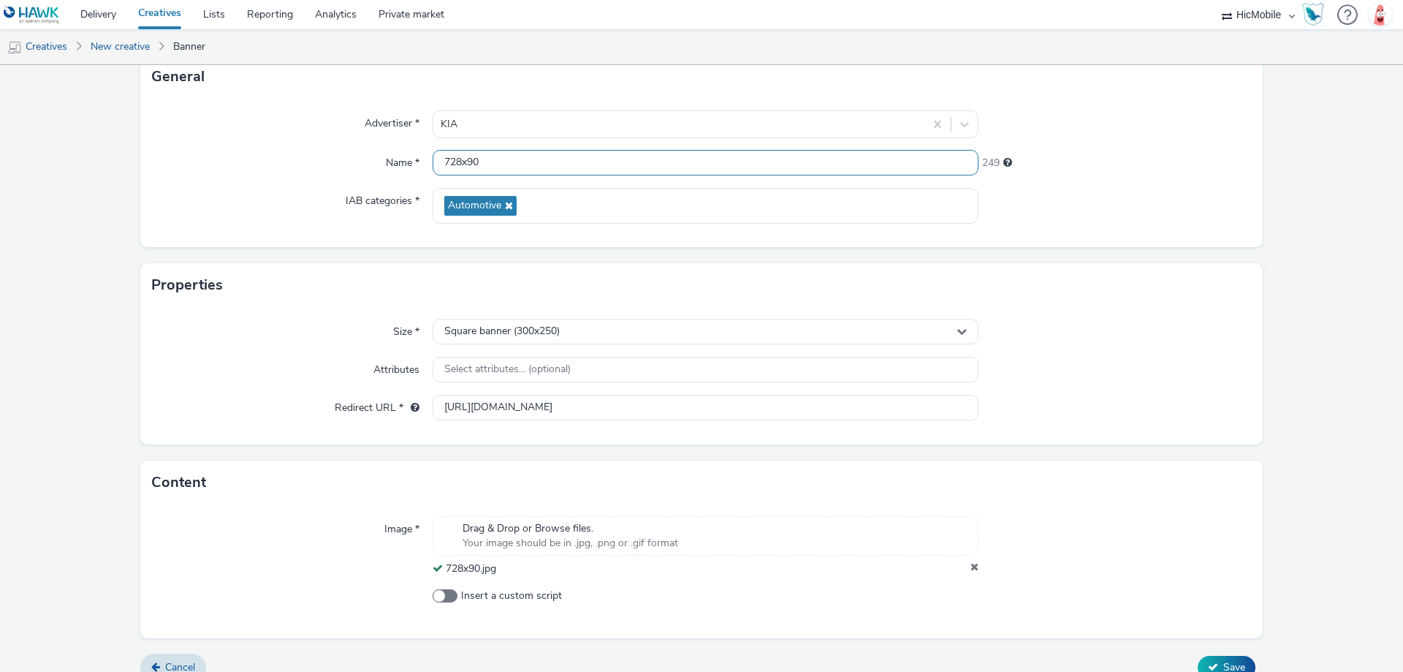
type input "728x90"
click at [664, 317] on div "Size * Square banner (300x250) Attributes Select attributes... (optional) Redir…" at bounding box center [701, 375] width 1123 height 137
click at [662, 330] on div "Square banner (300x250)" at bounding box center [706, 332] width 546 height 26
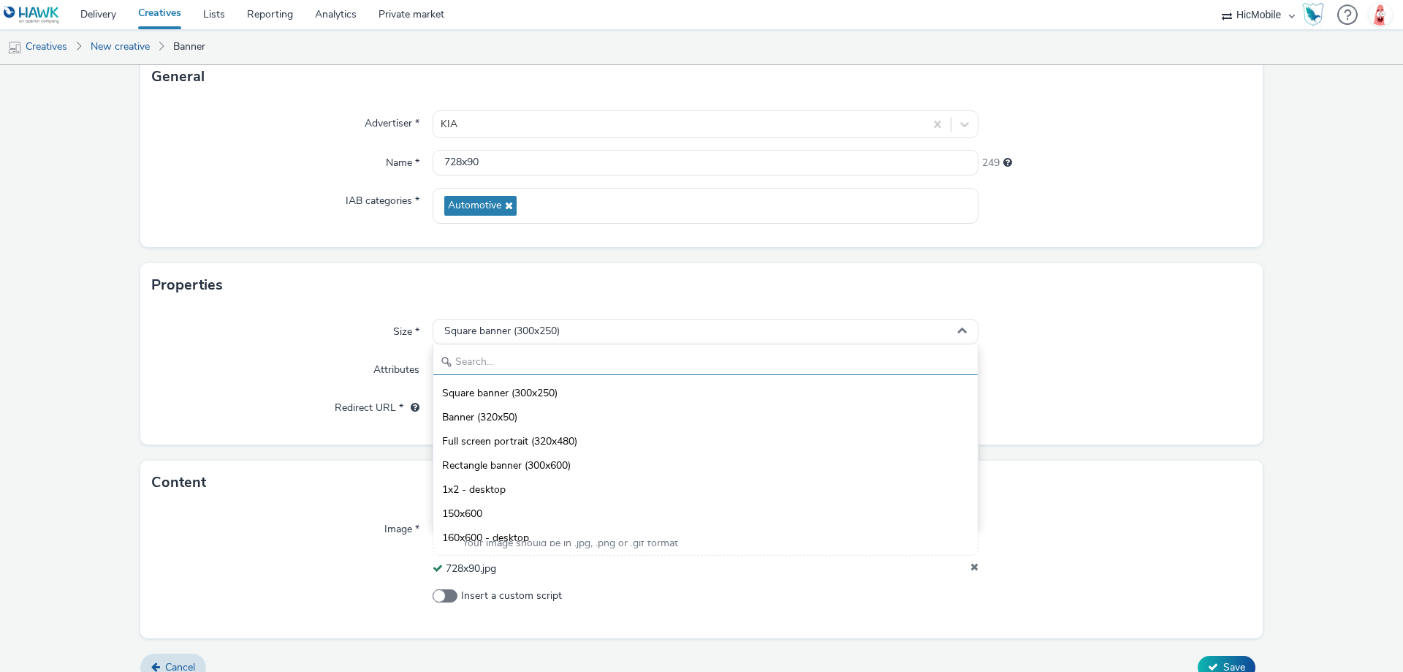
click at [634, 356] on input "text" at bounding box center [705, 362] width 545 height 26
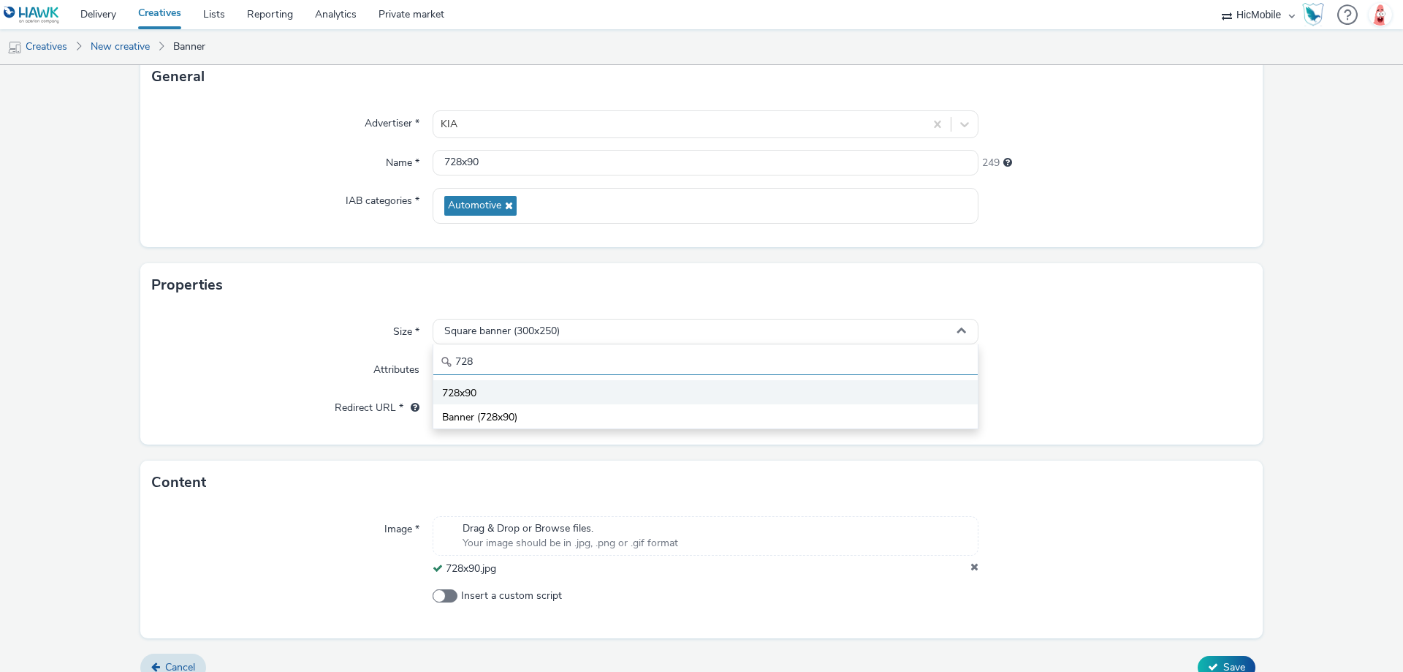
type input "728"
click at [598, 390] on li "728x90" at bounding box center [705, 392] width 545 height 24
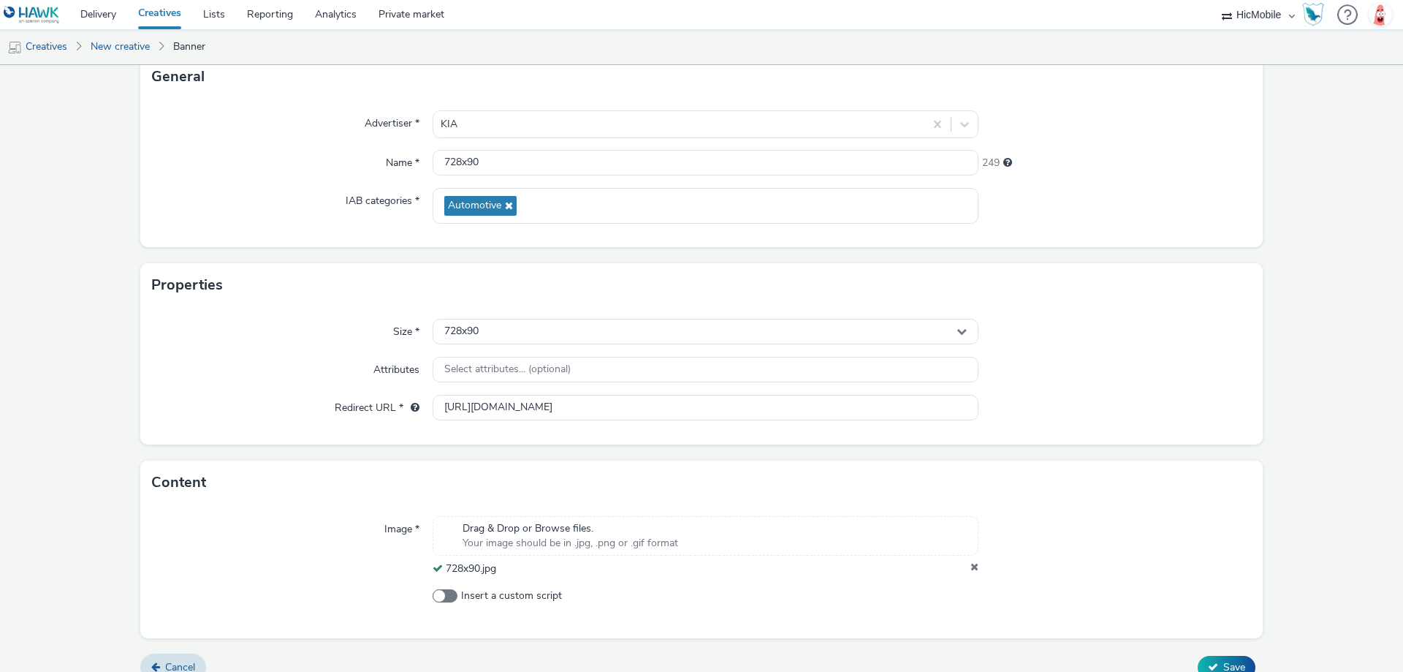
click at [1056, 378] on div at bounding box center [1115, 370] width 273 height 26
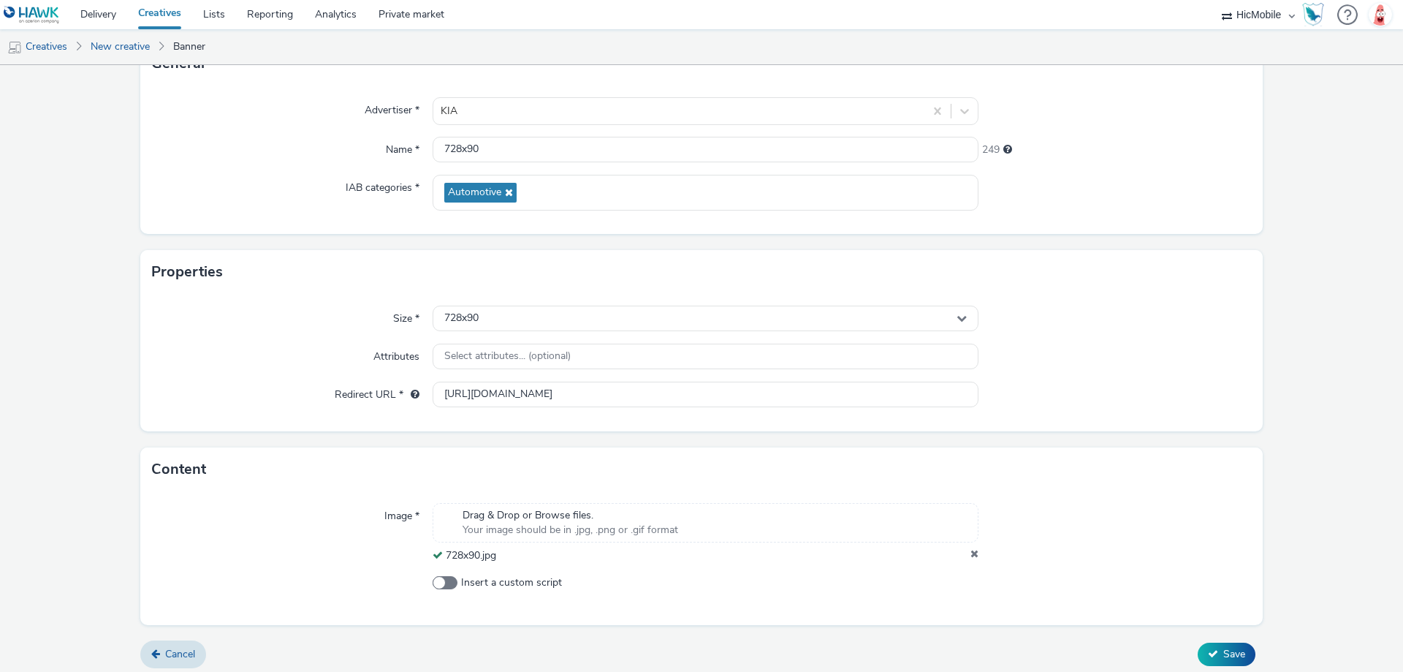
scroll to position [120, 0]
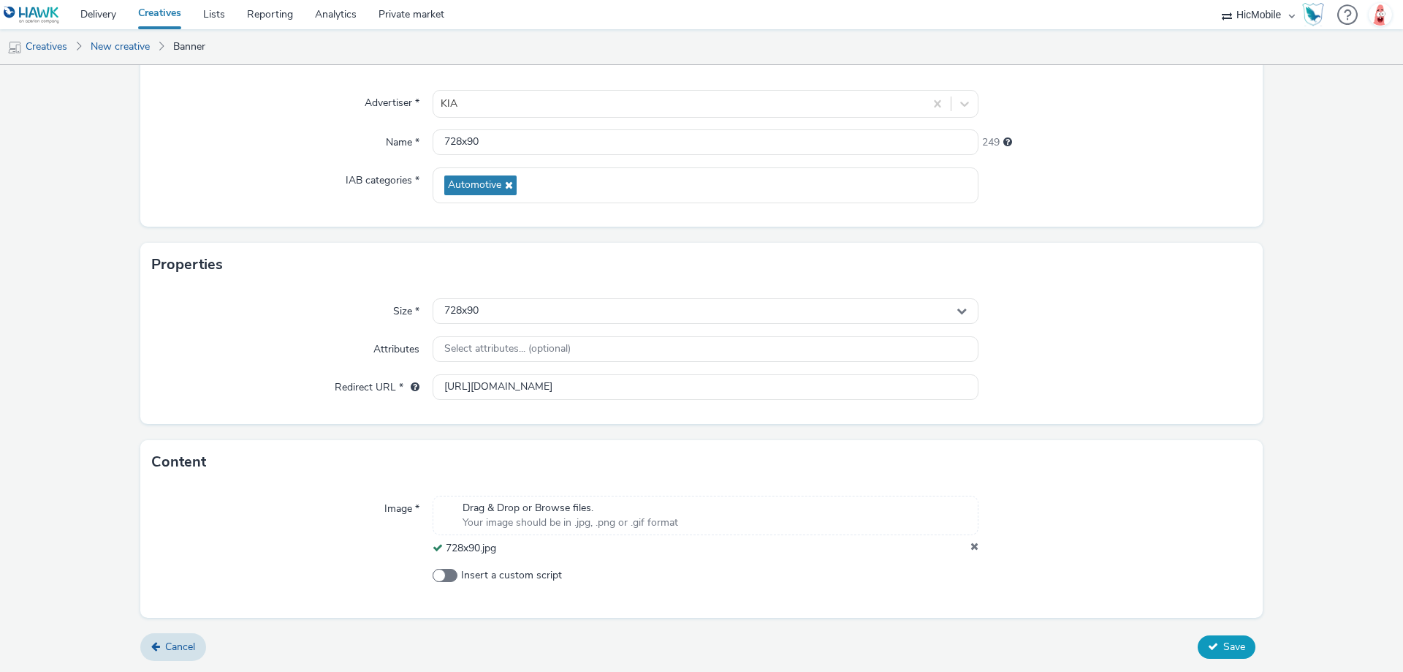
click at [1208, 648] on icon at bounding box center [1213, 646] width 10 height 10
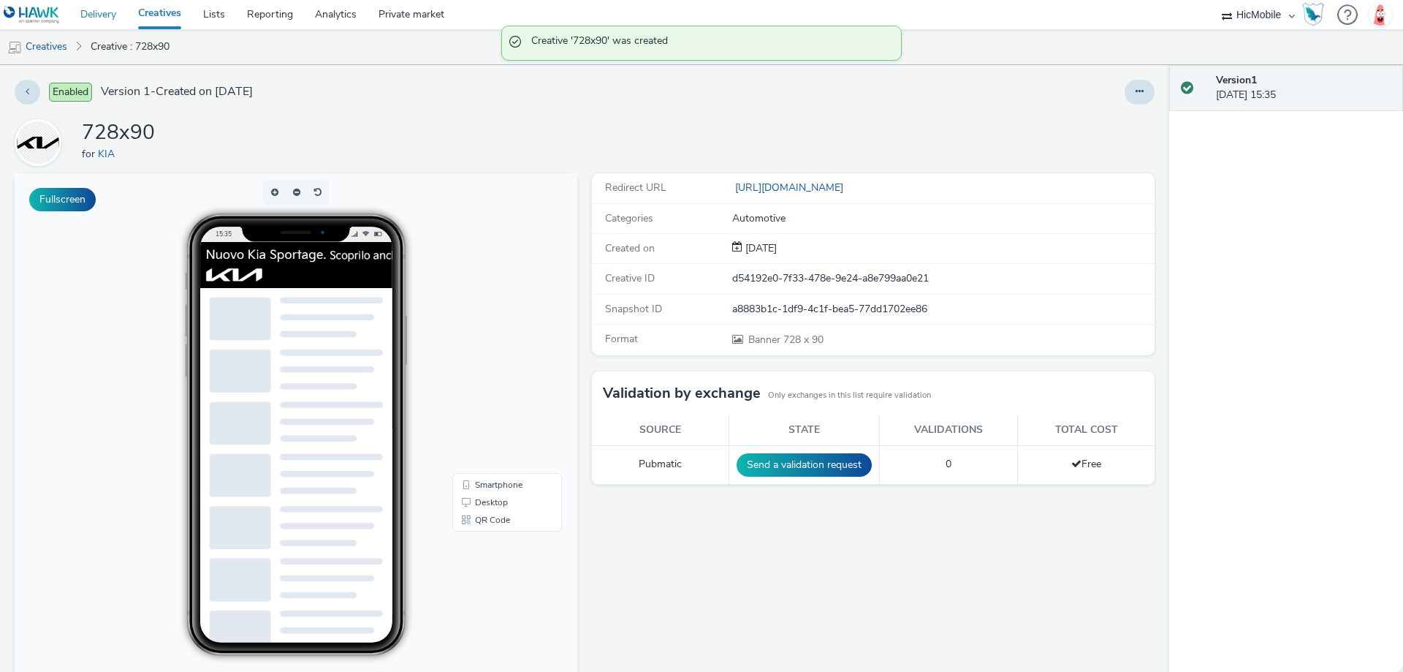
click at [109, 15] on link "Delivery" at bounding box center [98, 14] width 58 height 29
